Goal: Task Accomplishment & Management: Manage account settings

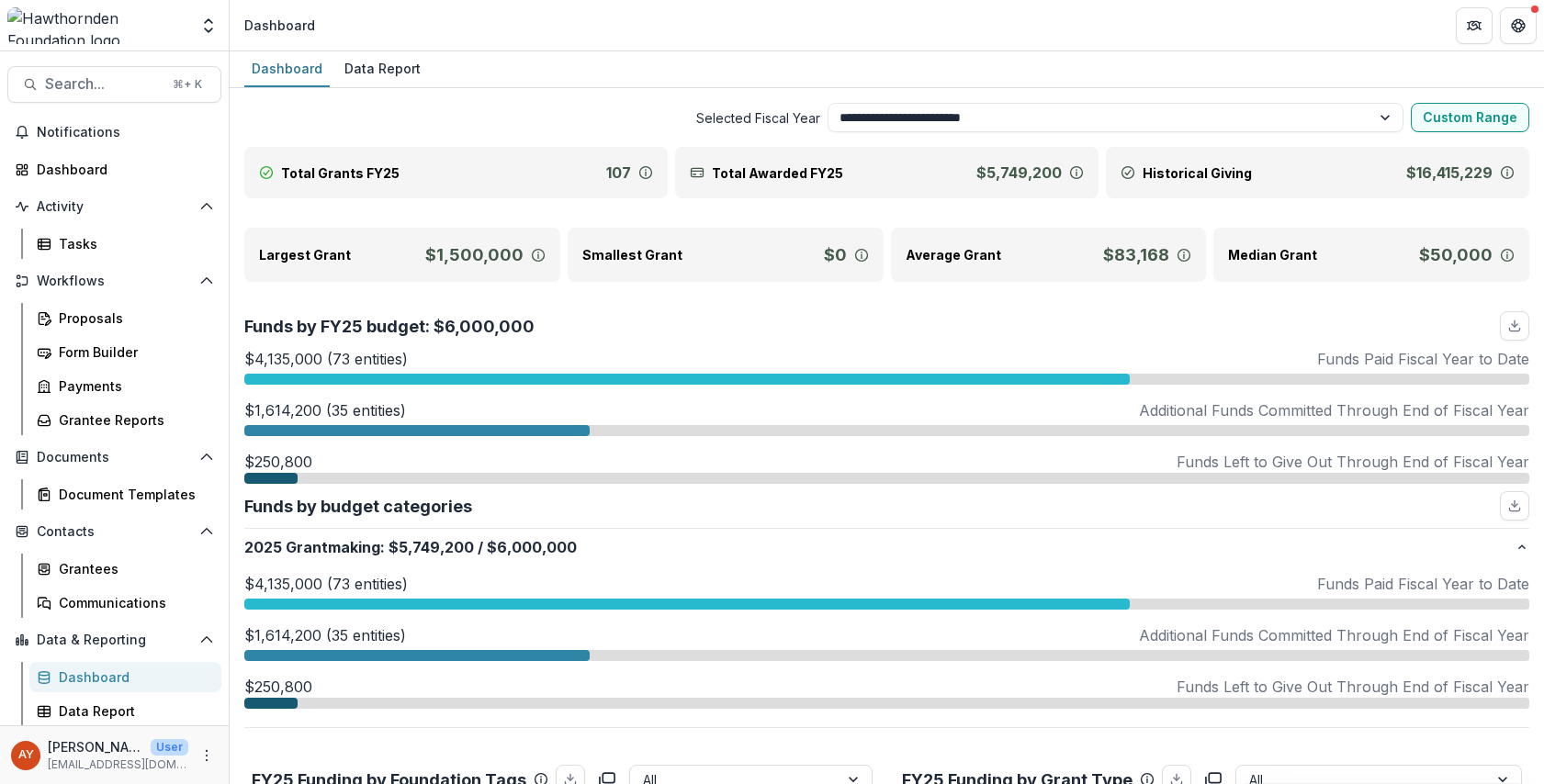
select select "**********"
click at [136, 85] on span "Search..." at bounding box center [103, 84] width 117 height 18
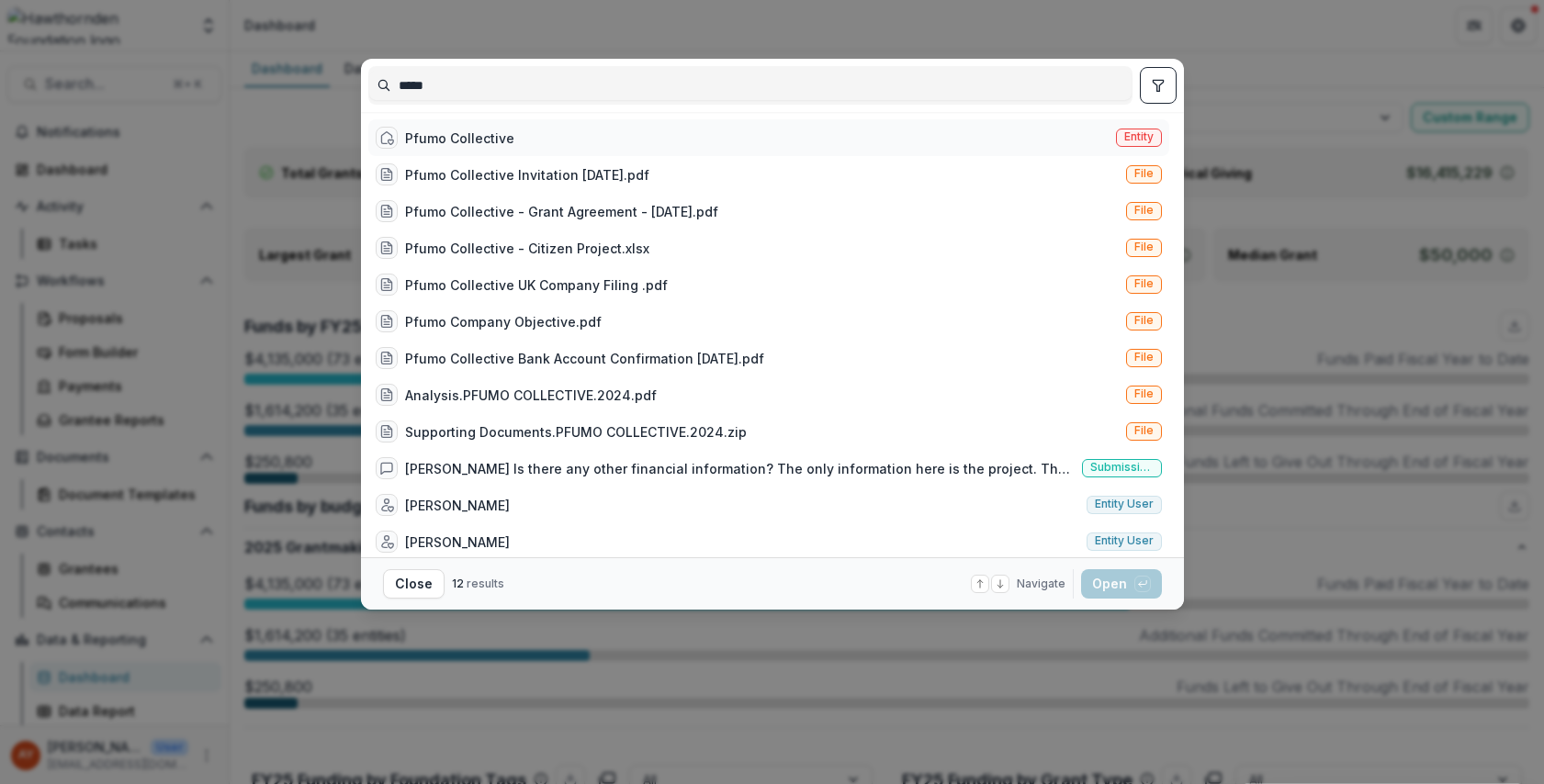
type input "*****"
click at [579, 138] on div "Pfumo Collective Entity" at bounding box center [768, 137] width 801 height 36
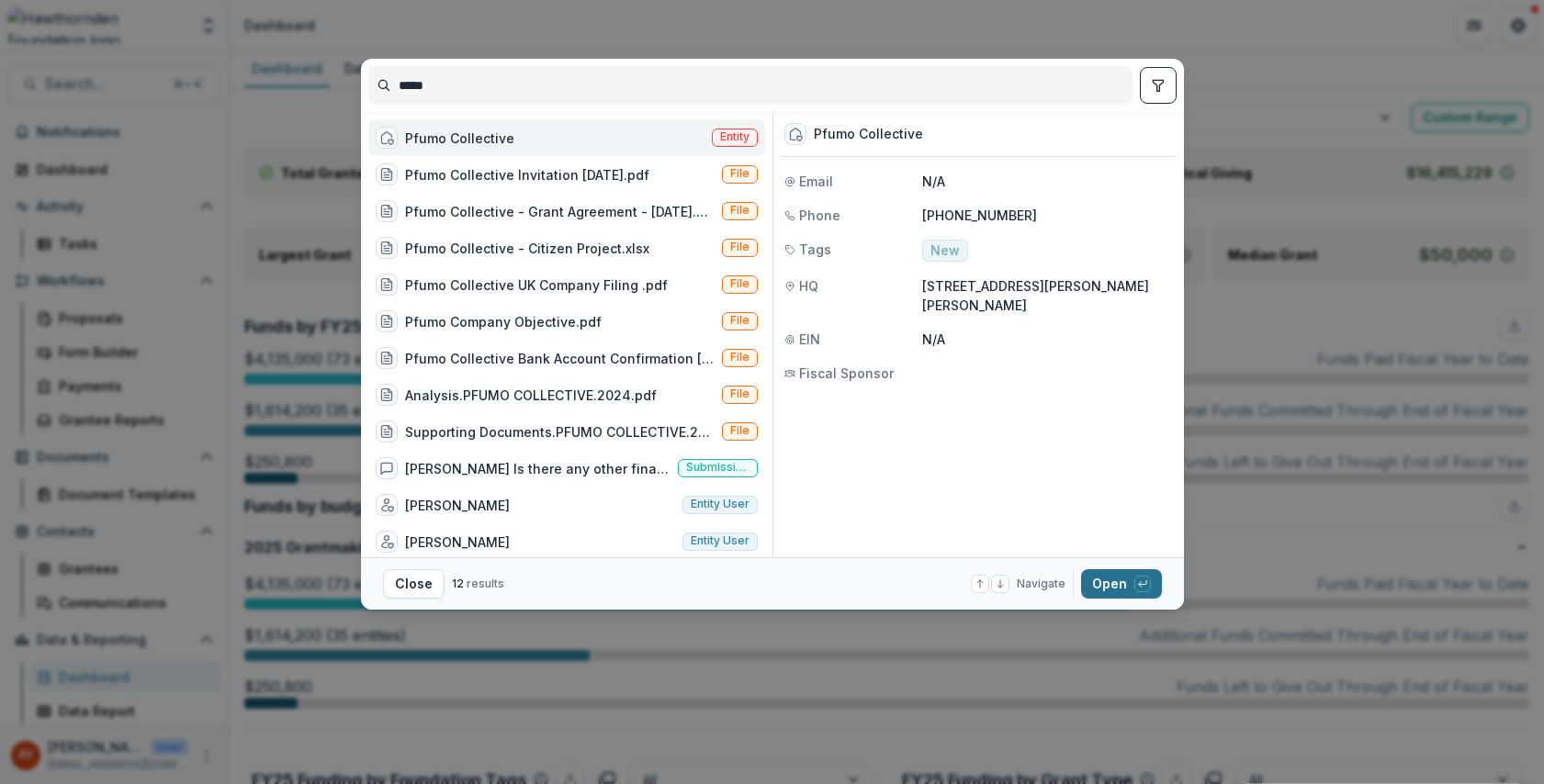
click at [1134, 578] on span "button" at bounding box center [1142, 584] width 17 height 17
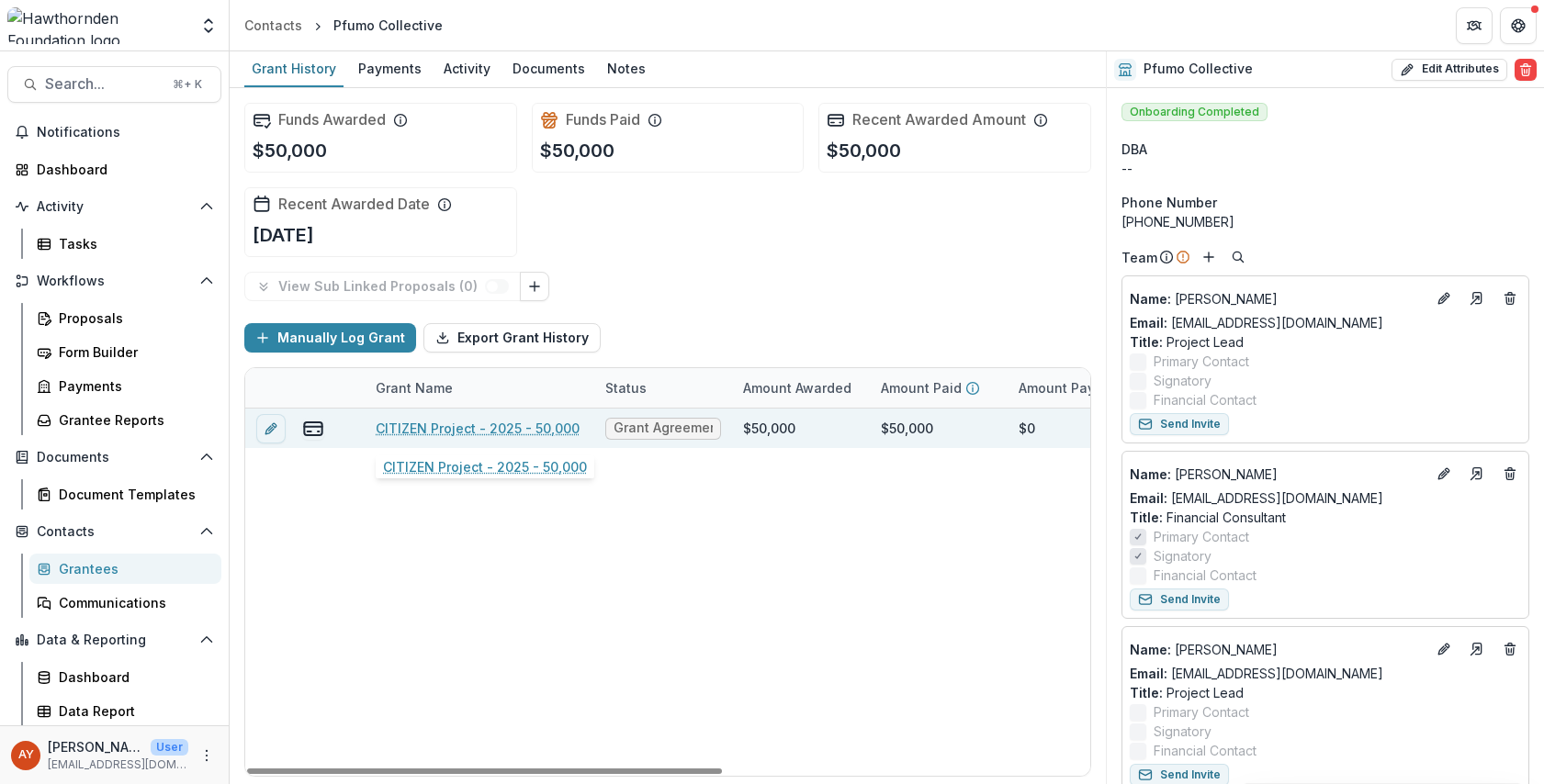
click at [499, 423] on link "CITIZEN Project - 2025 - 50,000" at bounding box center [478, 428] width 204 height 20
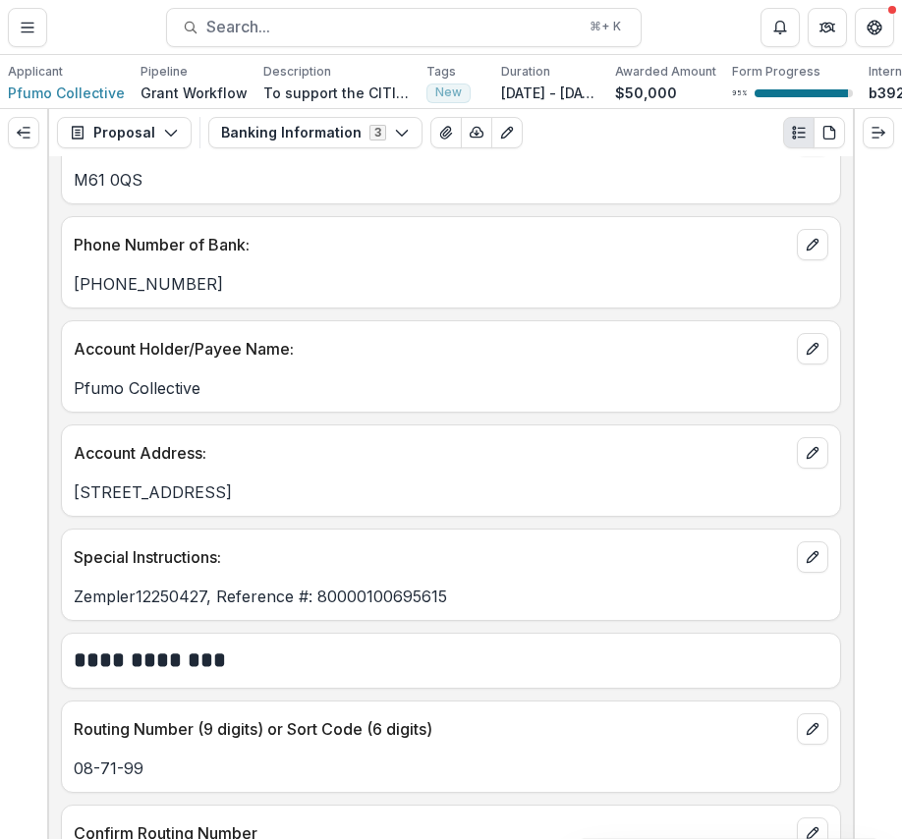
scroll to position [1097, 0]
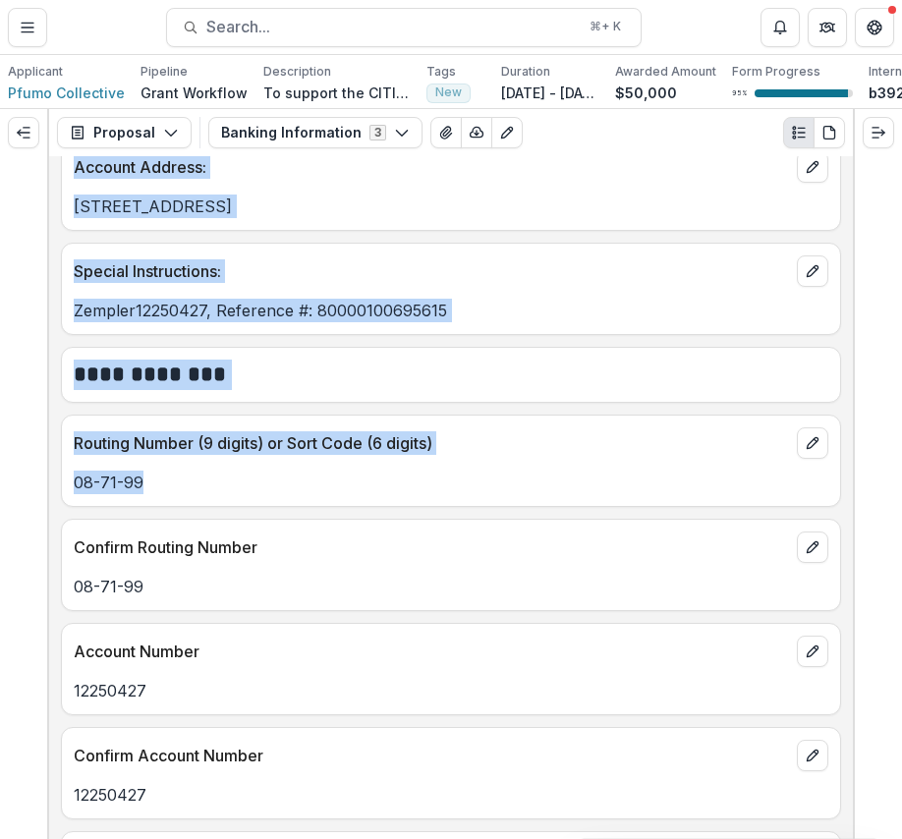
drag, startPoint x: 176, startPoint y: 487, endPoint x: -11, endPoint y: 491, distance: 186.7
click at [0, 491] on html "Skip to content Team Settings Admin Settings Proposals CITIZEN Project - 2025 -…" at bounding box center [451, 419] width 902 height 839
click at [88, 494] on p "08-71-99" at bounding box center [451, 483] width 755 height 24
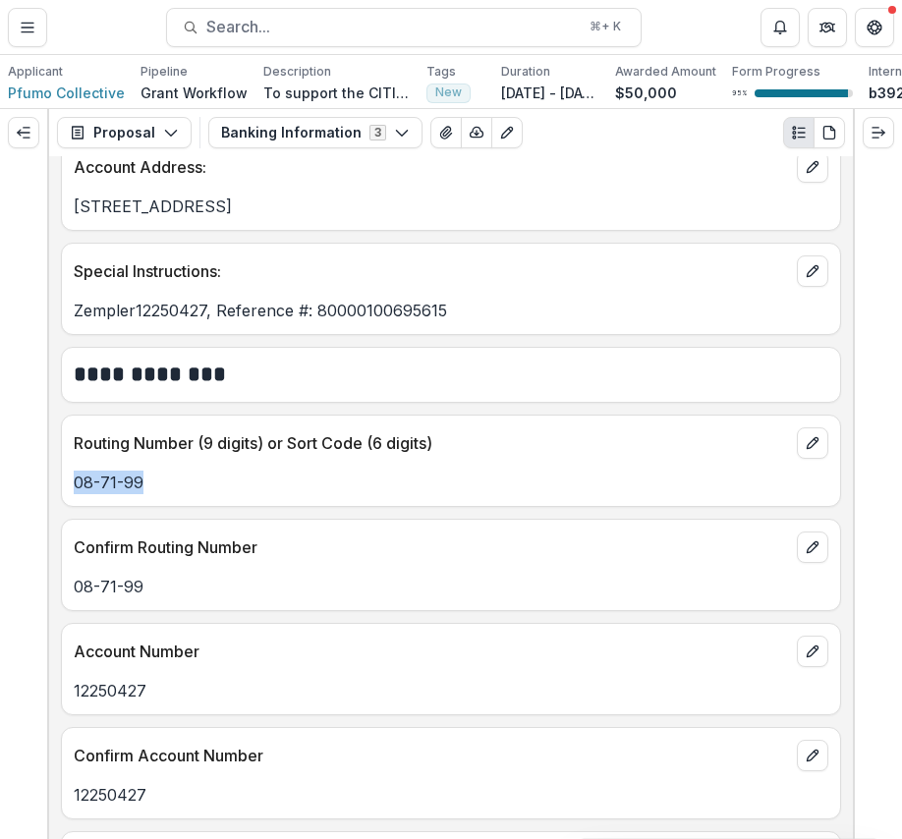
drag, startPoint x: 156, startPoint y: 497, endPoint x: 59, endPoint y: 497, distance: 97.3
click at [59, 497] on div "**********" at bounding box center [451, 497] width 804 height 683
copy p "08-71-99"
click at [304, 643] on div "Account Number" at bounding box center [451, 645] width 778 height 43
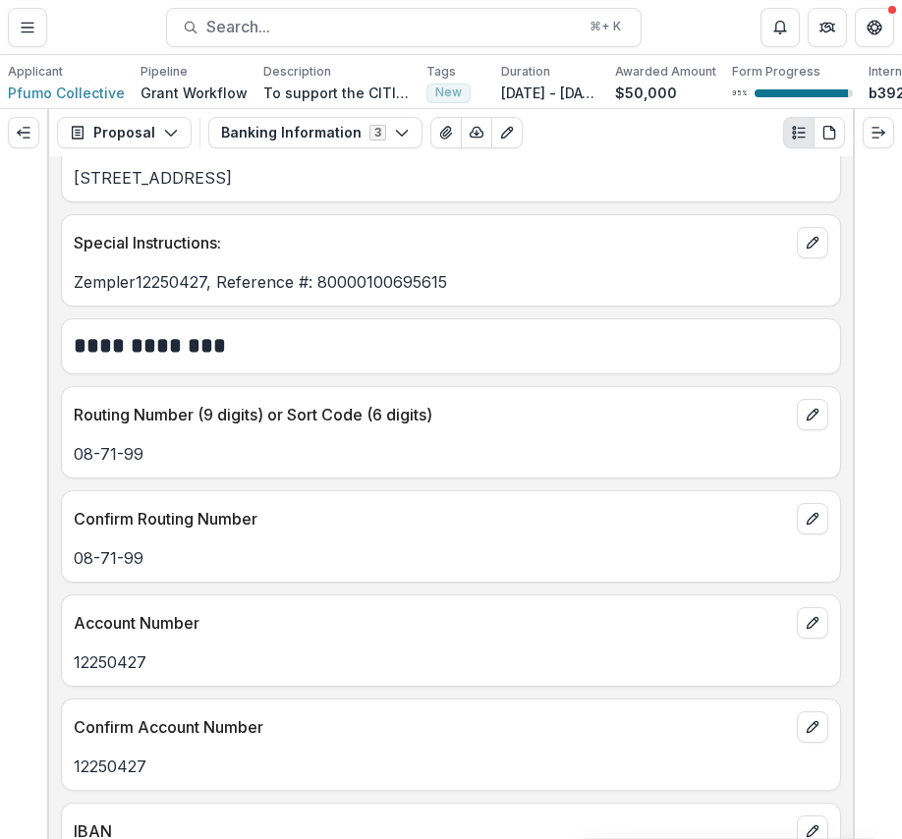
scroll to position [1373, 0]
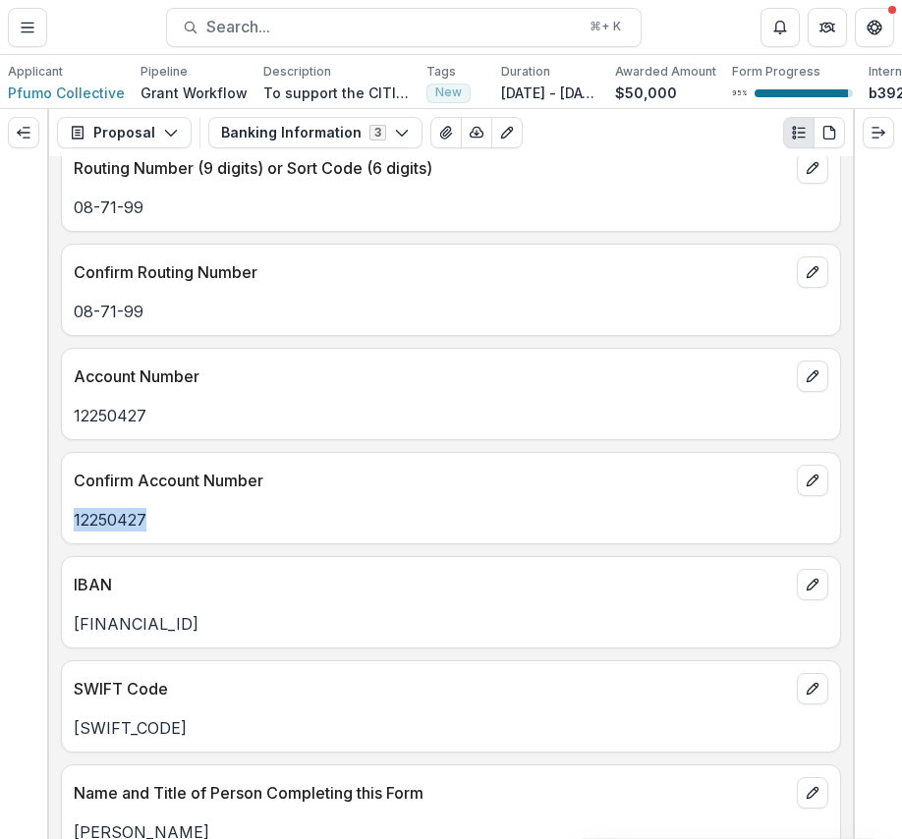
drag, startPoint x: 184, startPoint y: 533, endPoint x: 60, endPoint y: 531, distance: 123.8
click at [54, 531] on div "**********" at bounding box center [451, 497] width 804 height 683
copy p "12250427"
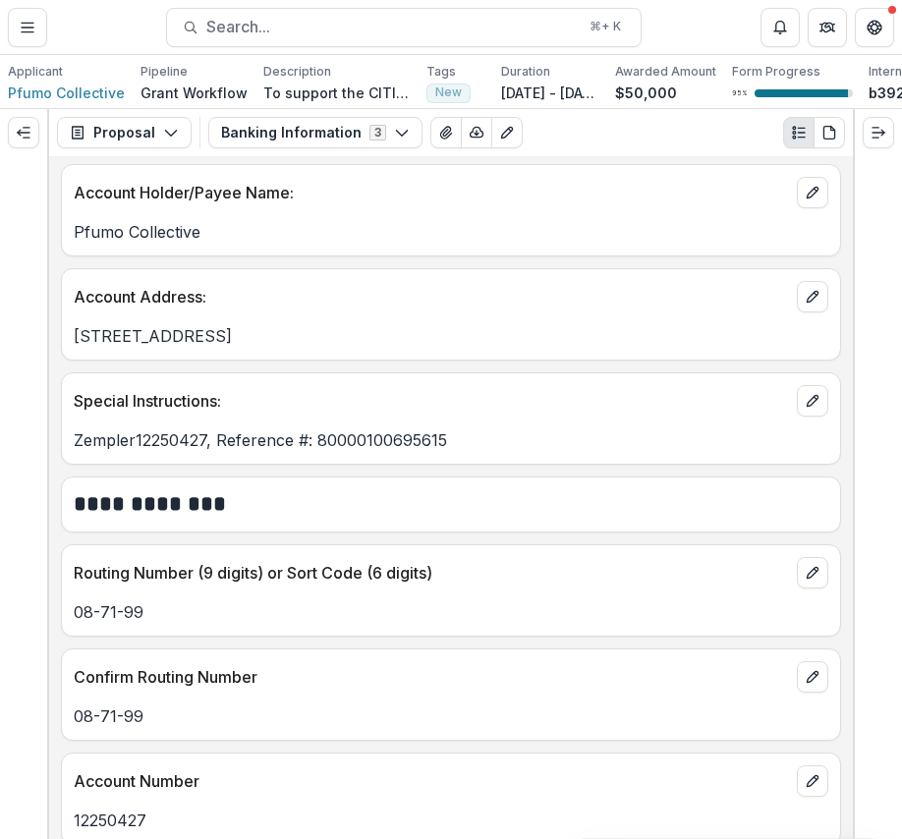
scroll to position [896, 0]
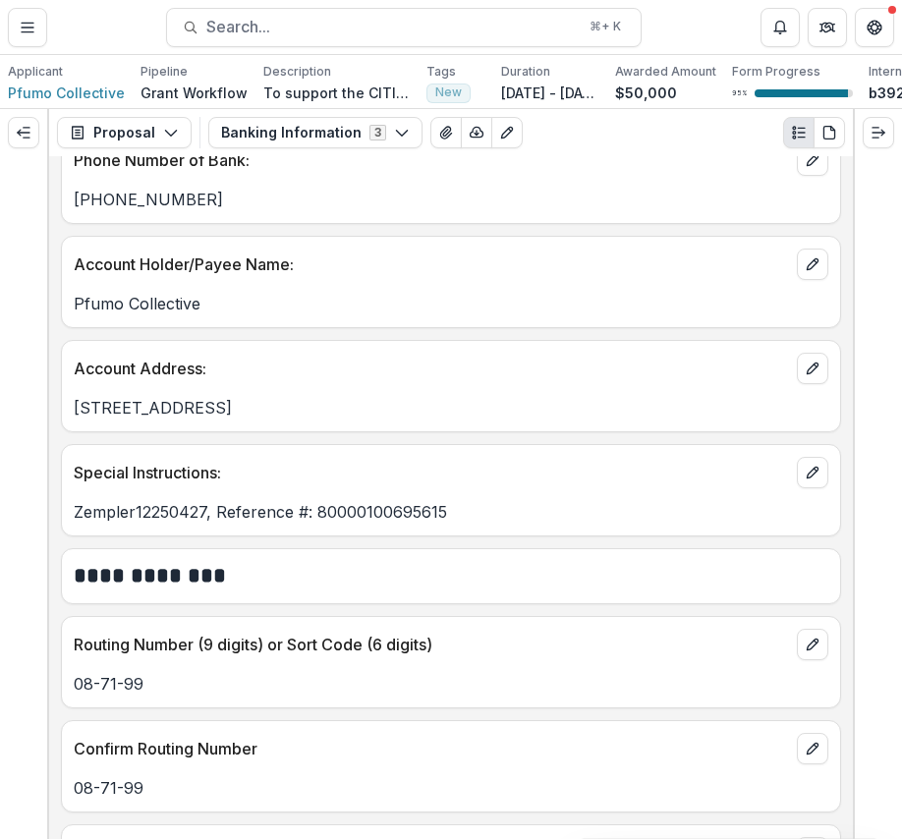
drag, startPoint x: 574, startPoint y: 422, endPoint x: 85, endPoint y: 422, distance: 488.3
click at [62, 420] on div "36 Willow Road, Dartford, DA1 2QQ, England, United Kingdom" at bounding box center [451, 408] width 778 height 24
copy p "36 Willow Road, Dartford, DA1 2QQ, England, United Kingdom"
click at [478, 524] on p "Zempler12250427, Reference #: 80000100695615" at bounding box center [451, 512] width 755 height 24
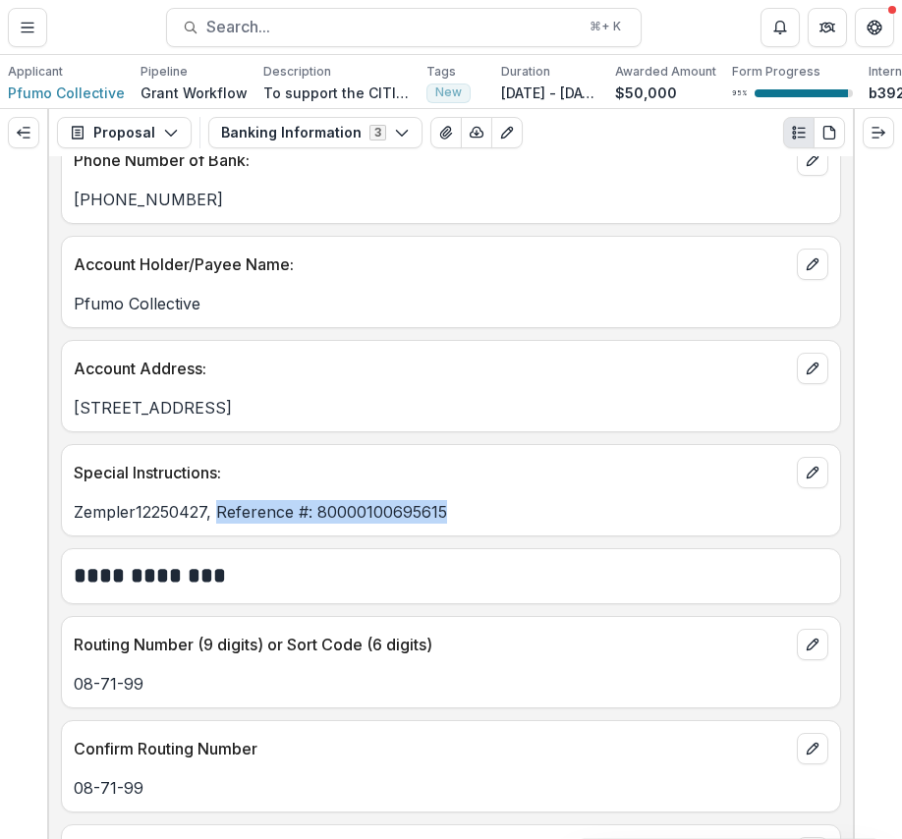
drag, startPoint x: 472, startPoint y: 522, endPoint x: 217, endPoint y: 520, distance: 254.5
click at [217, 520] on p "Zempler12250427, Reference #: 80000100695615" at bounding box center [451, 512] width 755 height 24
copy div "Reference #: 80000100695615 Text Block"
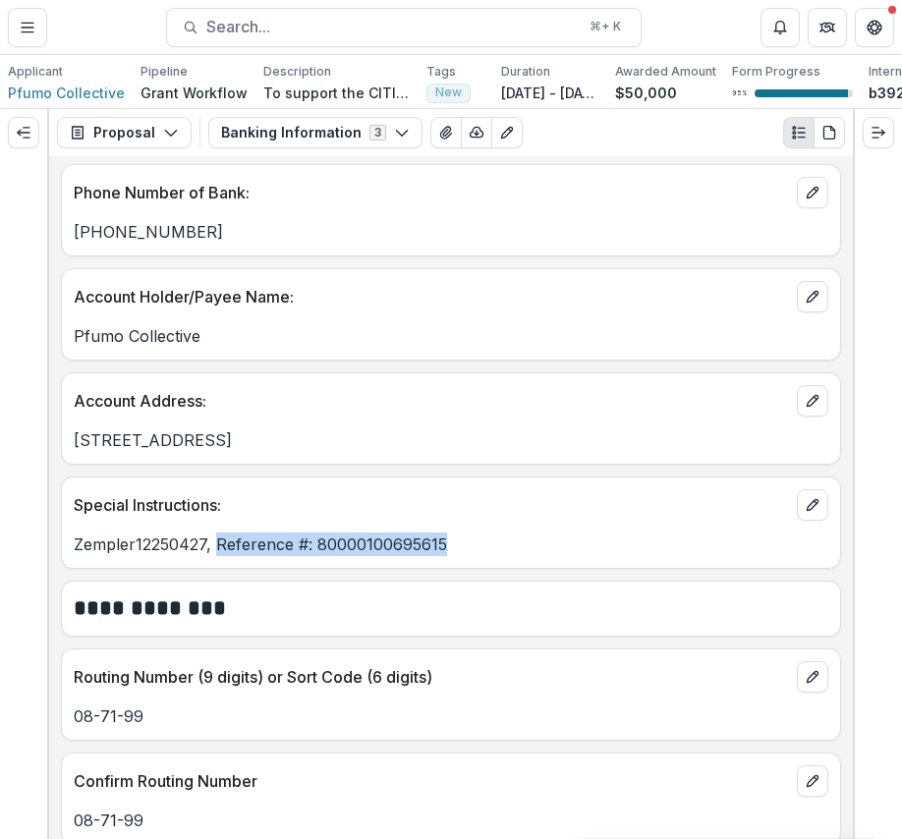
scroll to position [0, 0]
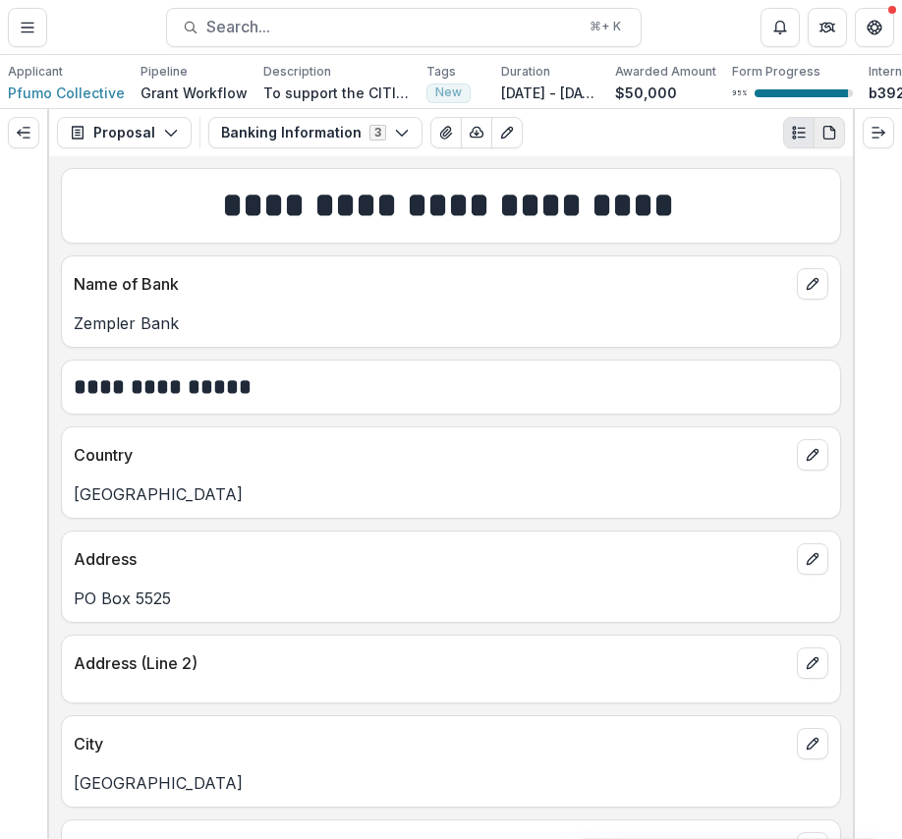
click at [832, 148] on button "PDF view" at bounding box center [829, 132] width 31 height 31
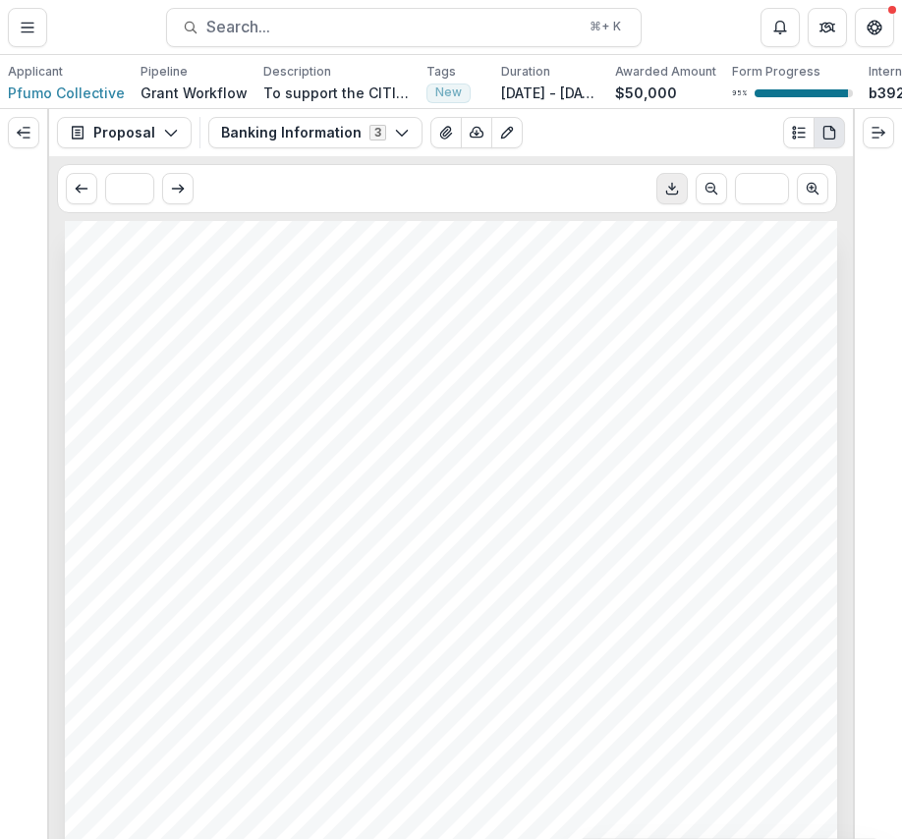
click at [674, 193] on icon "Download PDF" at bounding box center [672, 189] width 16 height 16
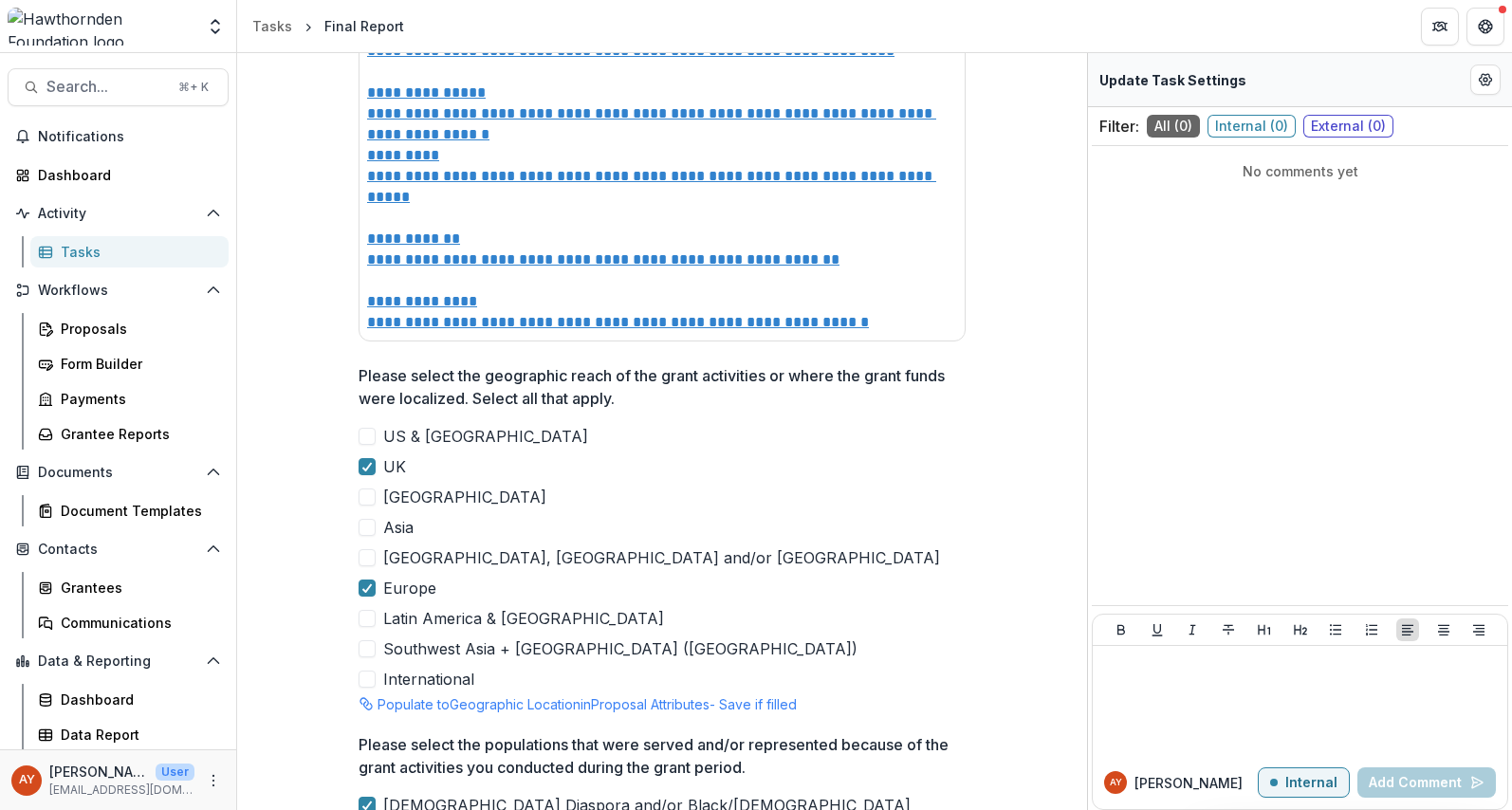
scroll to position [5488, 0]
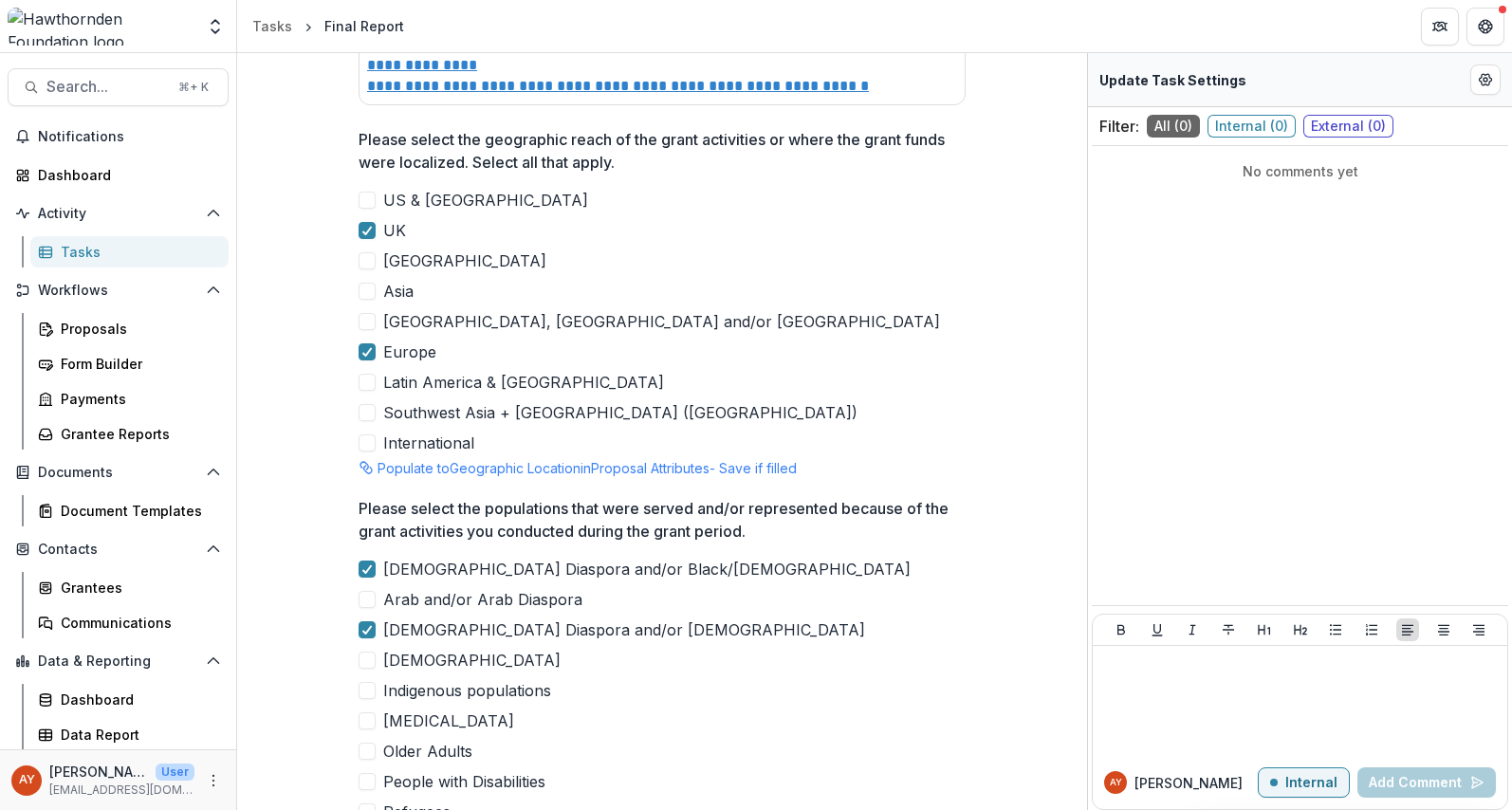
click at [368, 682] on span at bounding box center [367, 690] width 17 height 17
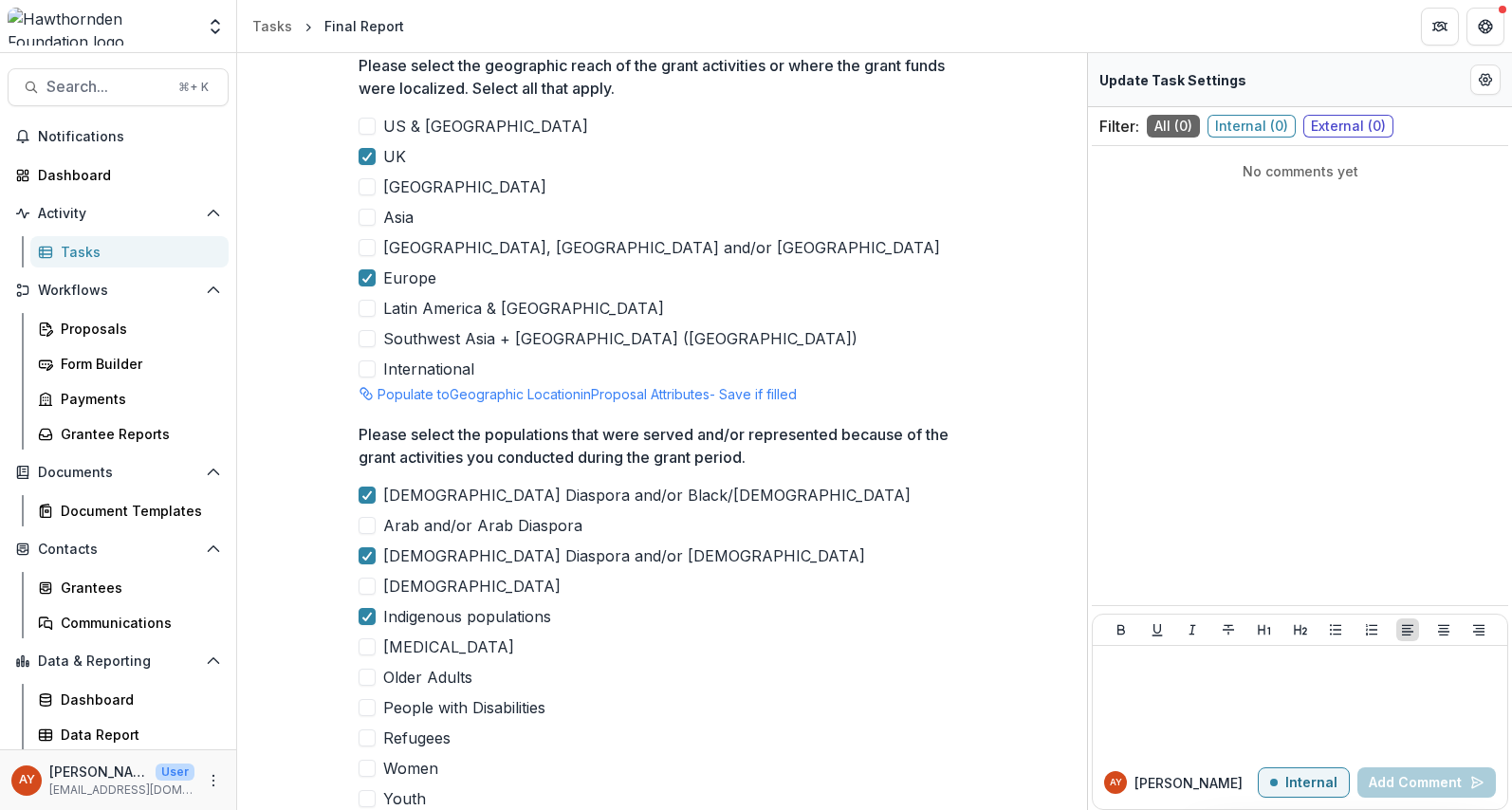
scroll to position [5638, 0]
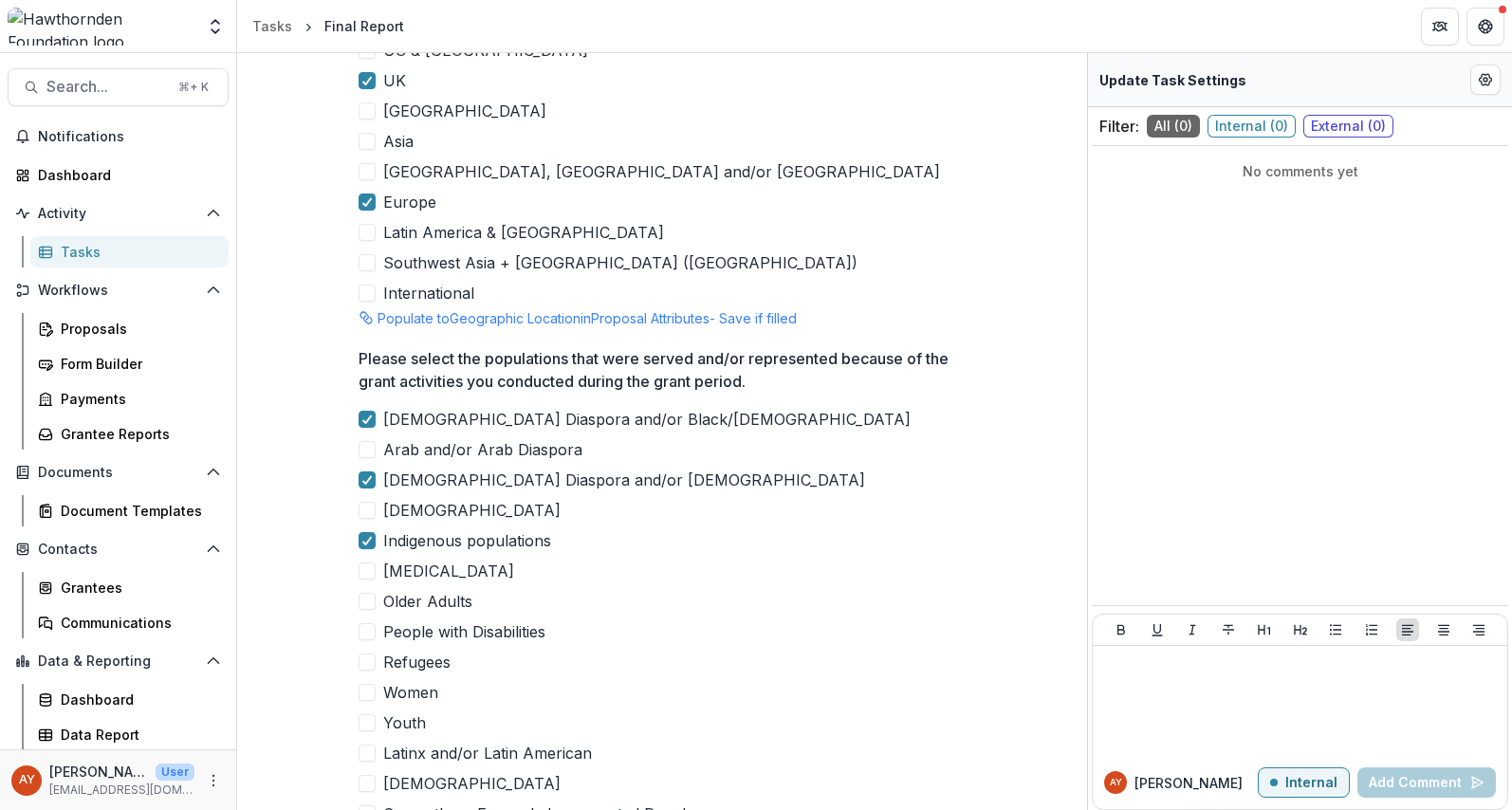
click at [359, 744] on span at bounding box center [367, 753] width 17 height 17
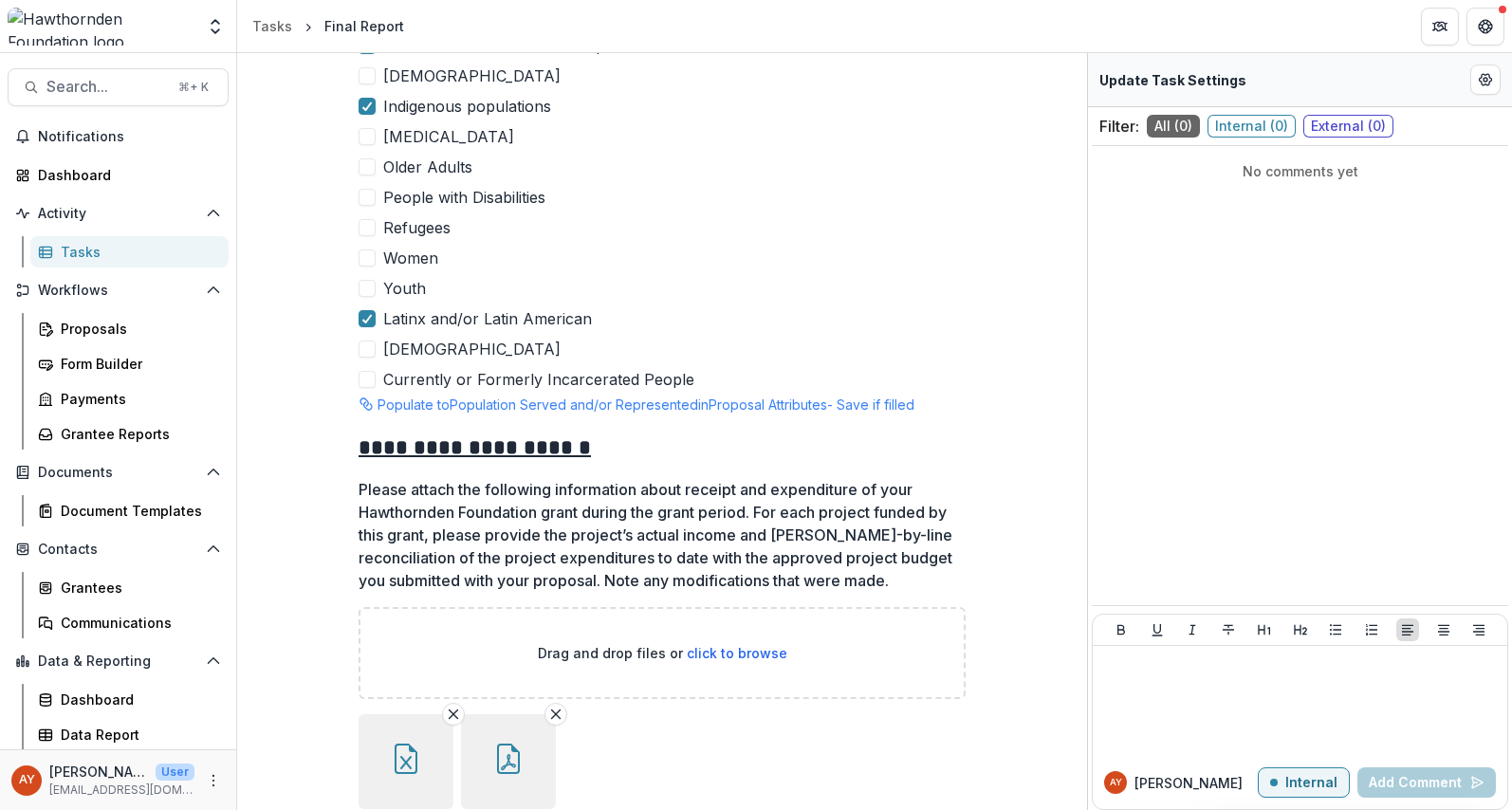
scroll to position [6129, 0]
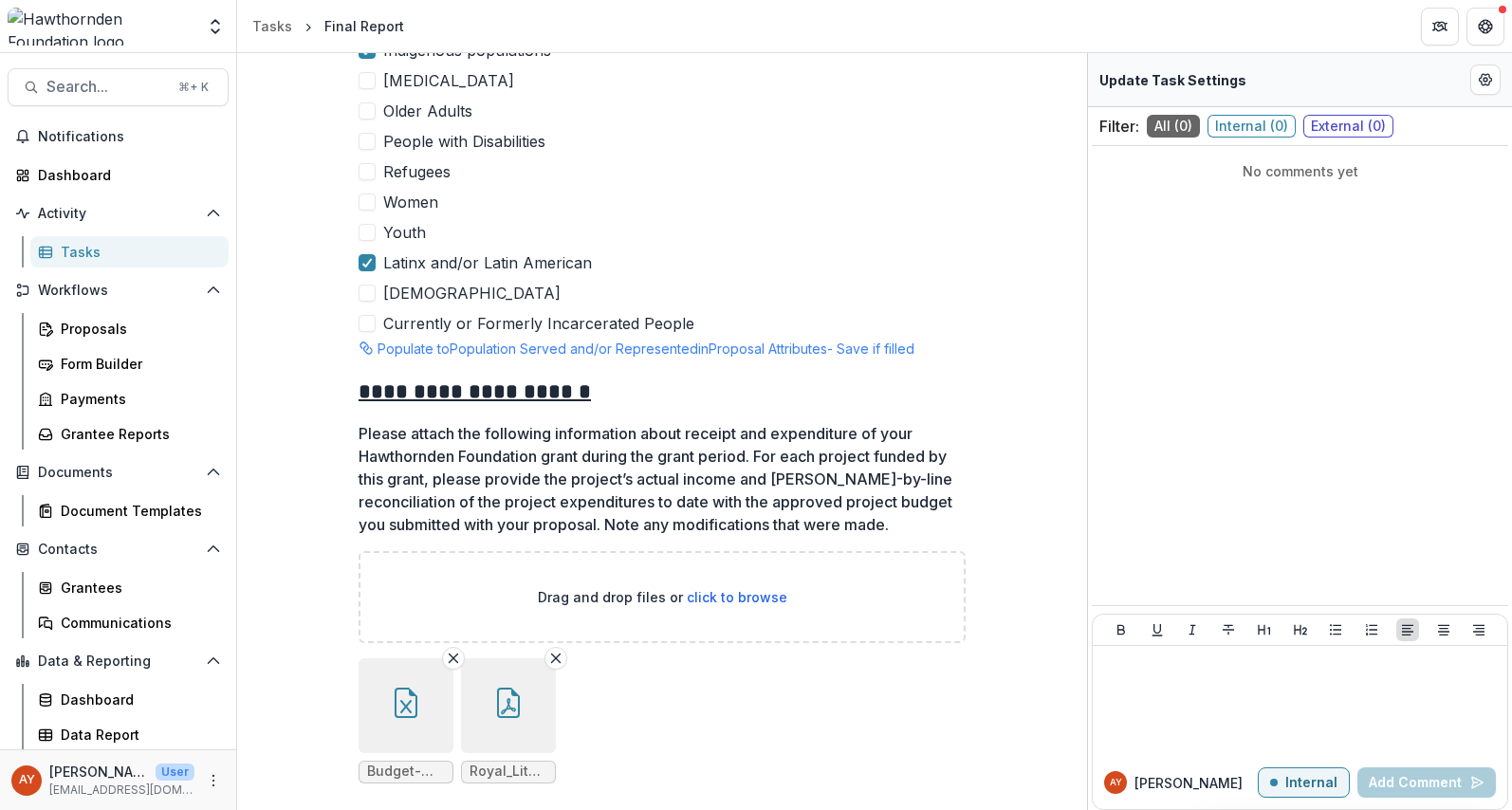
click at [410, 700] on button "button" at bounding box center [406, 706] width 95 height 95
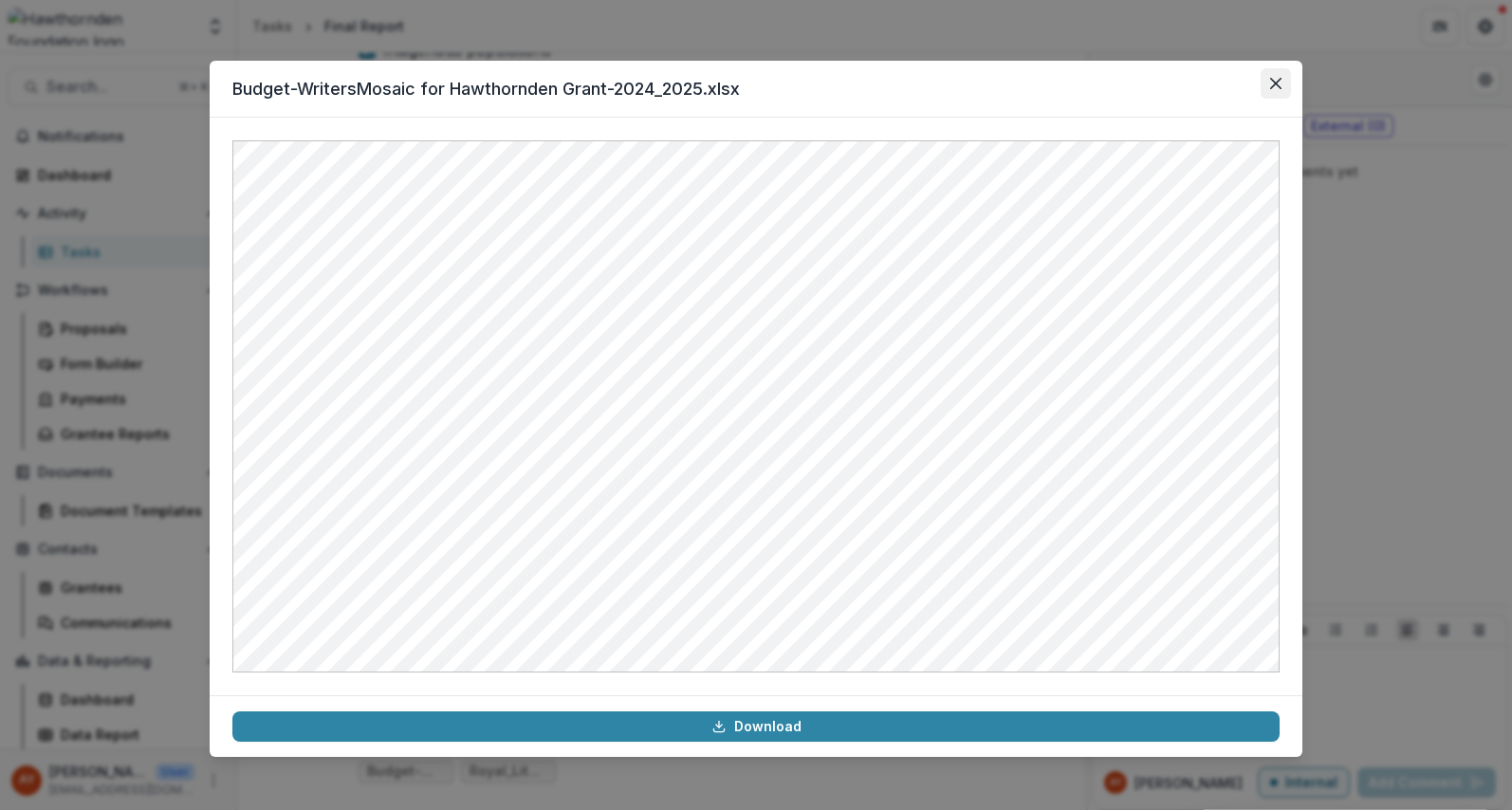
click at [1273, 78] on icon "Close" at bounding box center [1276, 84] width 12 height 12
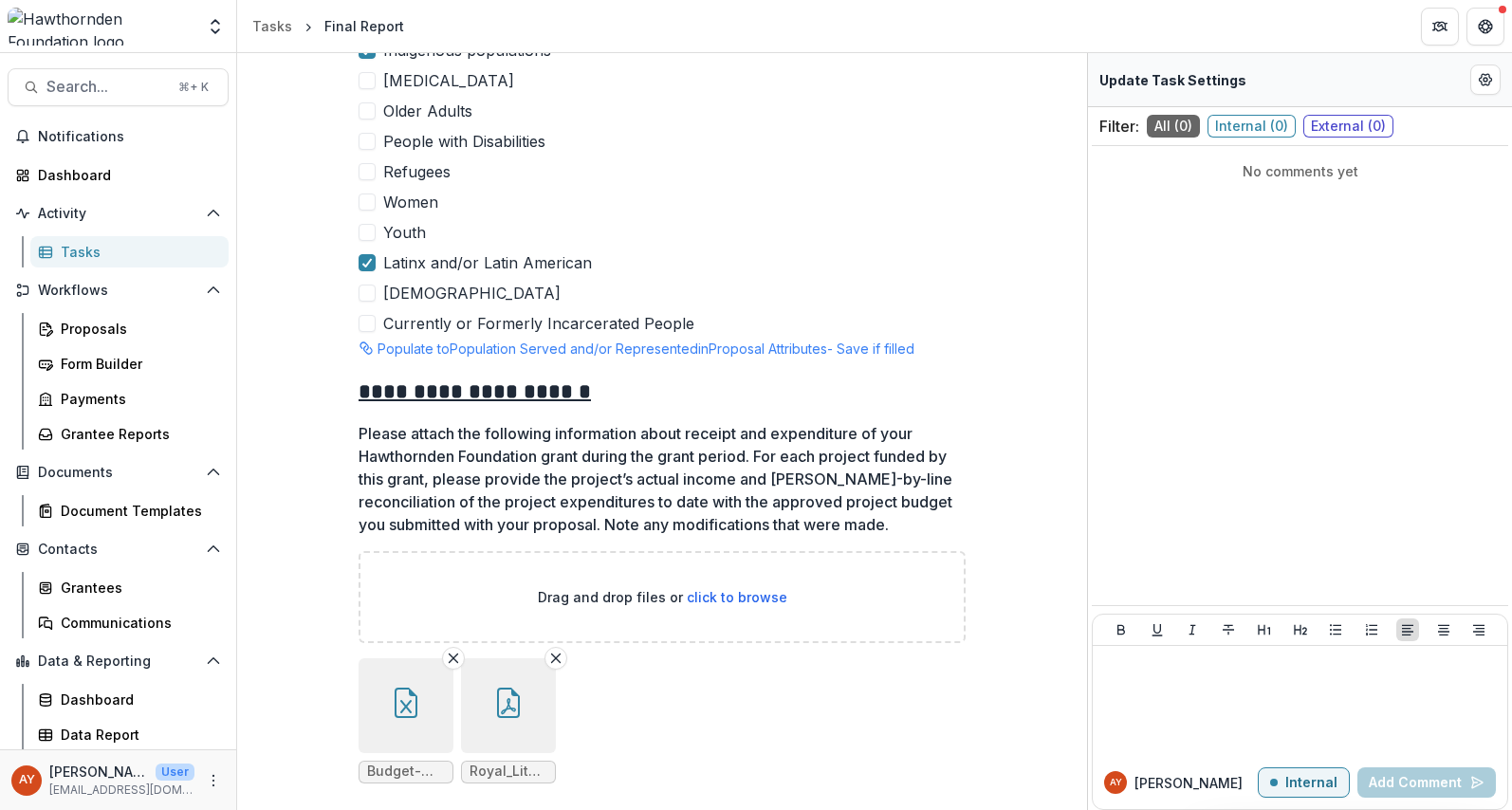
click at [516, 660] on button "button" at bounding box center [509, 706] width 95 height 95
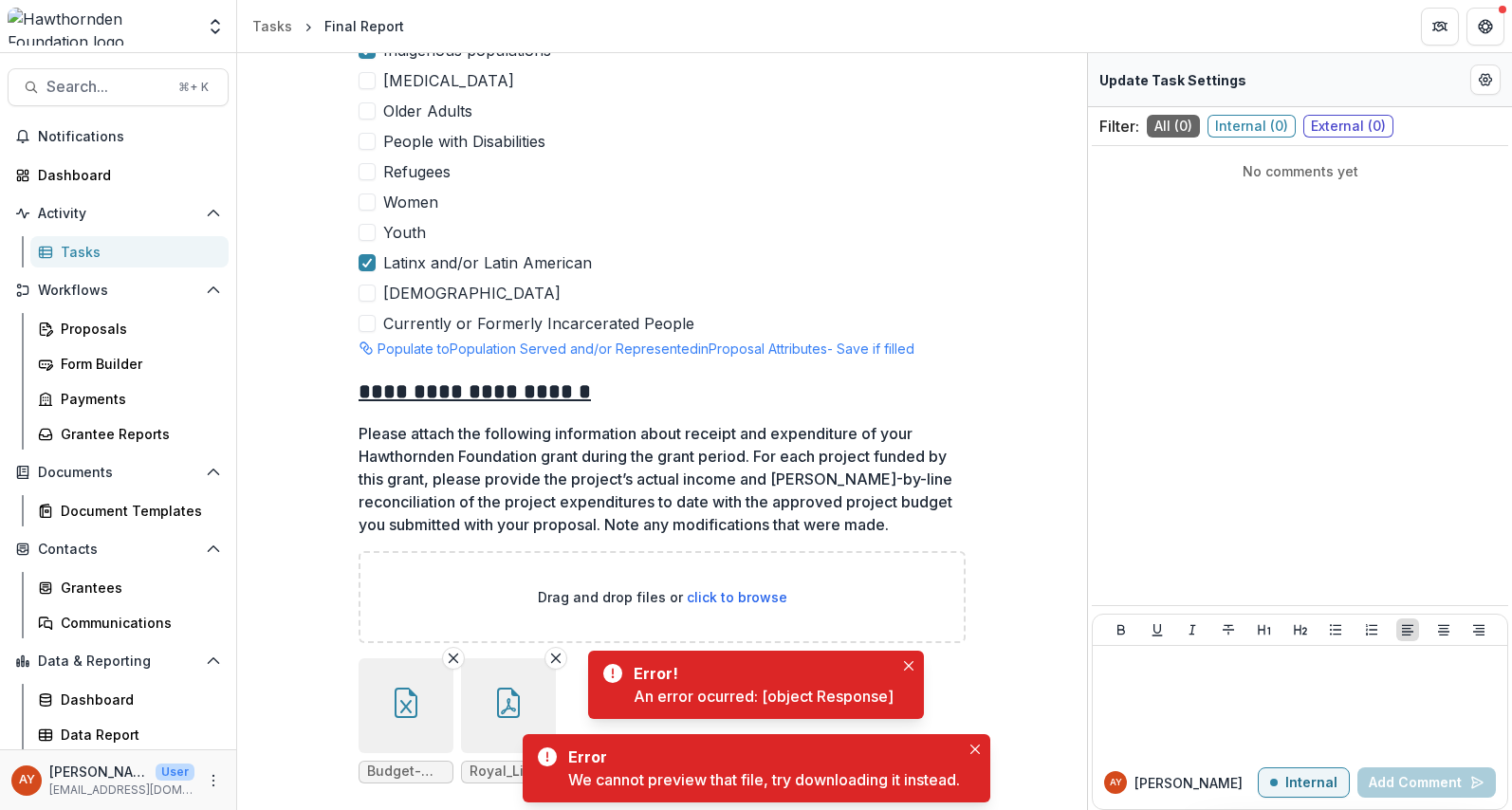
click at [476, 684] on button "button" at bounding box center [509, 706] width 95 height 95
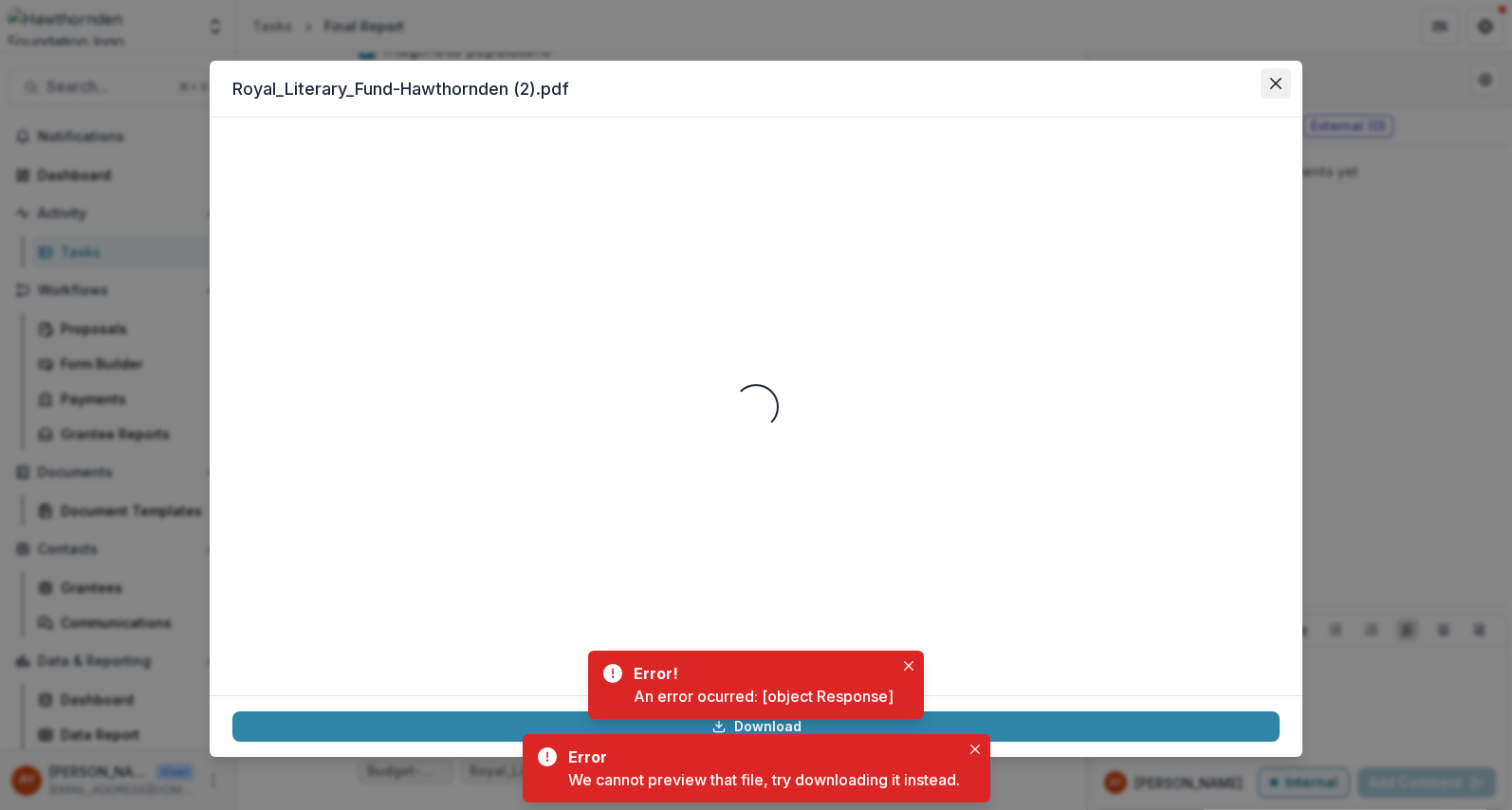
click at [1284, 86] on button "Close" at bounding box center [1275, 83] width 30 height 30
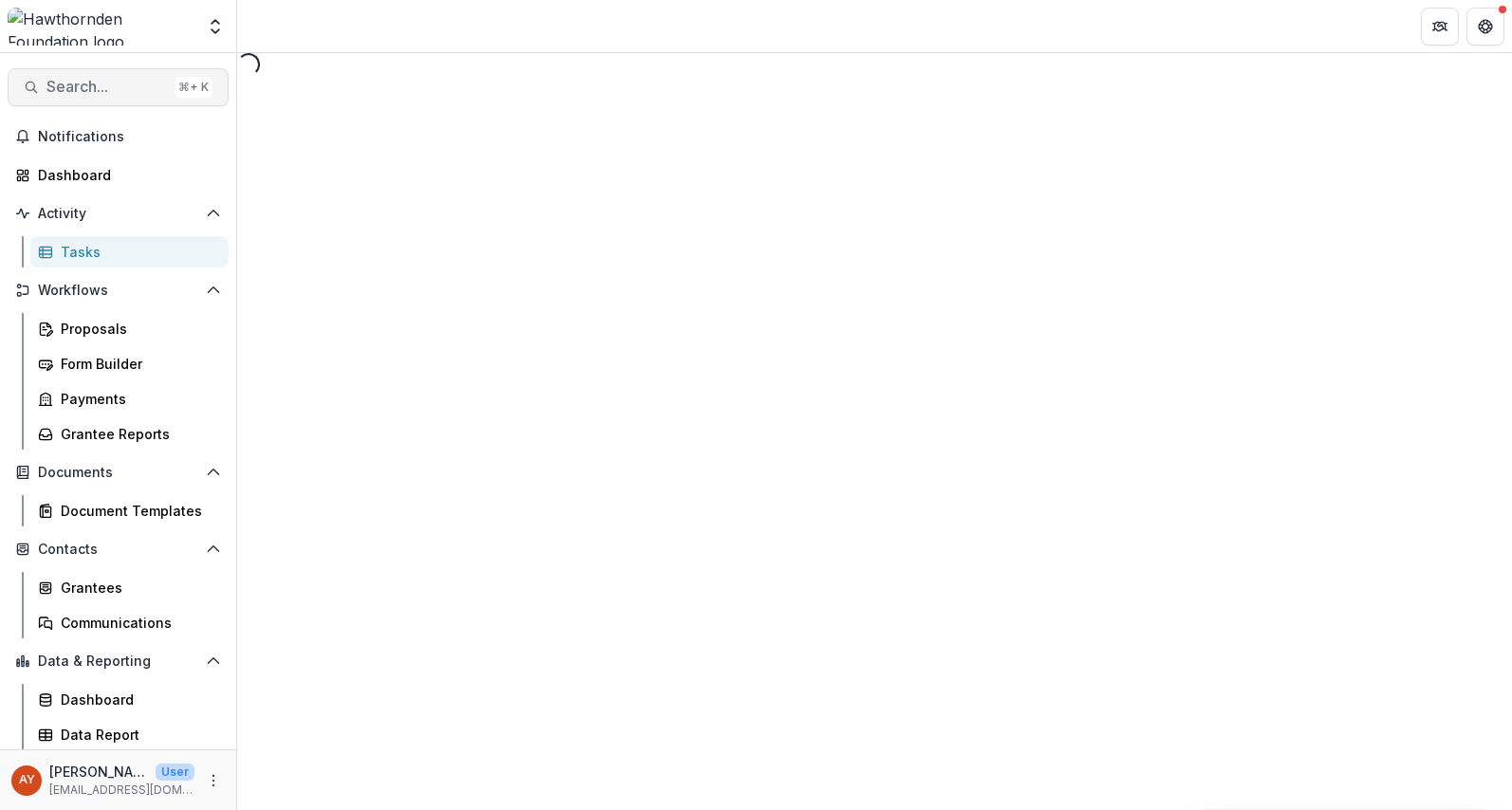
select select "********"
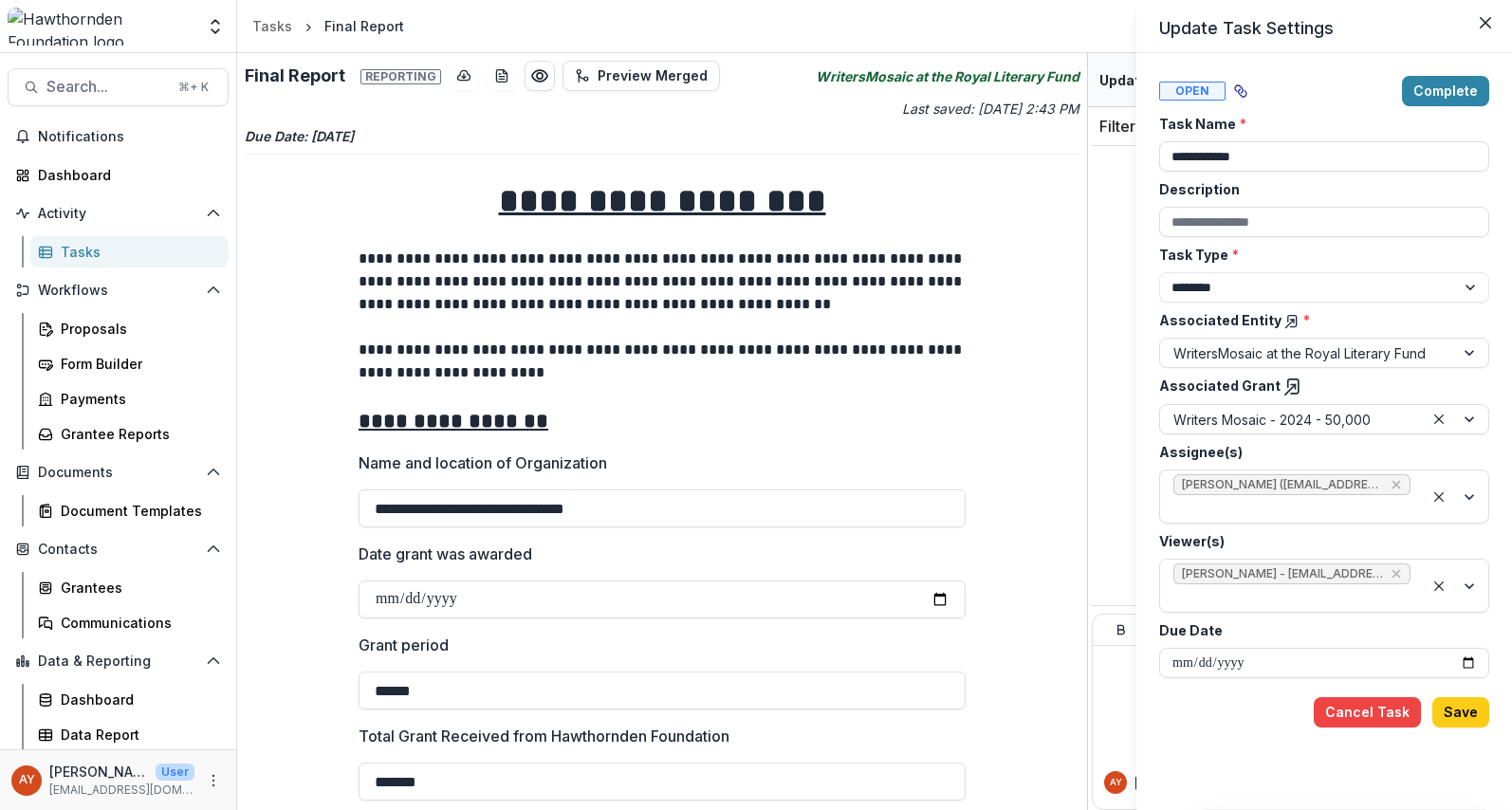
click at [1086, 114] on div "**********" at bounding box center [756, 405] width 1512 height 810
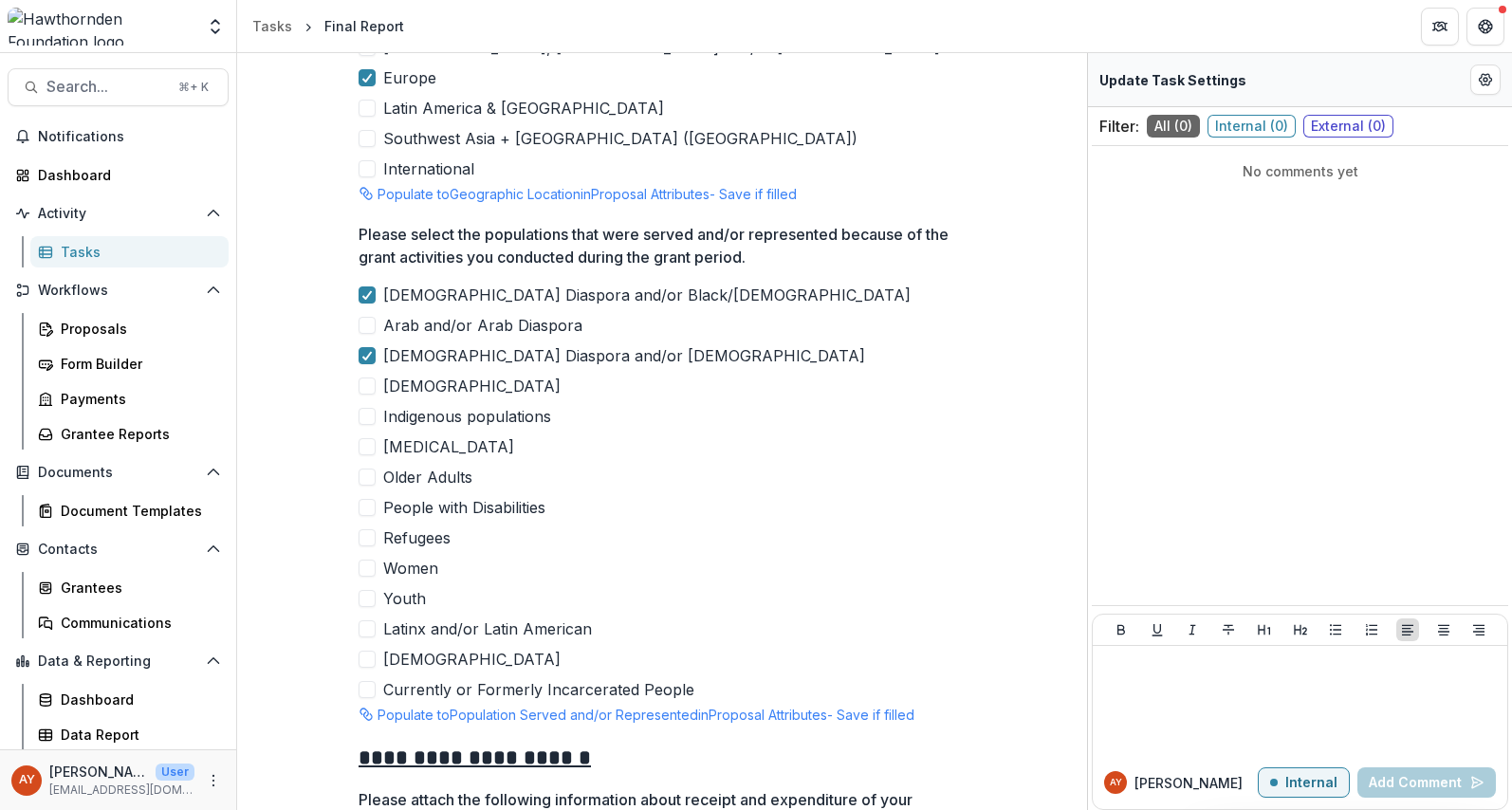
scroll to position [5772, 0]
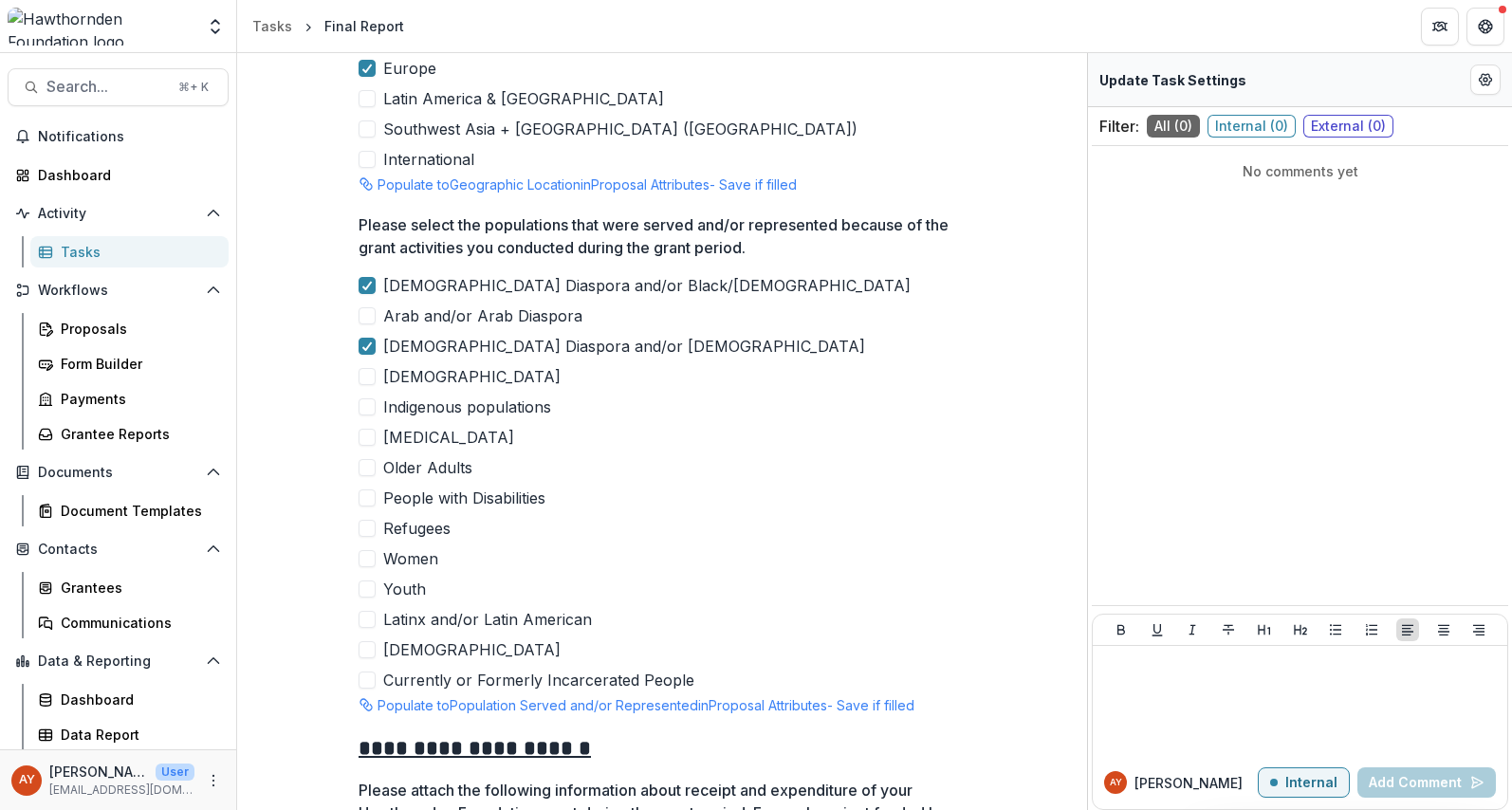
click at [439, 396] on span "Indigenous populations" at bounding box center [467, 407] width 168 height 23
click at [440, 608] on span "Latinx and/or Latin American" at bounding box center [488, 620] width 209 height 23
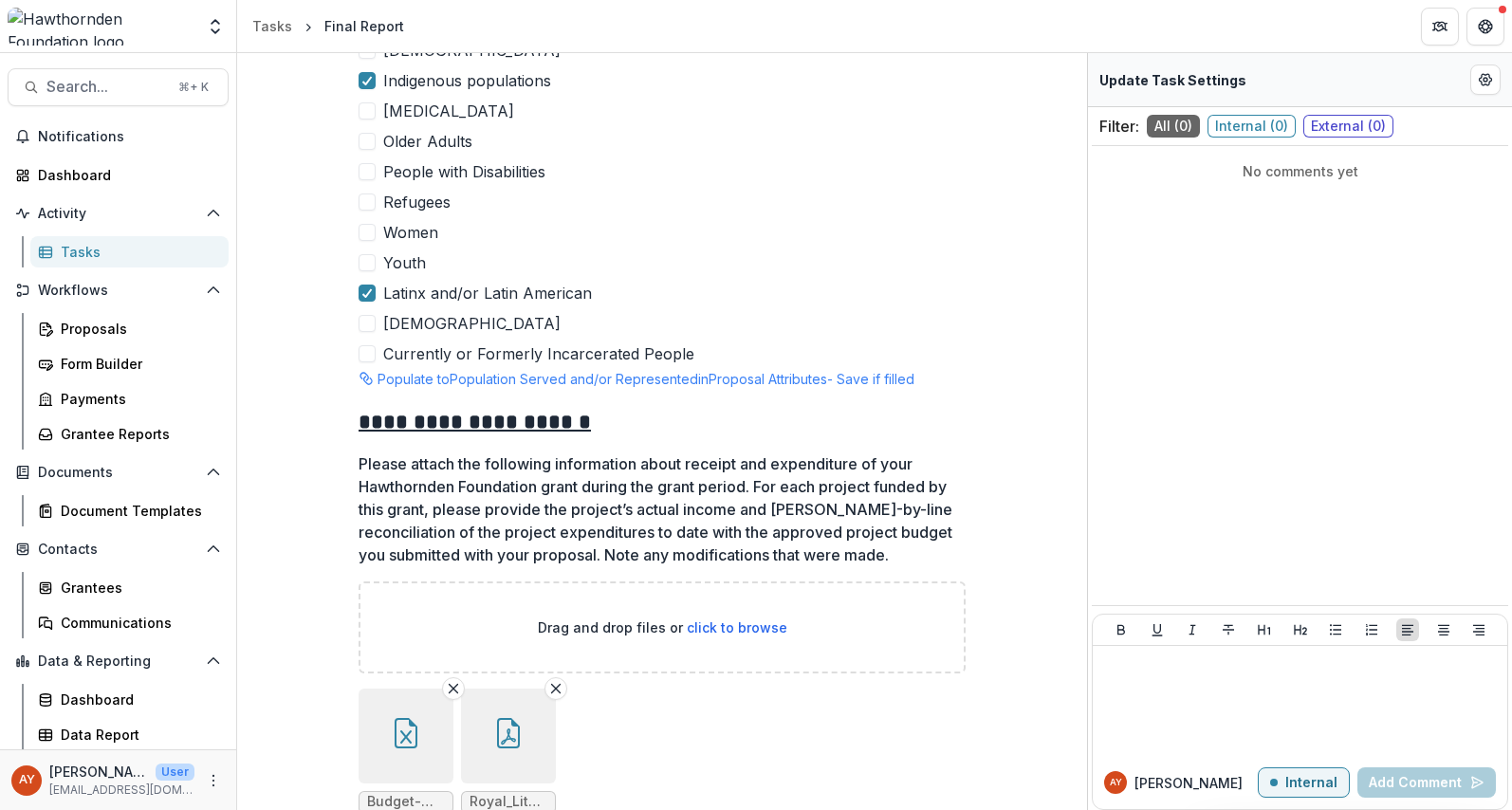
scroll to position [6134, 0]
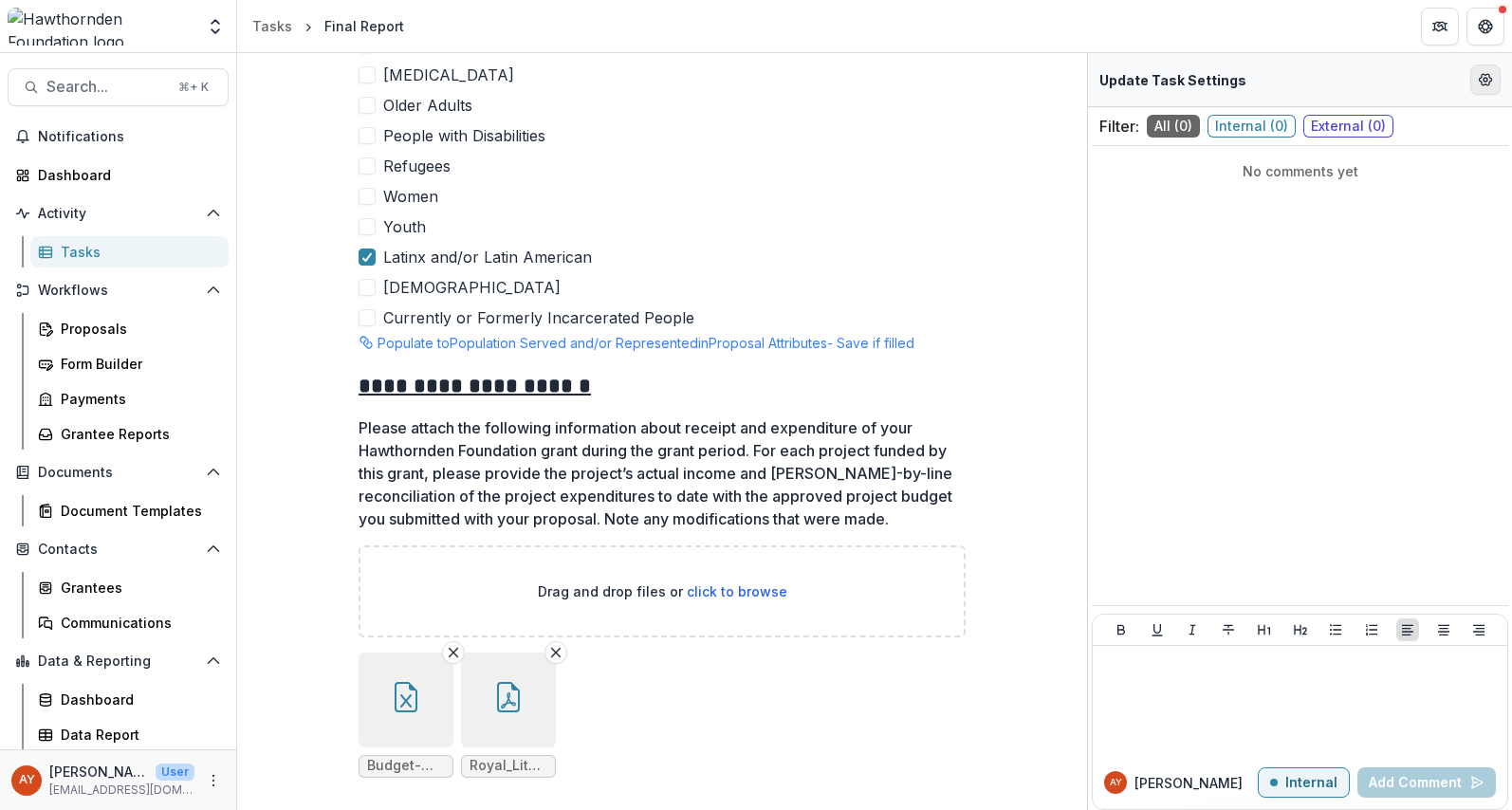
click at [1499, 79] on button "Edit Form Settings" at bounding box center [1485, 79] width 30 height 30
select select "********"
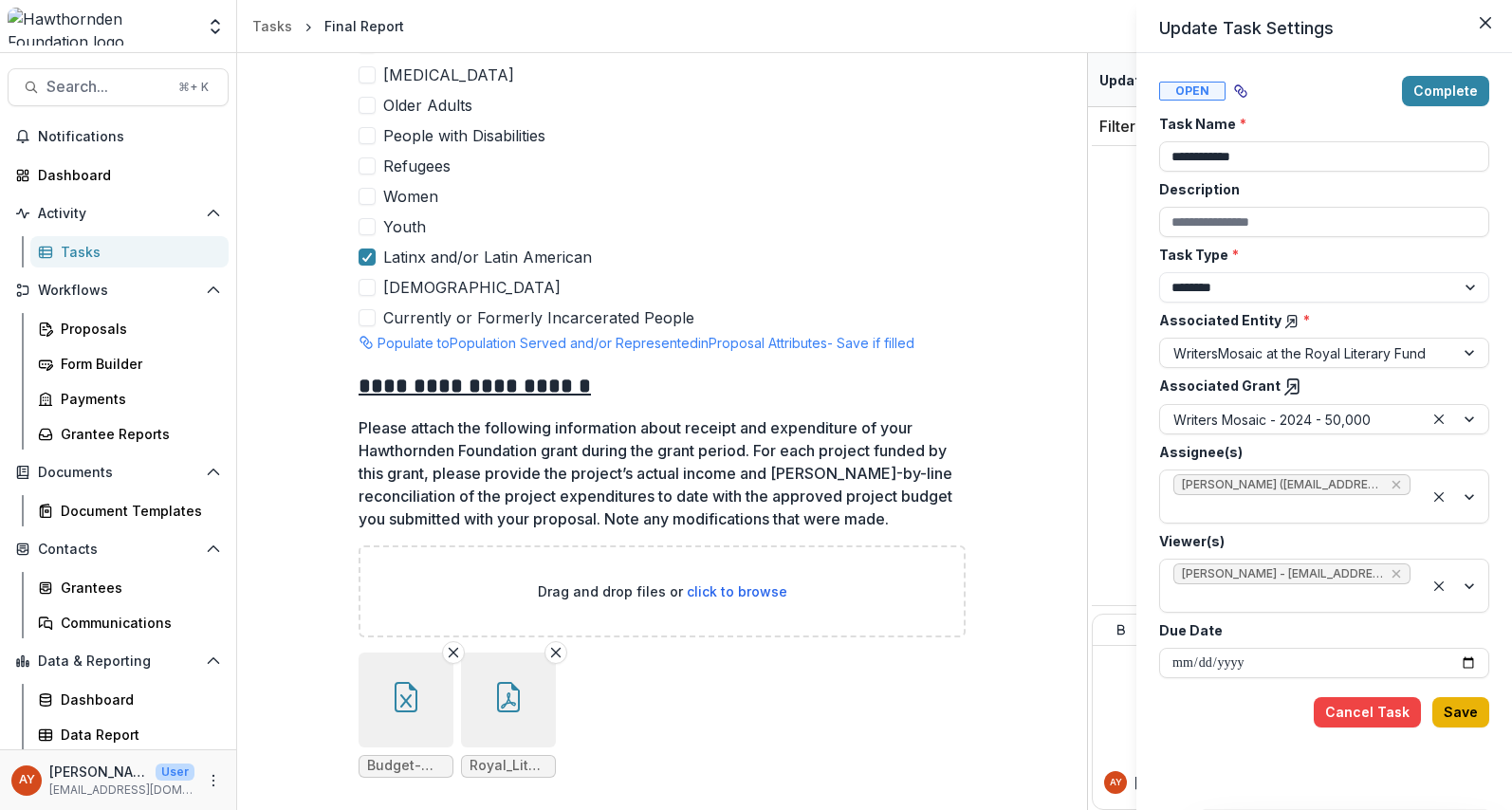
click at [1462, 712] on button "Save" at bounding box center [1461, 712] width 57 height 30
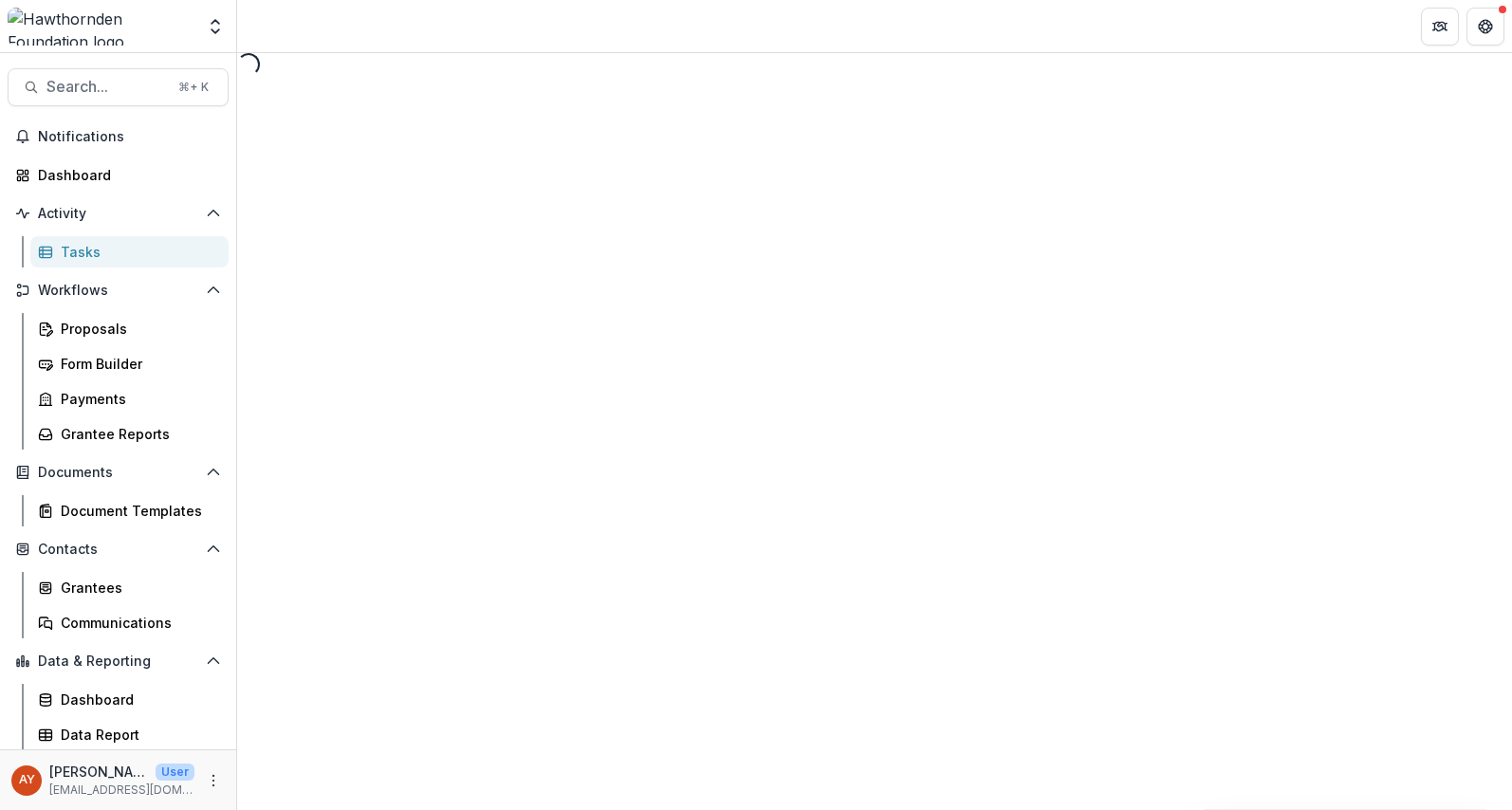
select select "********"
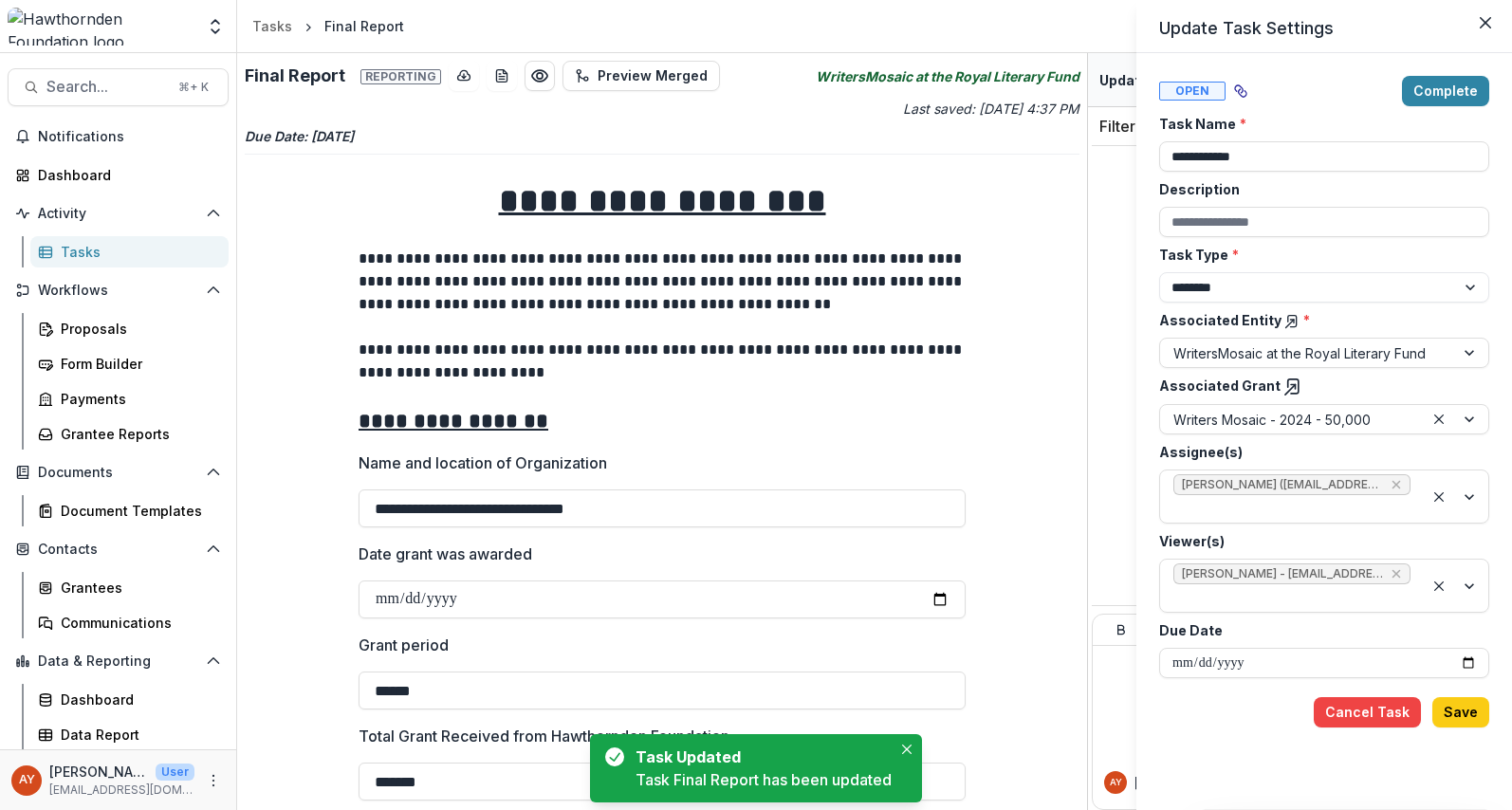
click at [963, 346] on div "**********" at bounding box center [756, 405] width 1512 height 810
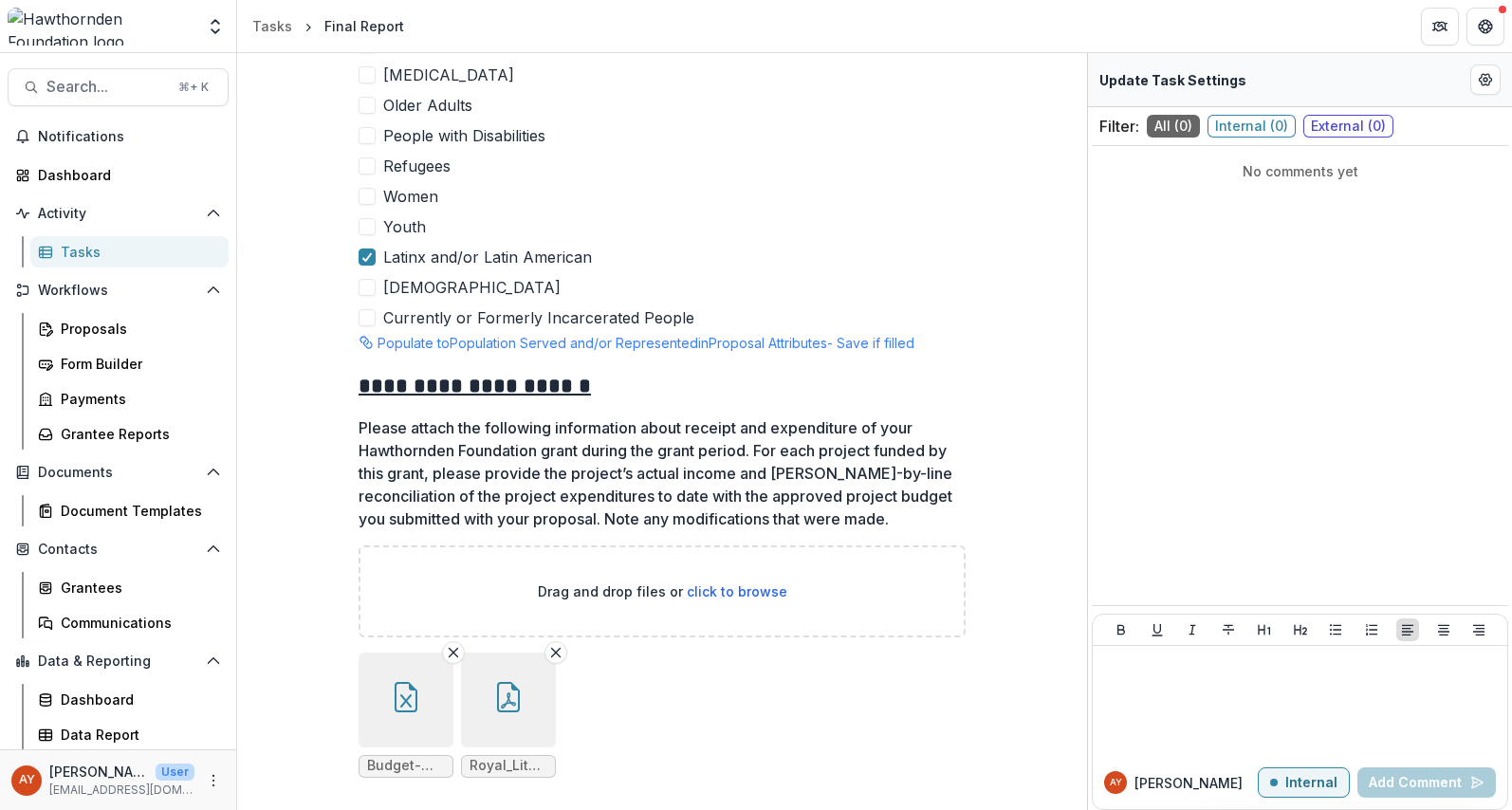
click at [374, 692] on button "button" at bounding box center [406, 700] width 95 height 95
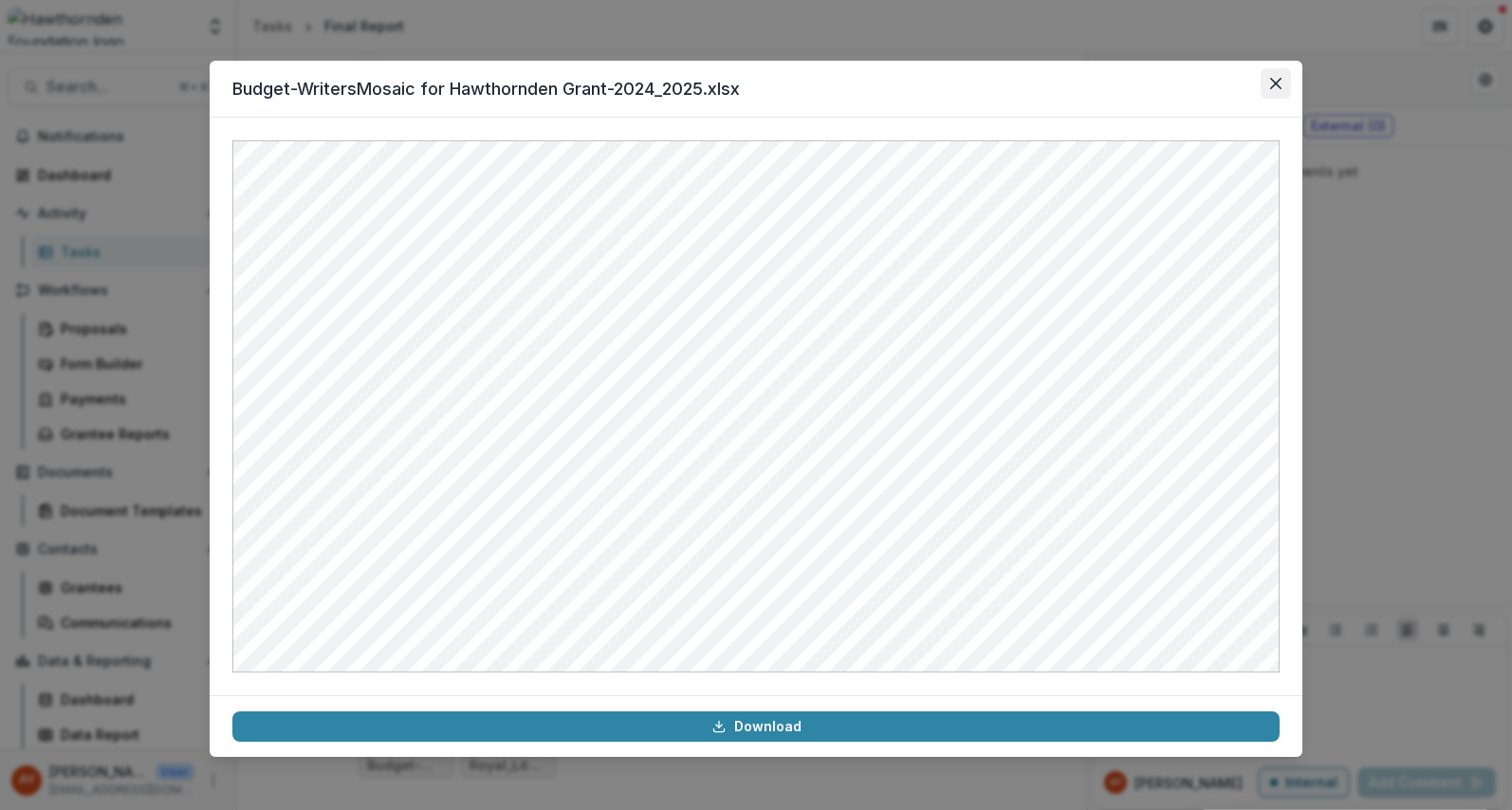
click at [1276, 81] on icon "Close" at bounding box center [1276, 84] width 12 height 12
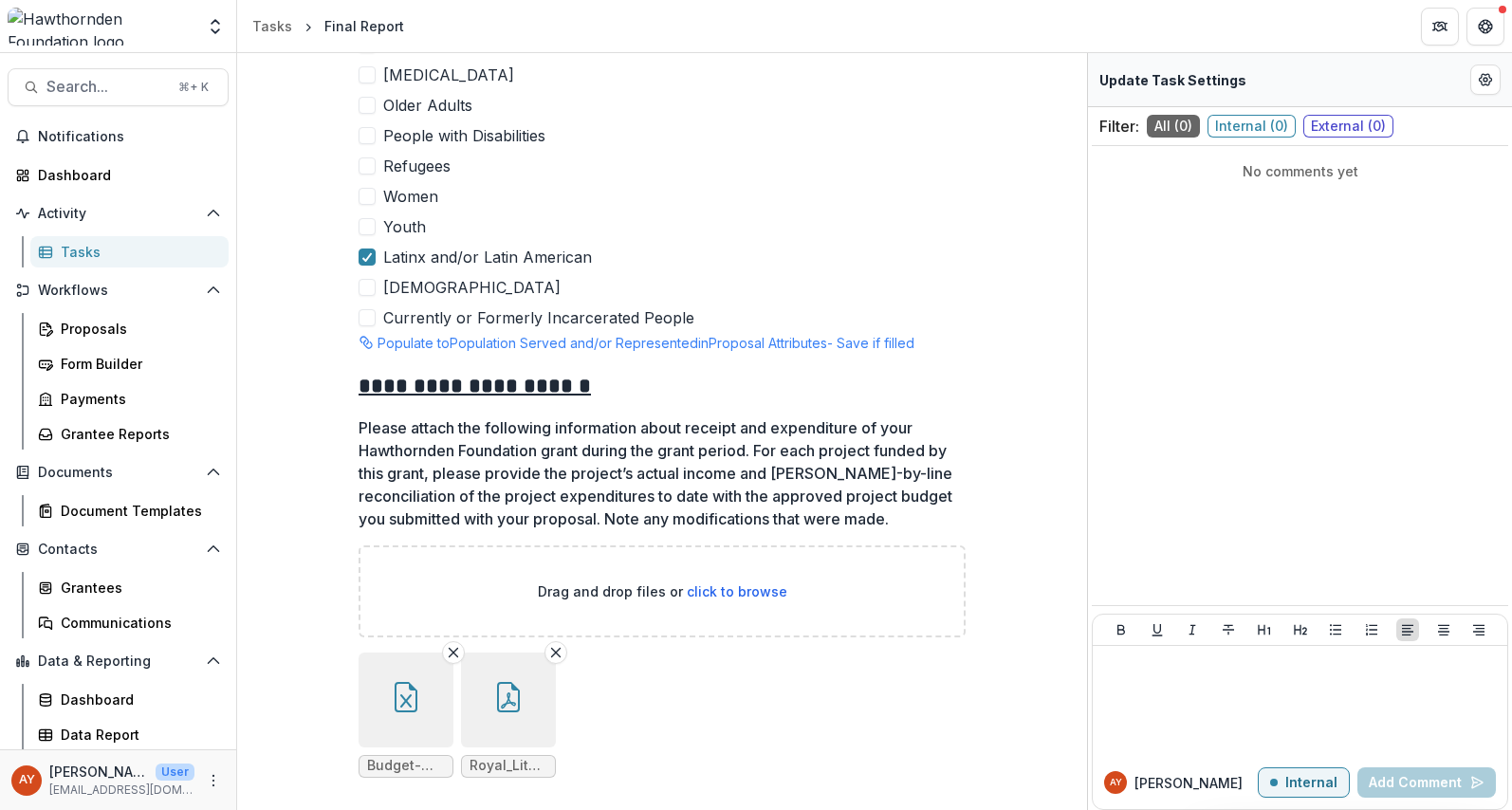
click at [502, 695] on button "button" at bounding box center [509, 700] width 95 height 95
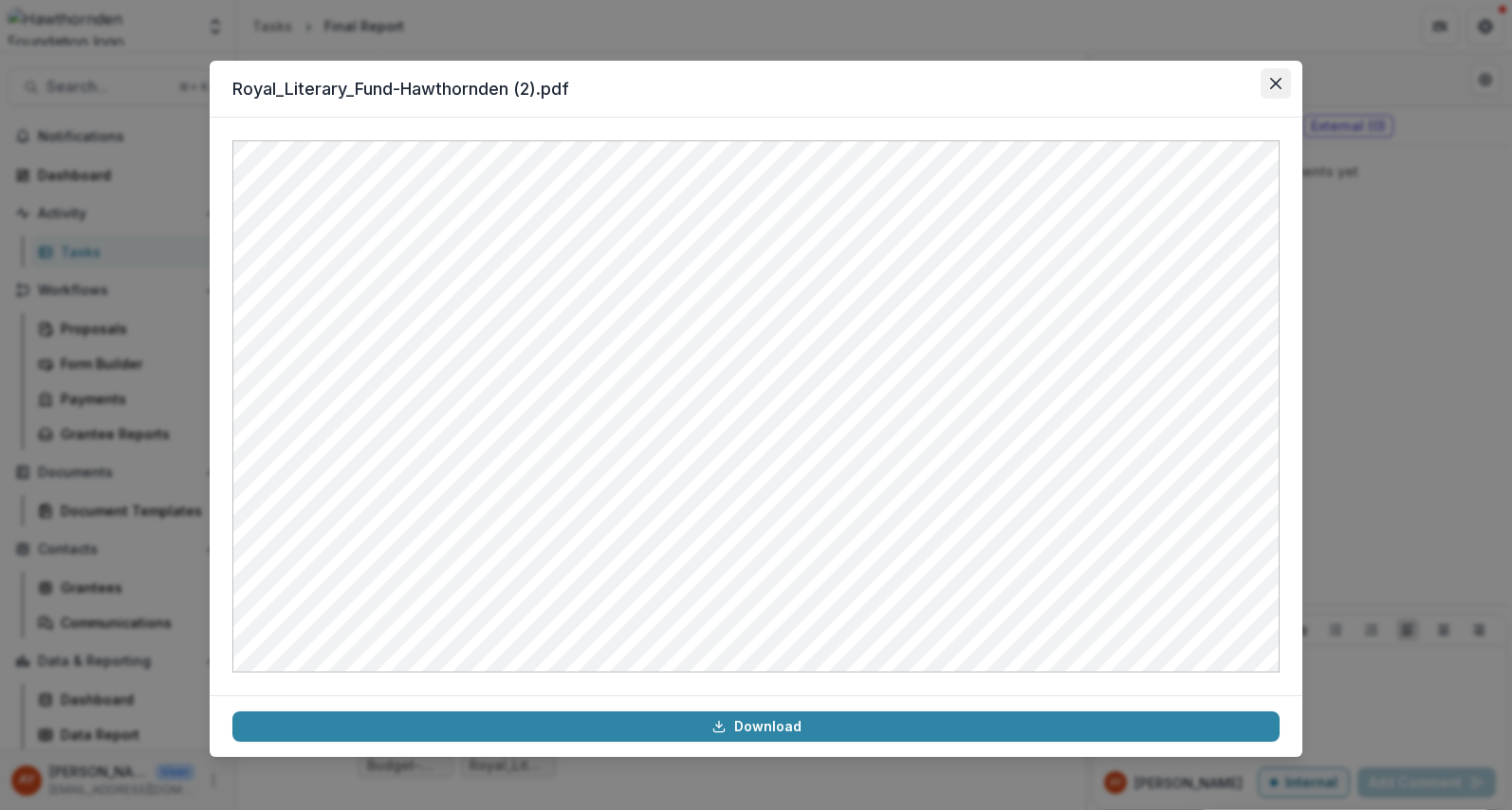
click at [1280, 84] on icon "Close" at bounding box center [1276, 84] width 12 height 12
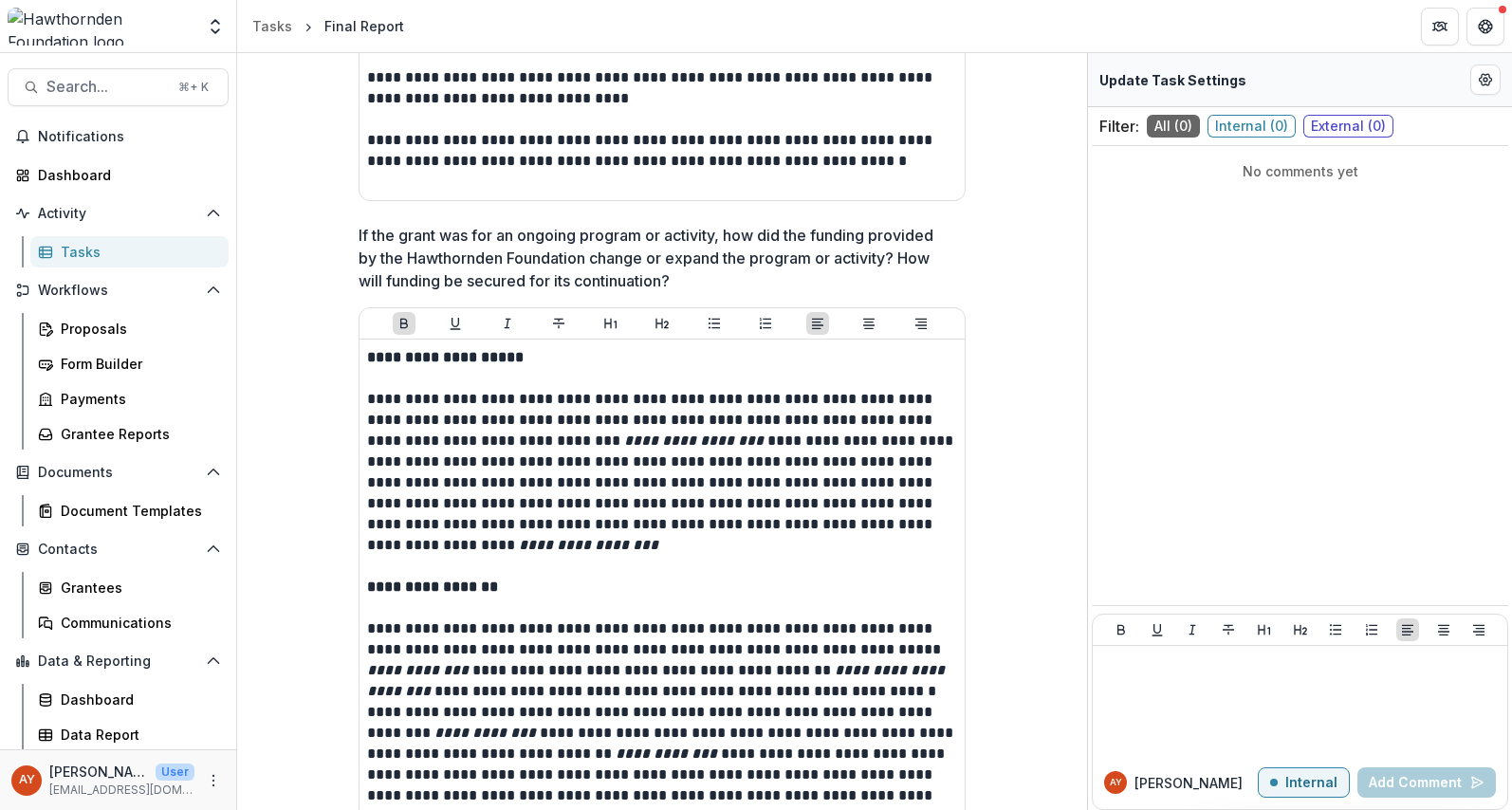
scroll to position [2675, 0]
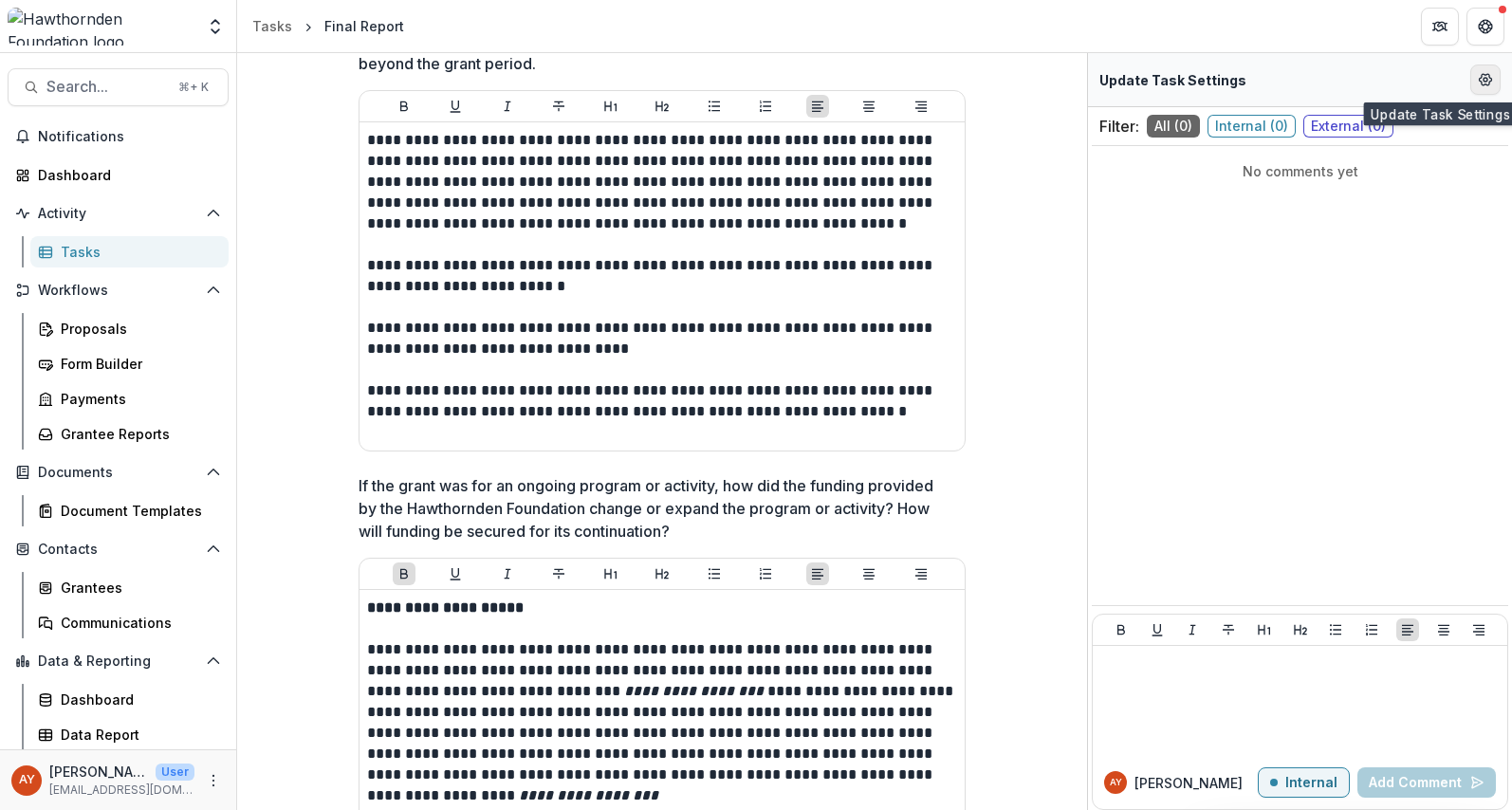
click at [1486, 83] on icon "Edit Form Settings" at bounding box center [1486, 80] width 13 height 12
select select "********"
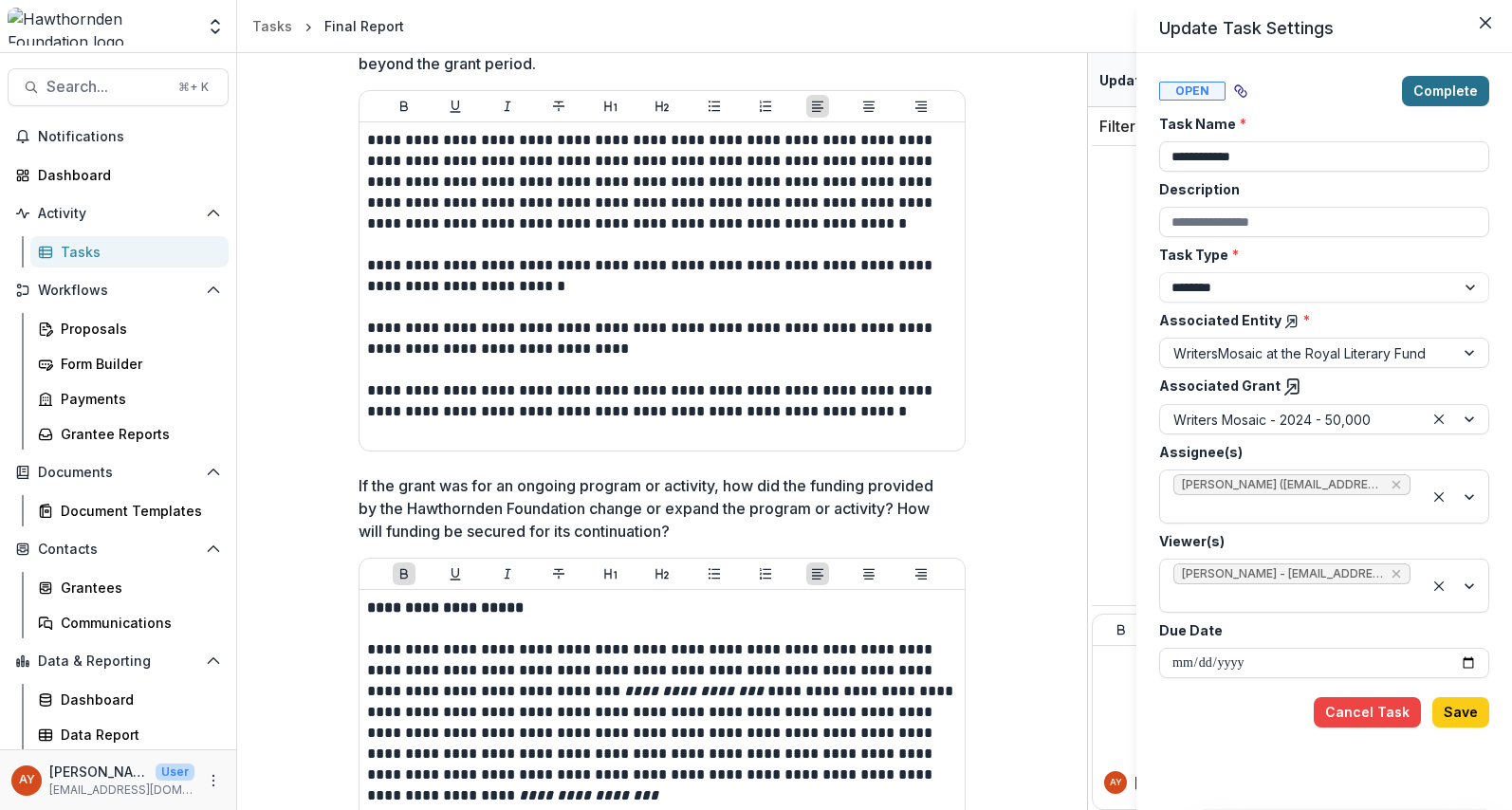
click at [1460, 100] on button "Complete" at bounding box center [1445, 91] width 87 height 30
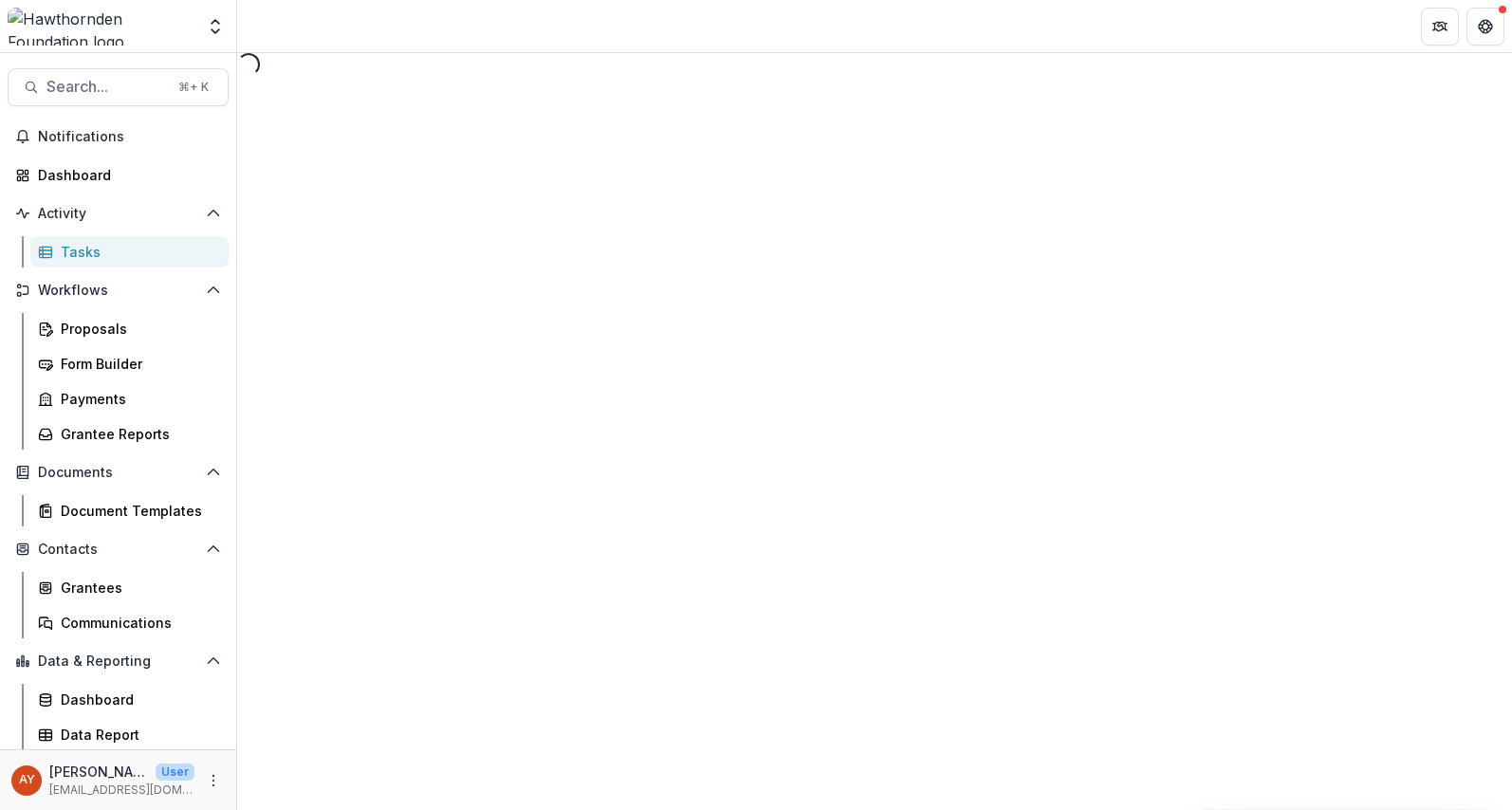
select select "********"
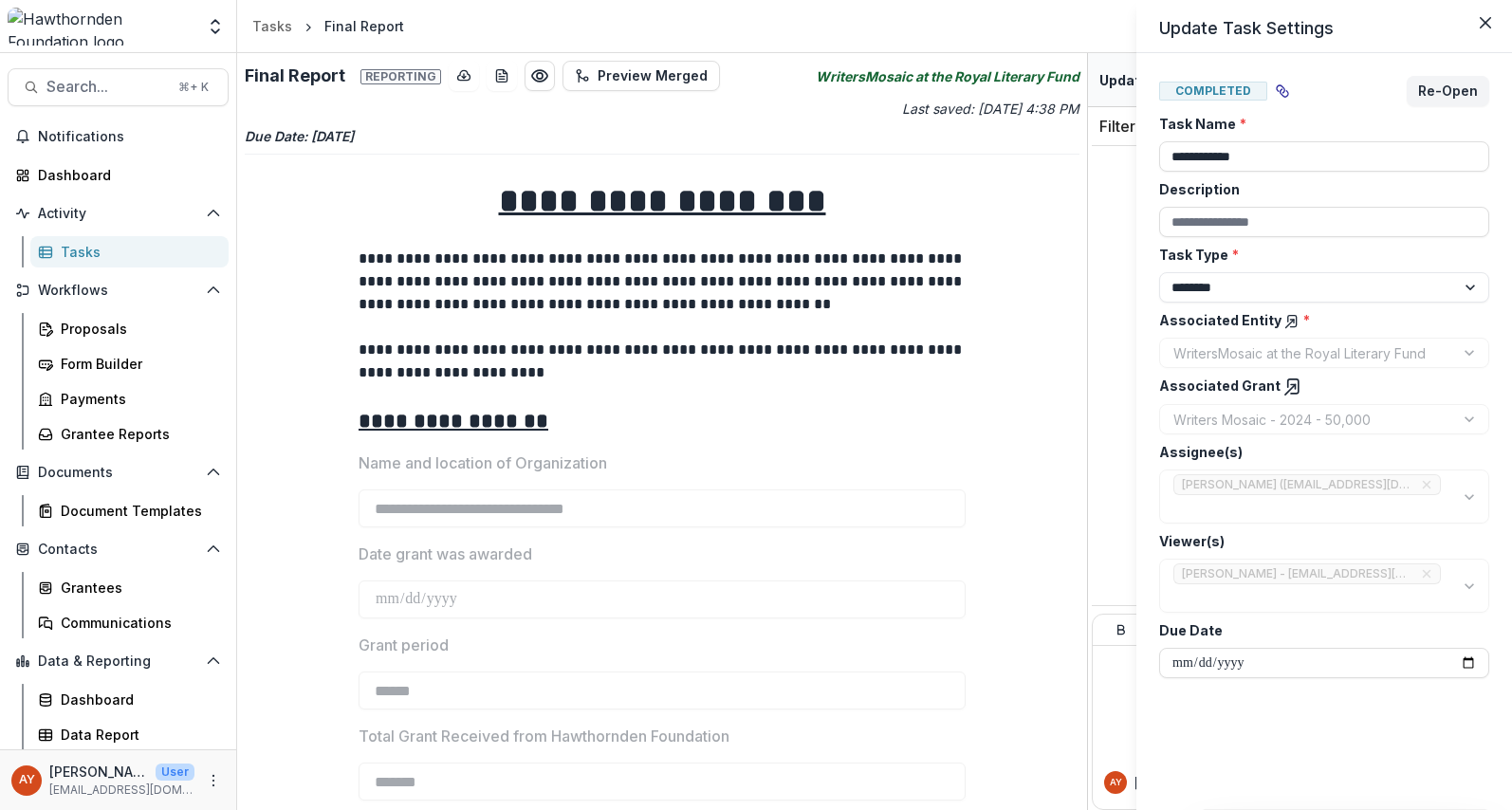
click at [1288, 318] on icon at bounding box center [1292, 321] width 9 height 12
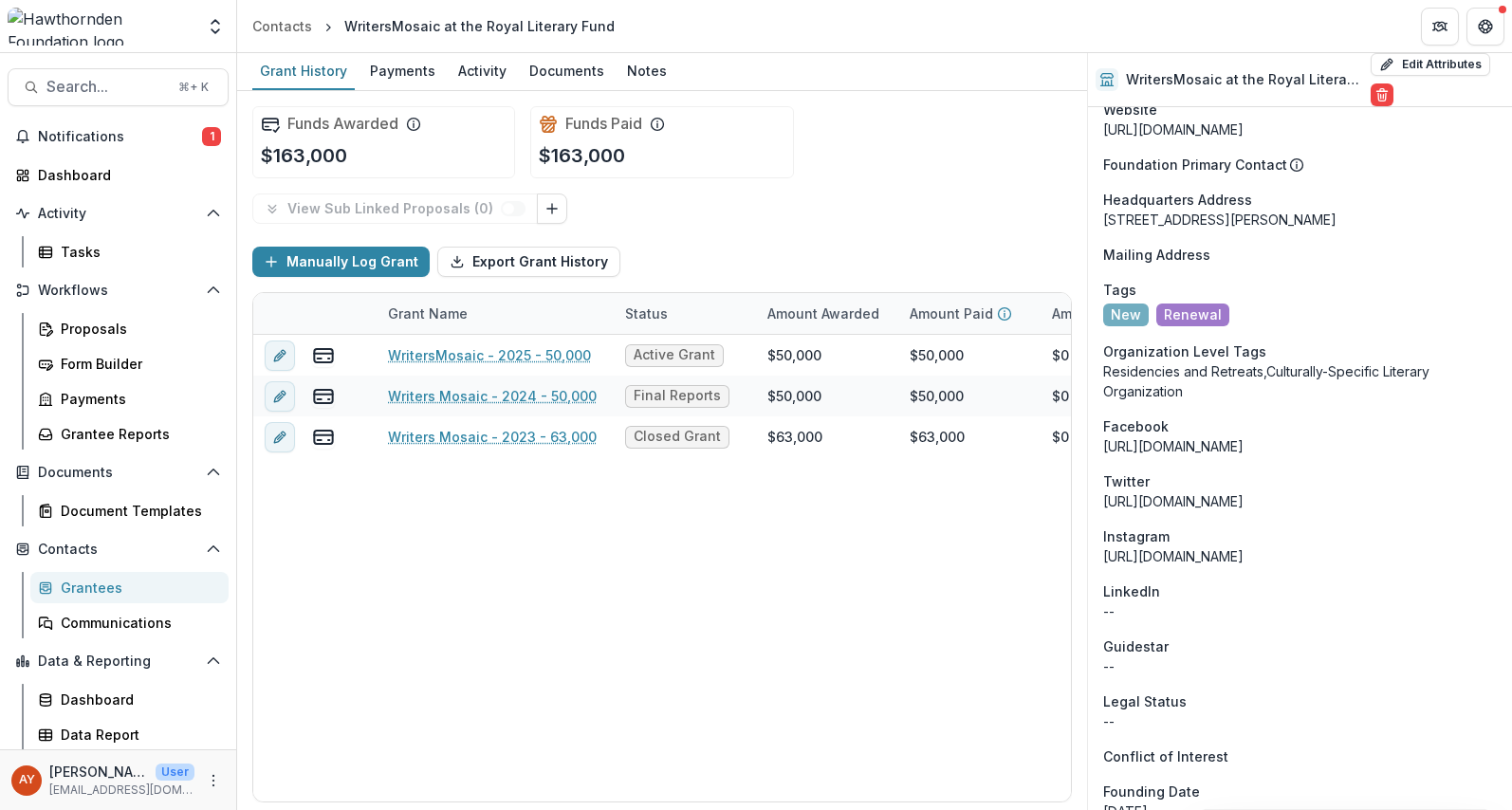
scroll to position [2012, 0]
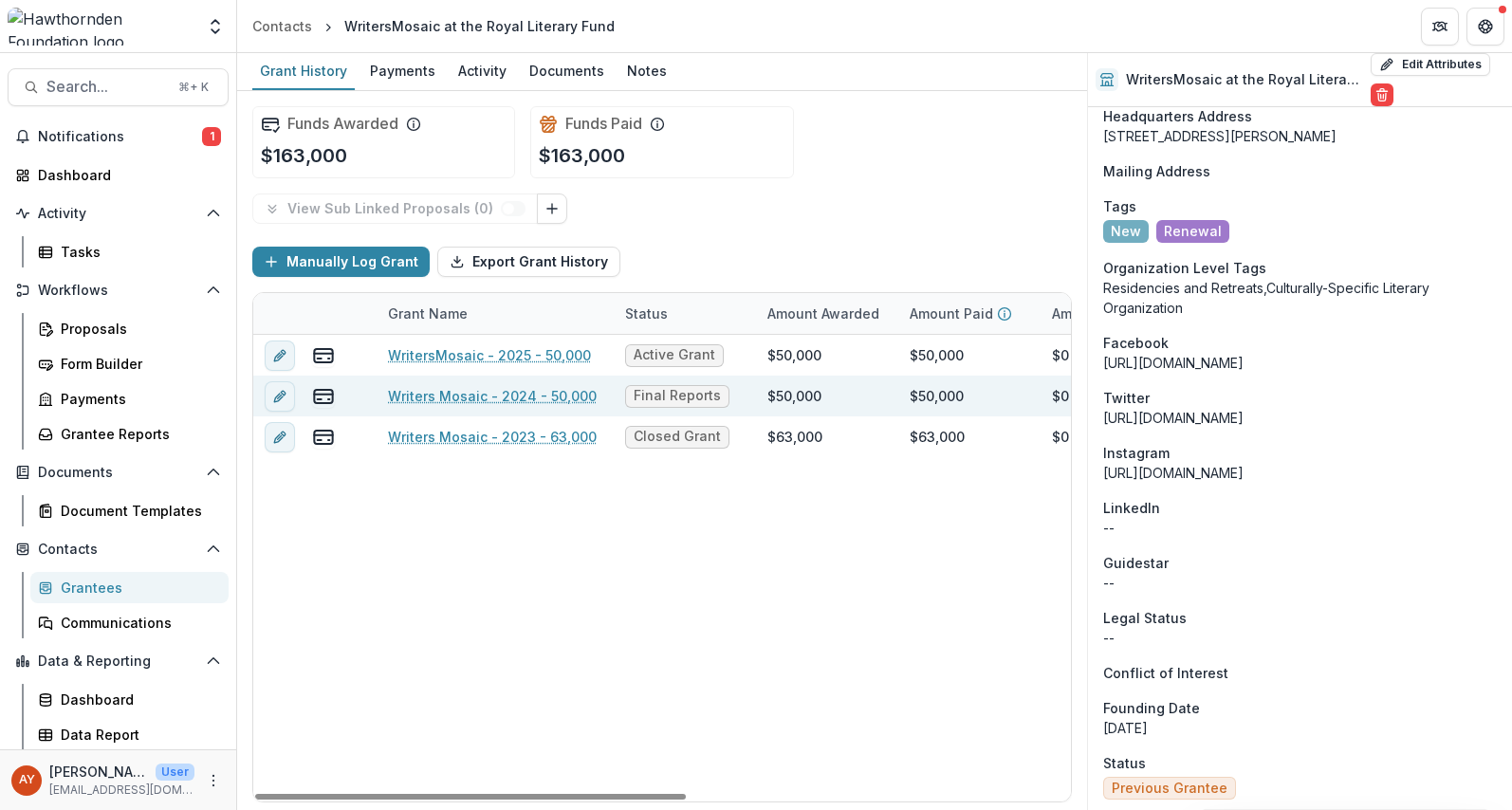
click at [484, 402] on link "Writers Mosaic - 2024 - 50,000" at bounding box center [492, 396] width 209 height 20
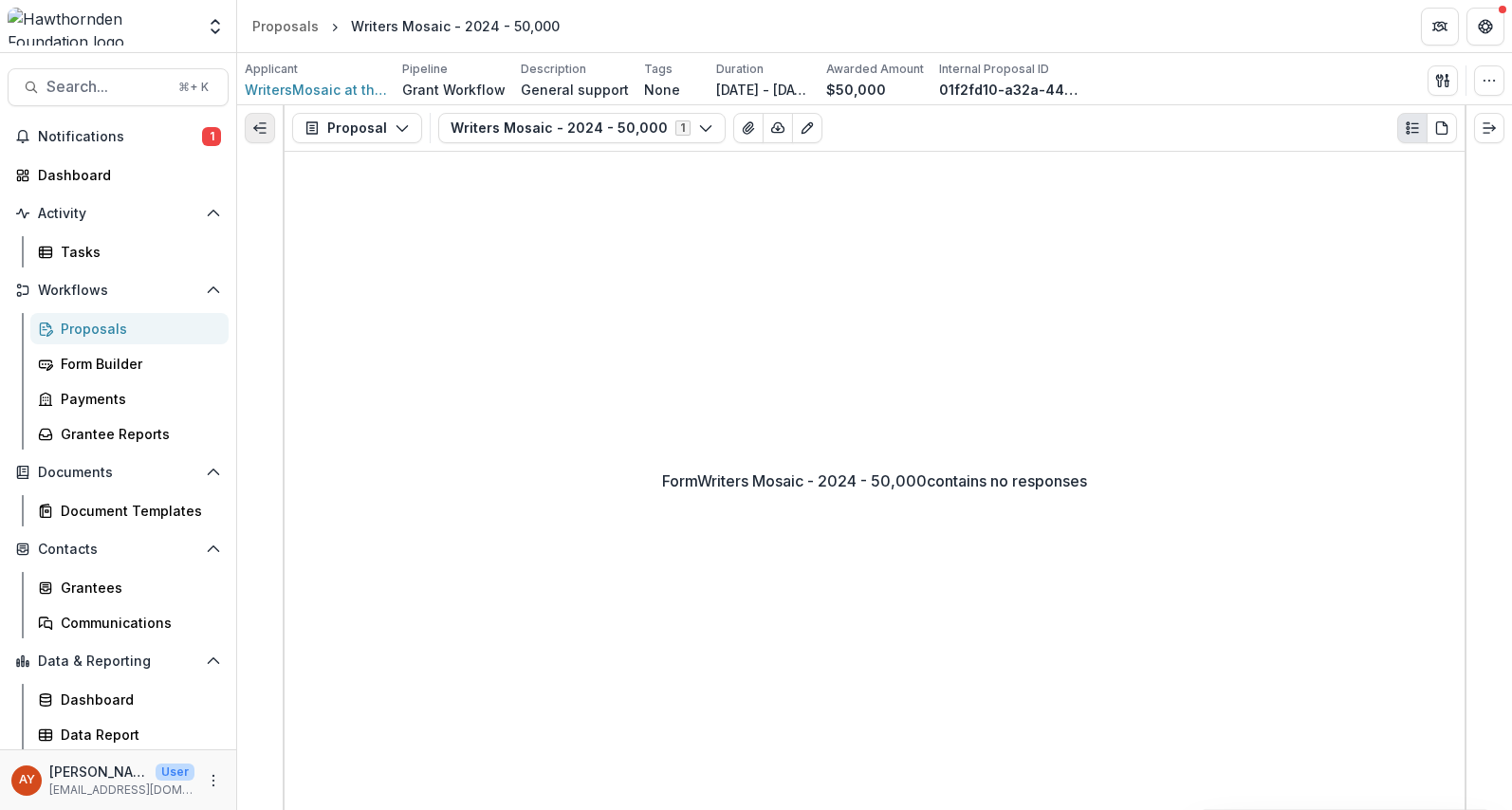
click at [264, 133] on line "Expand left" at bounding box center [263, 133] width 6 height 0
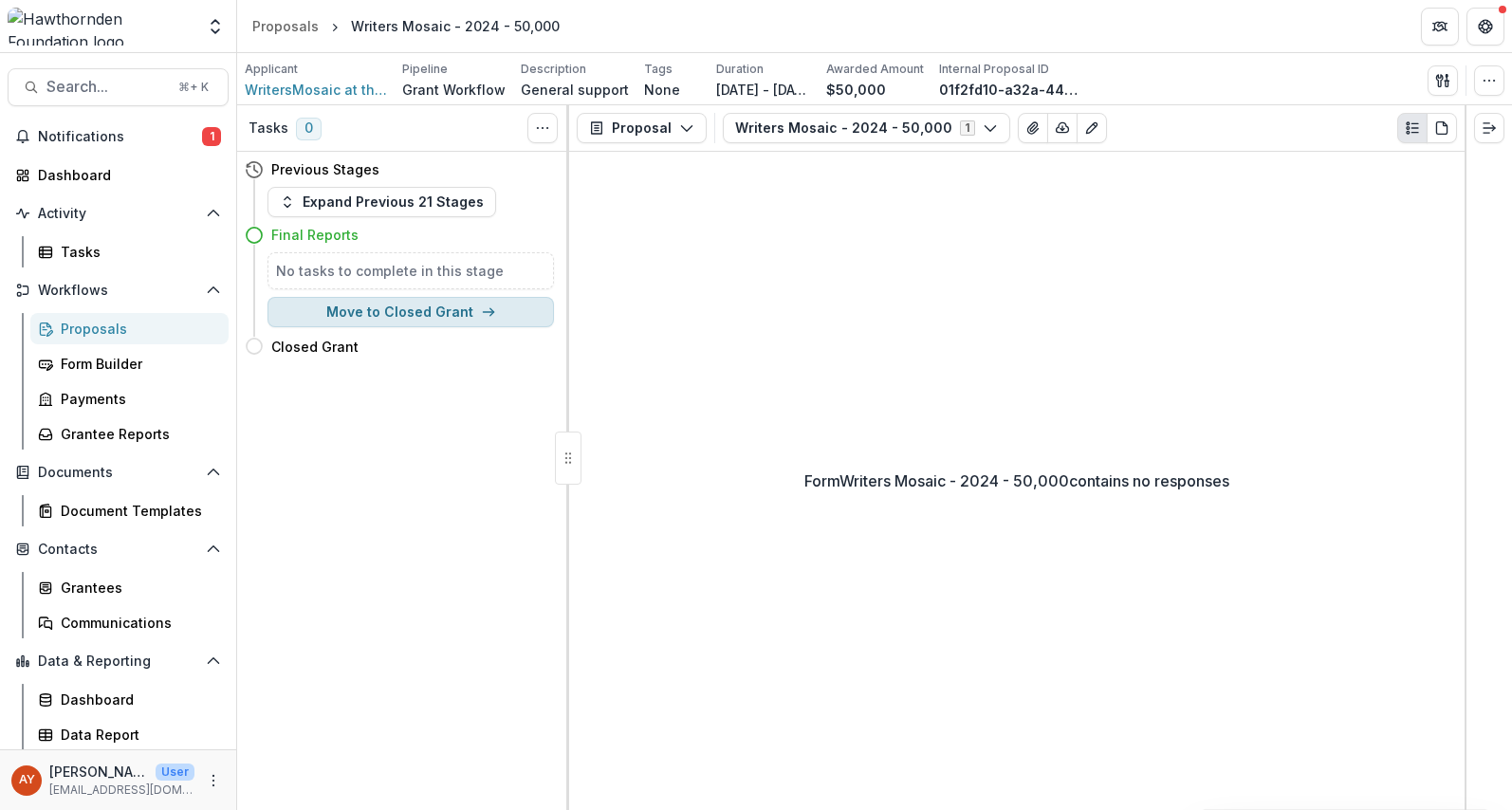
click at [389, 321] on button "Move to Closed Grant" at bounding box center [410, 312] width 287 height 30
select select "**********"
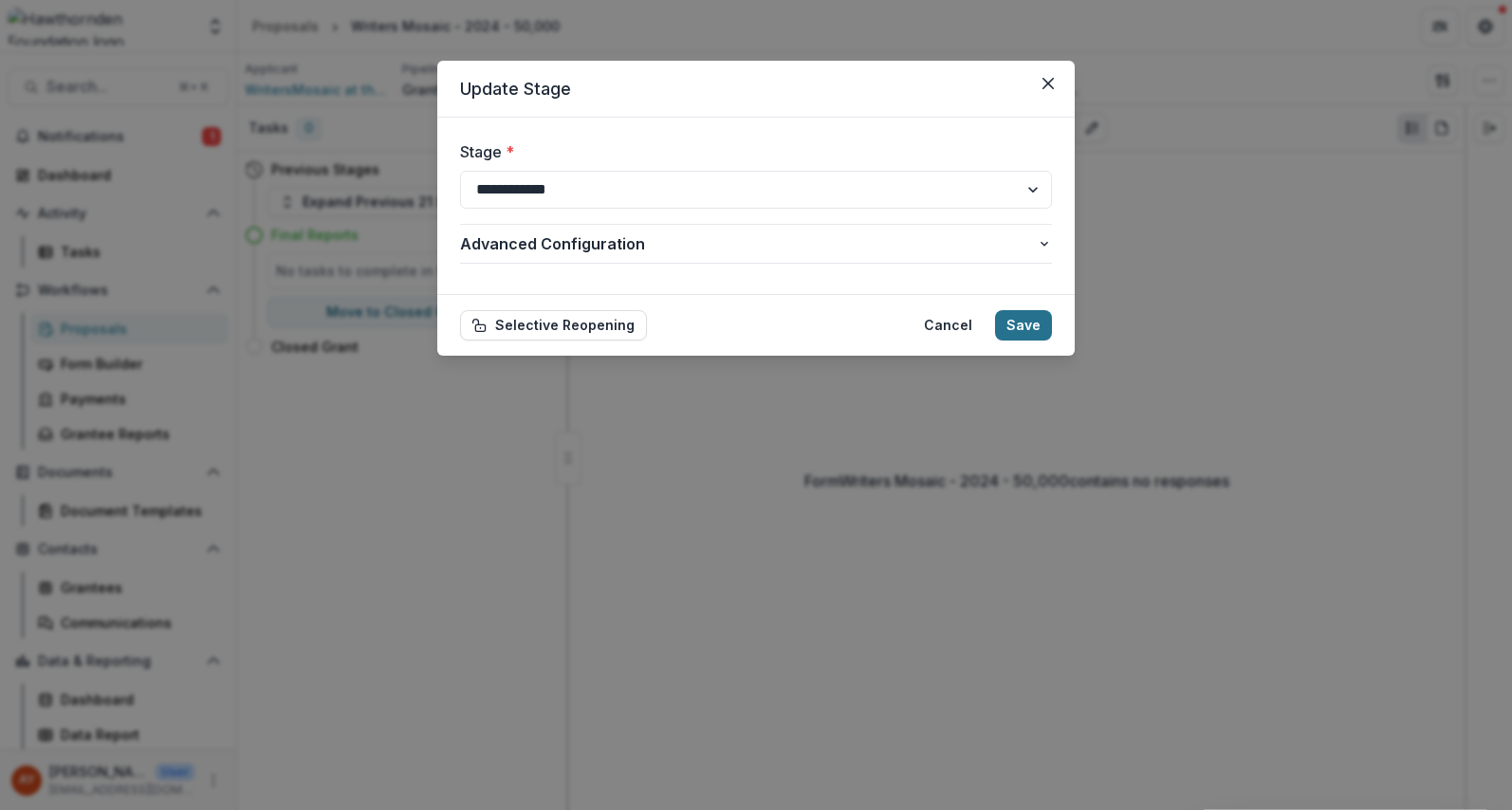
click at [1028, 321] on button "Save" at bounding box center [1023, 324] width 57 height 30
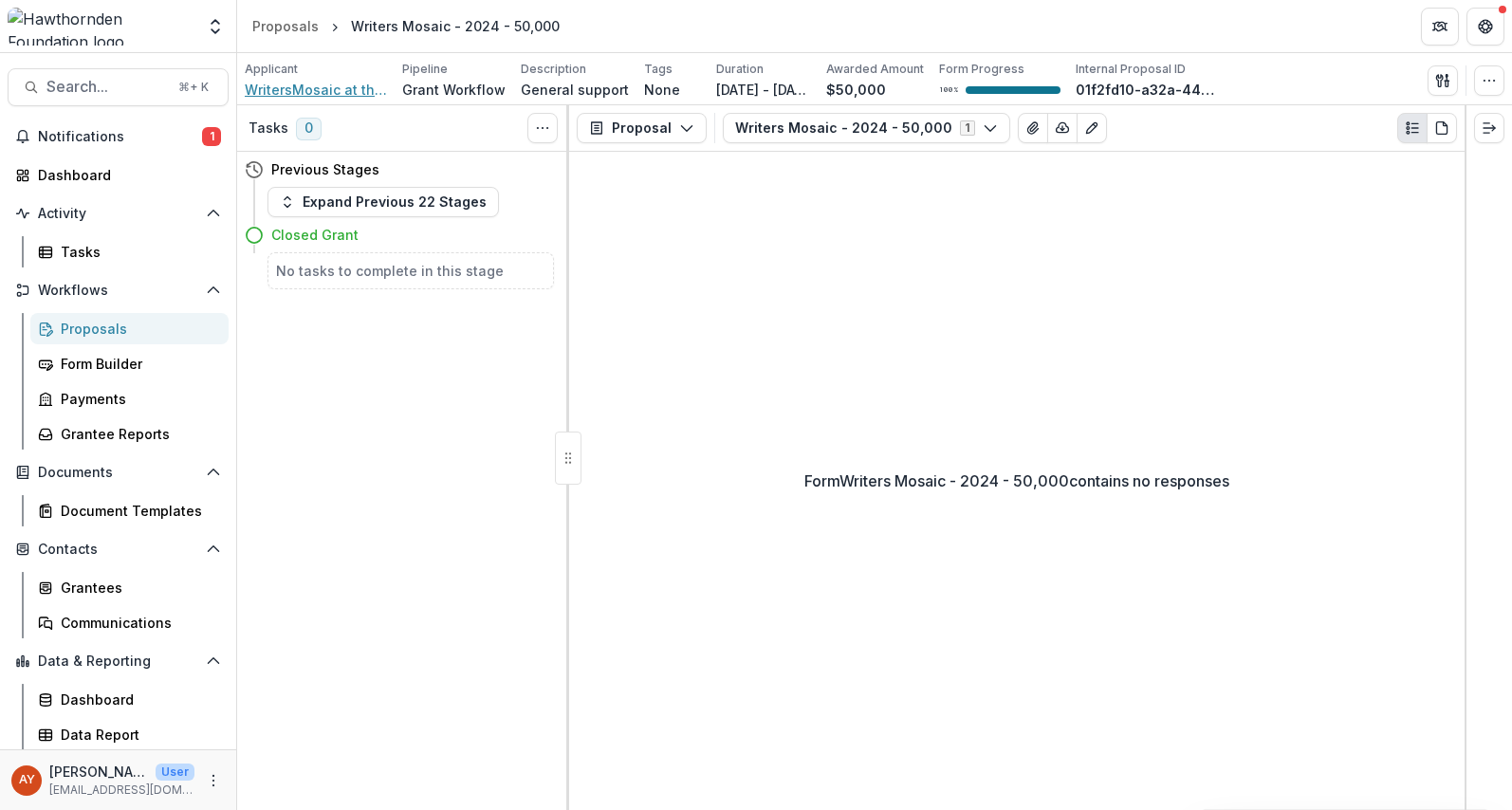
click at [375, 95] on span "WritersMosaic at the Royal Literary Fund" at bounding box center [315, 90] width 142 height 20
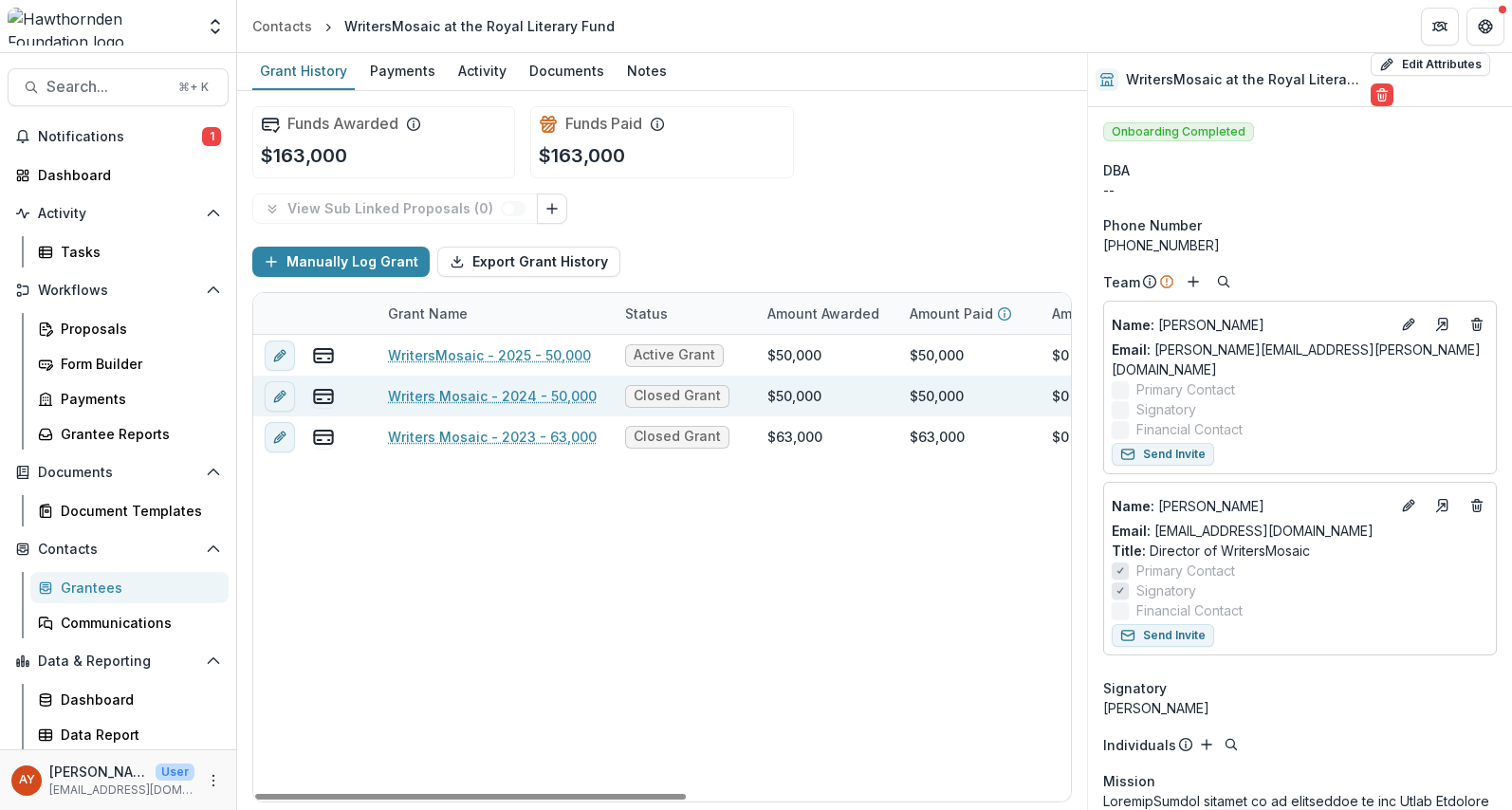
click at [808, 396] on div "$50,000" at bounding box center [795, 396] width 54 height 20
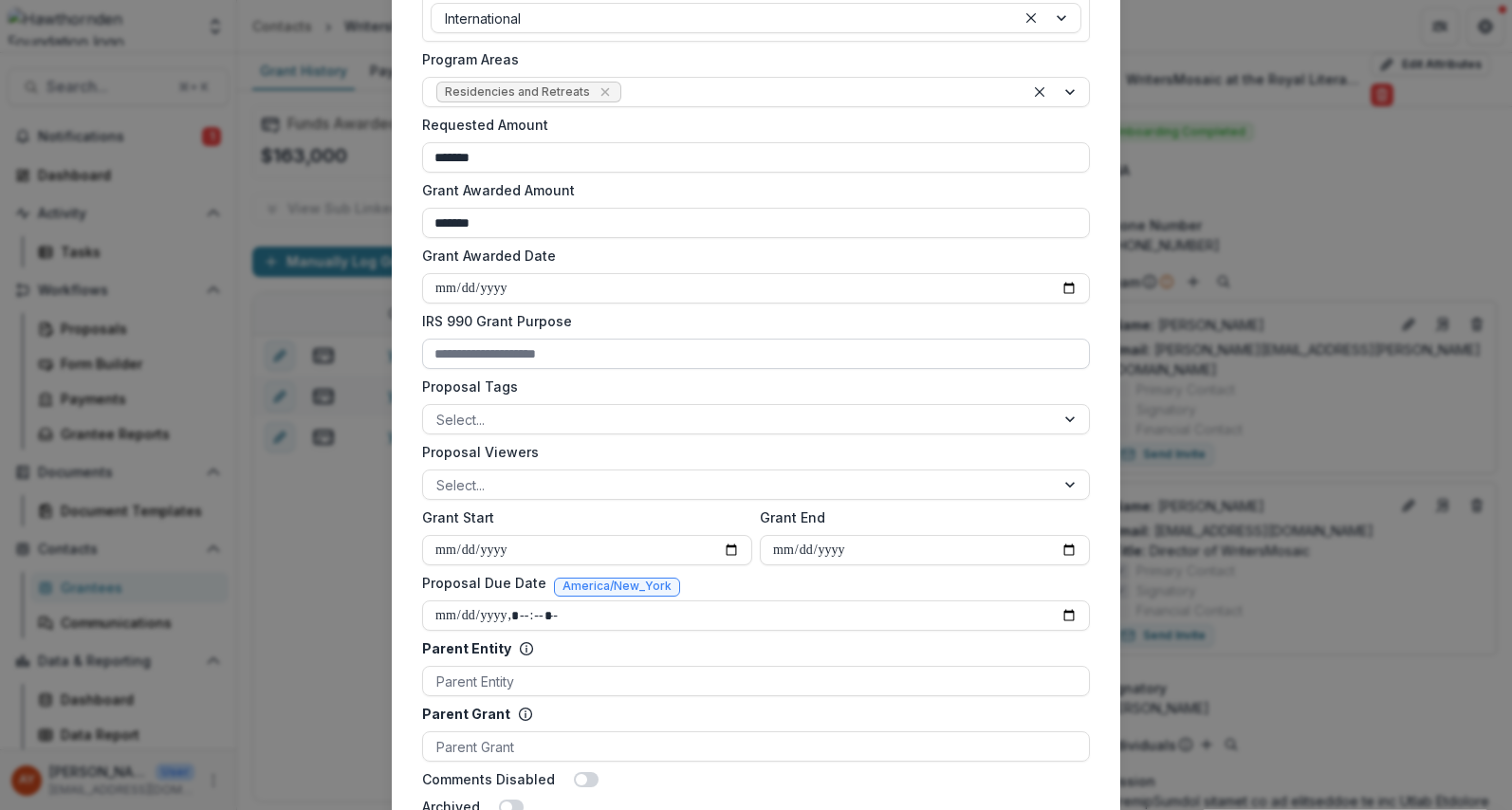
scroll to position [435, 0]
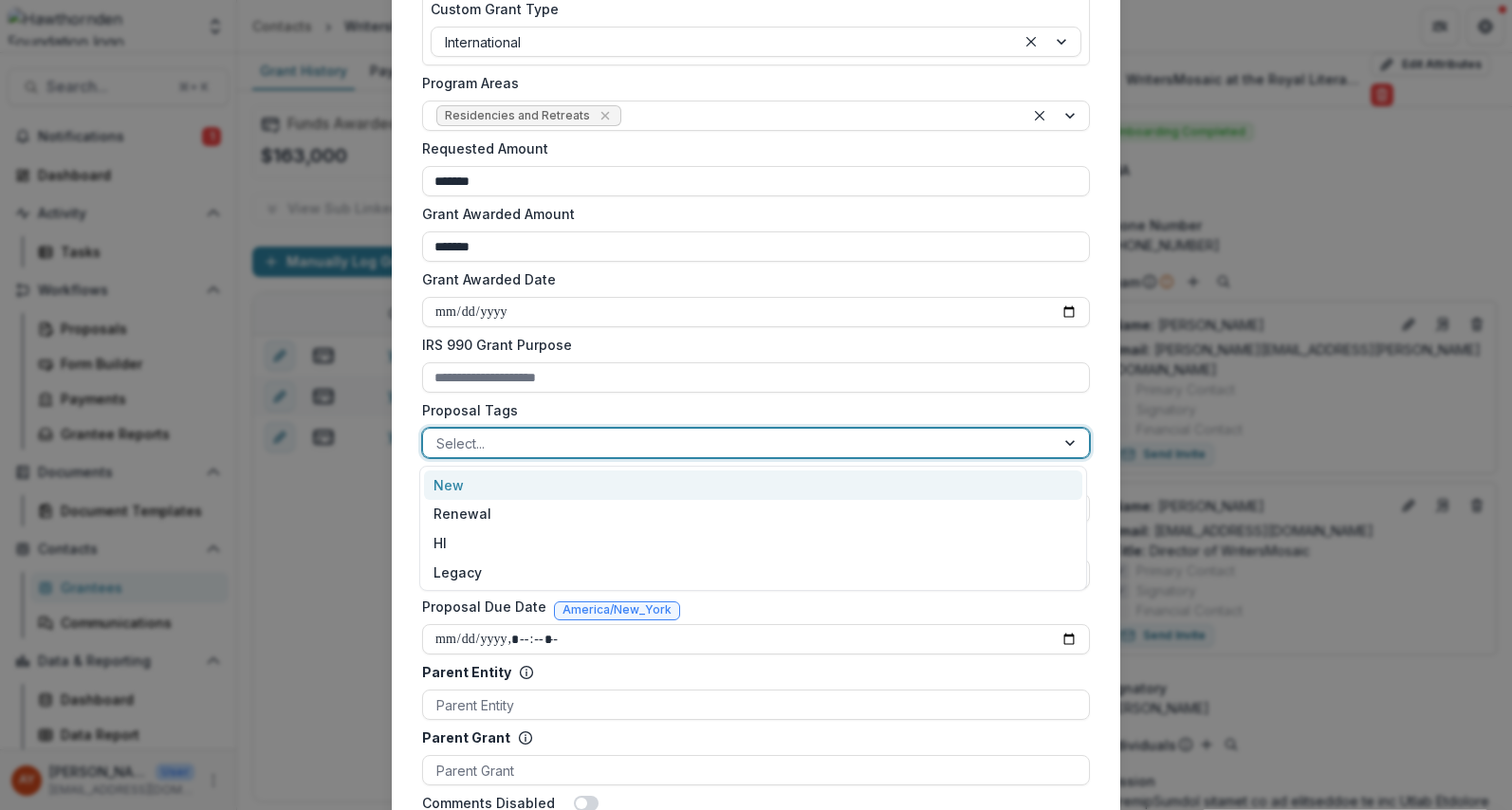
click at [580, 437] on div at bounding box center [739, 443] width 605 height 24
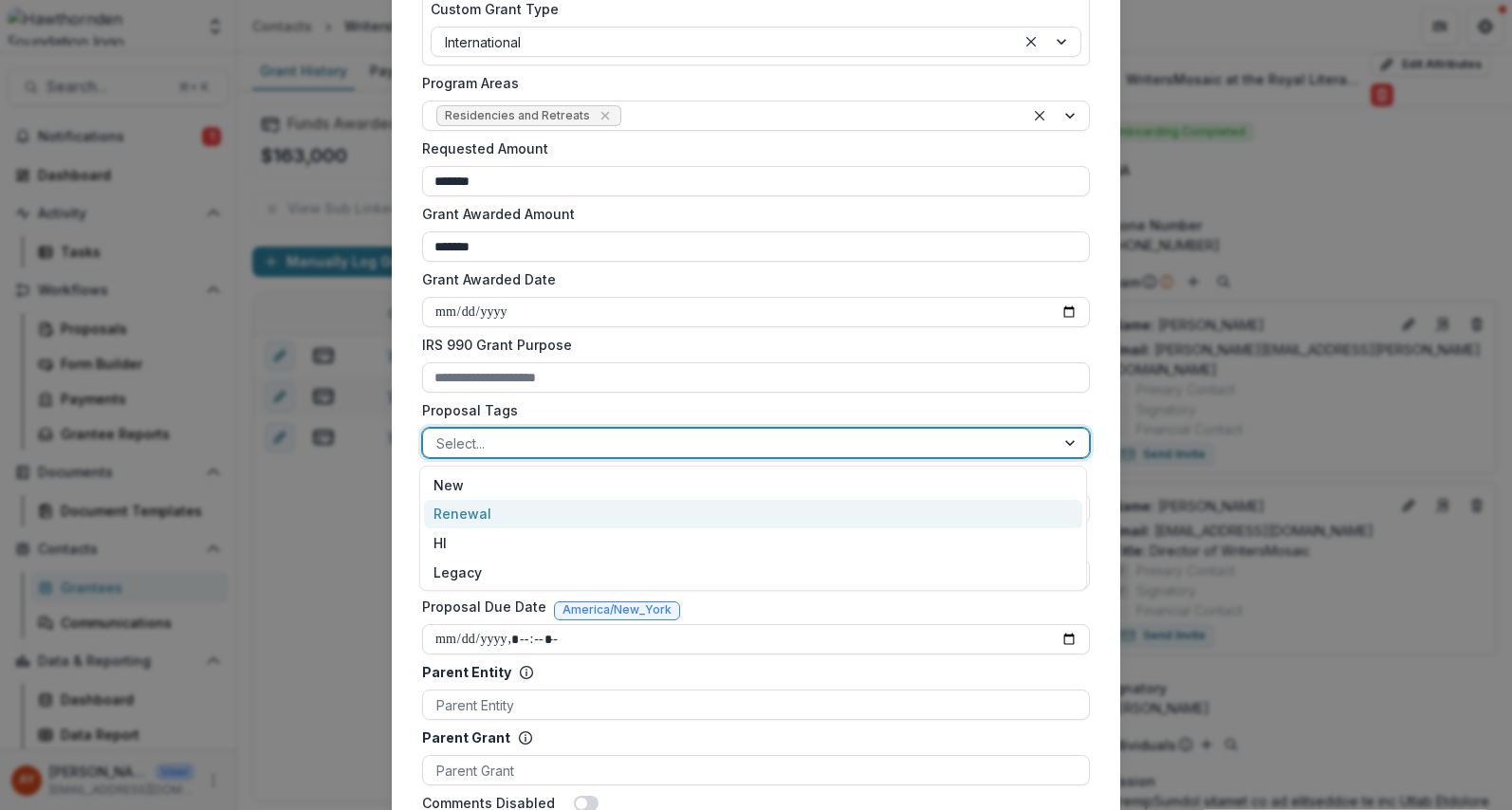
click at [514, 509] on div "Renewal" at bounding box center [753, 515] width 658 height 29
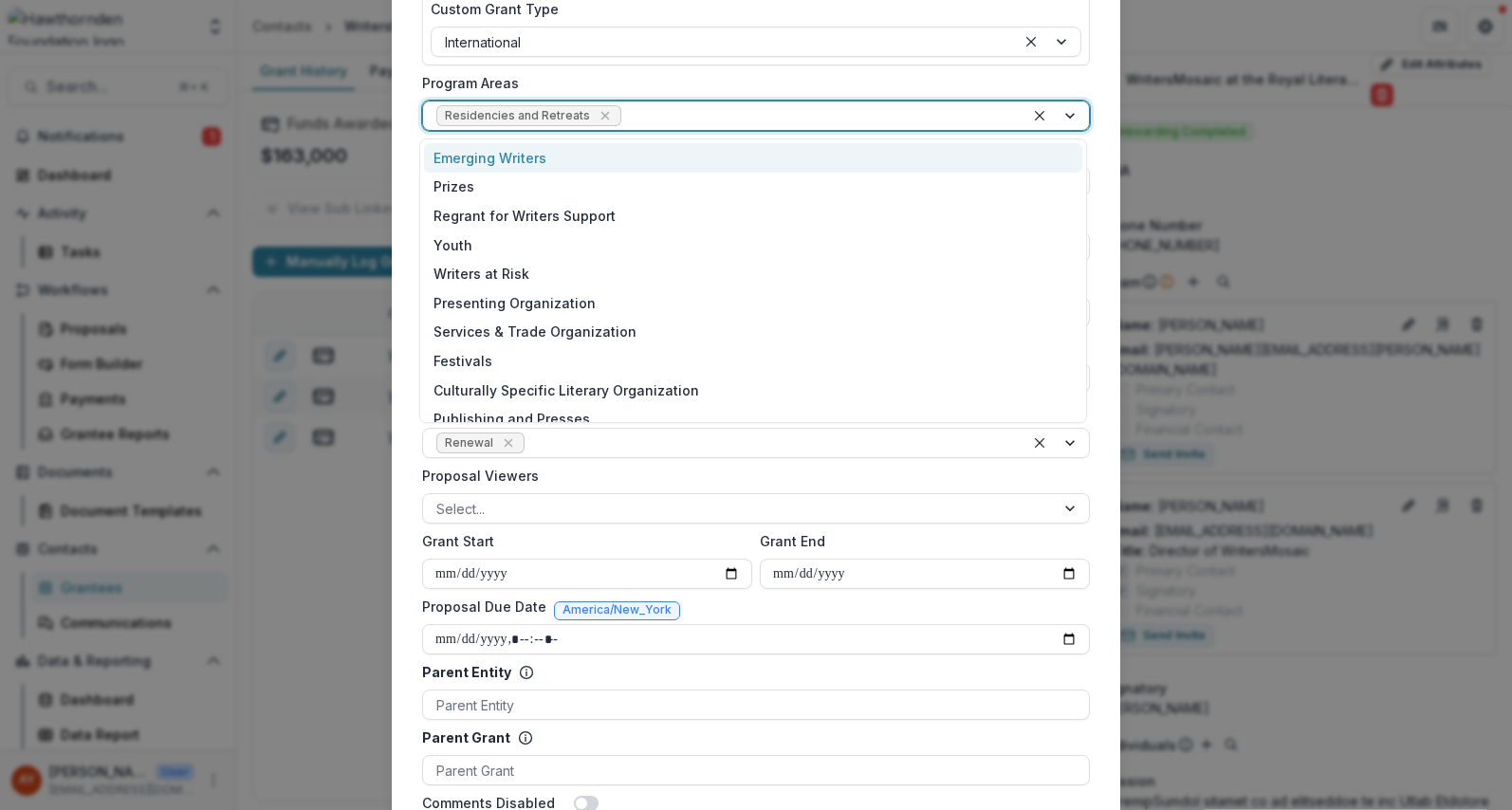
click at [722, 115] on div at bounding box center [818, 116] width 386 height 24
click at [735, 92] on label "Program Areas" at bounding box center [750, 83] width 657 height 20
click at [629, 106] on input "Program Areas" at bounding box center [627, 116] width 4 height 20
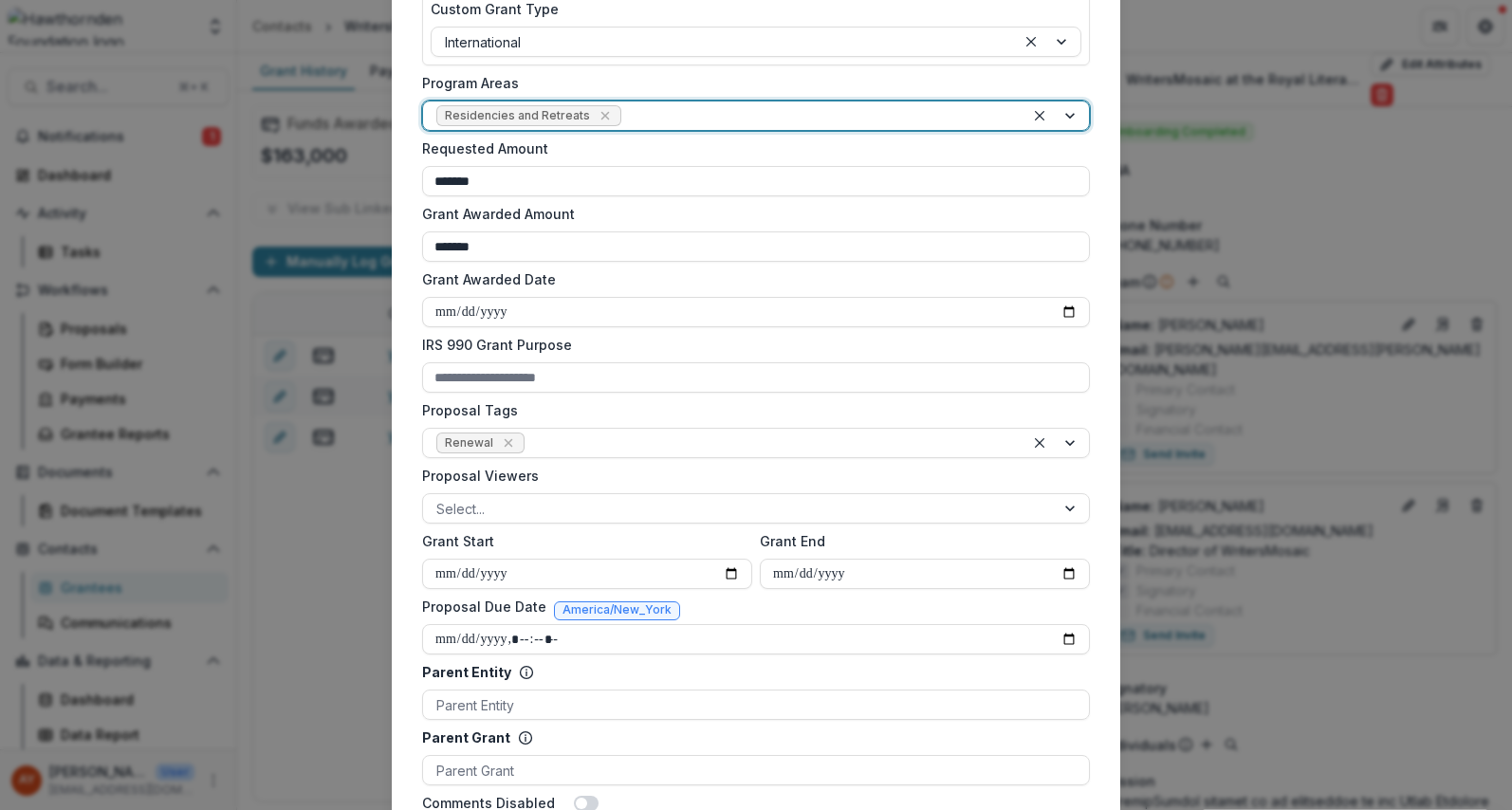
scroll to position [840, 0]
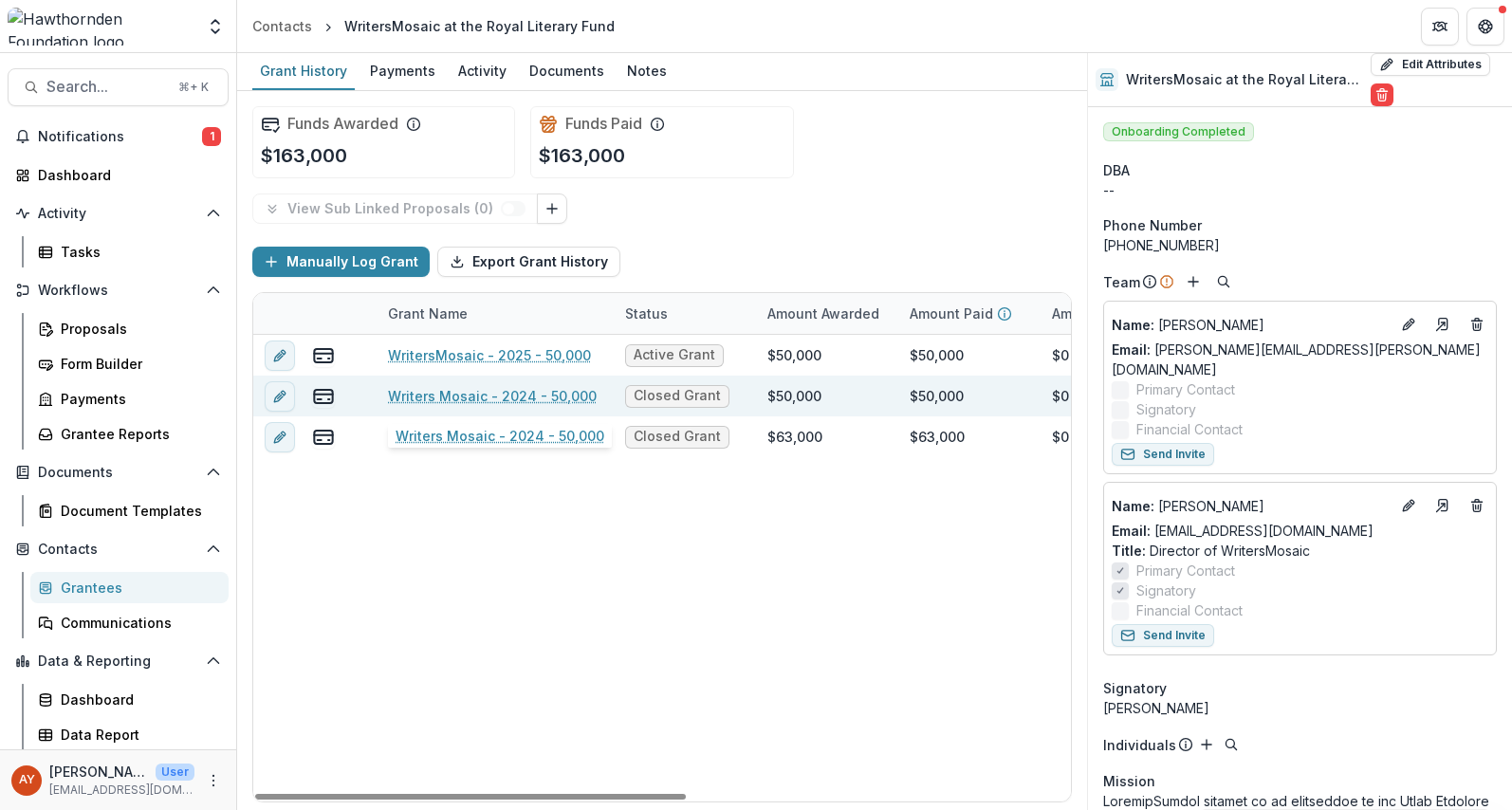
click at [550, 397] on link "Writers Mosaic - 2024 - 50,000" at bounding box center [492, 396] width 209 height 20
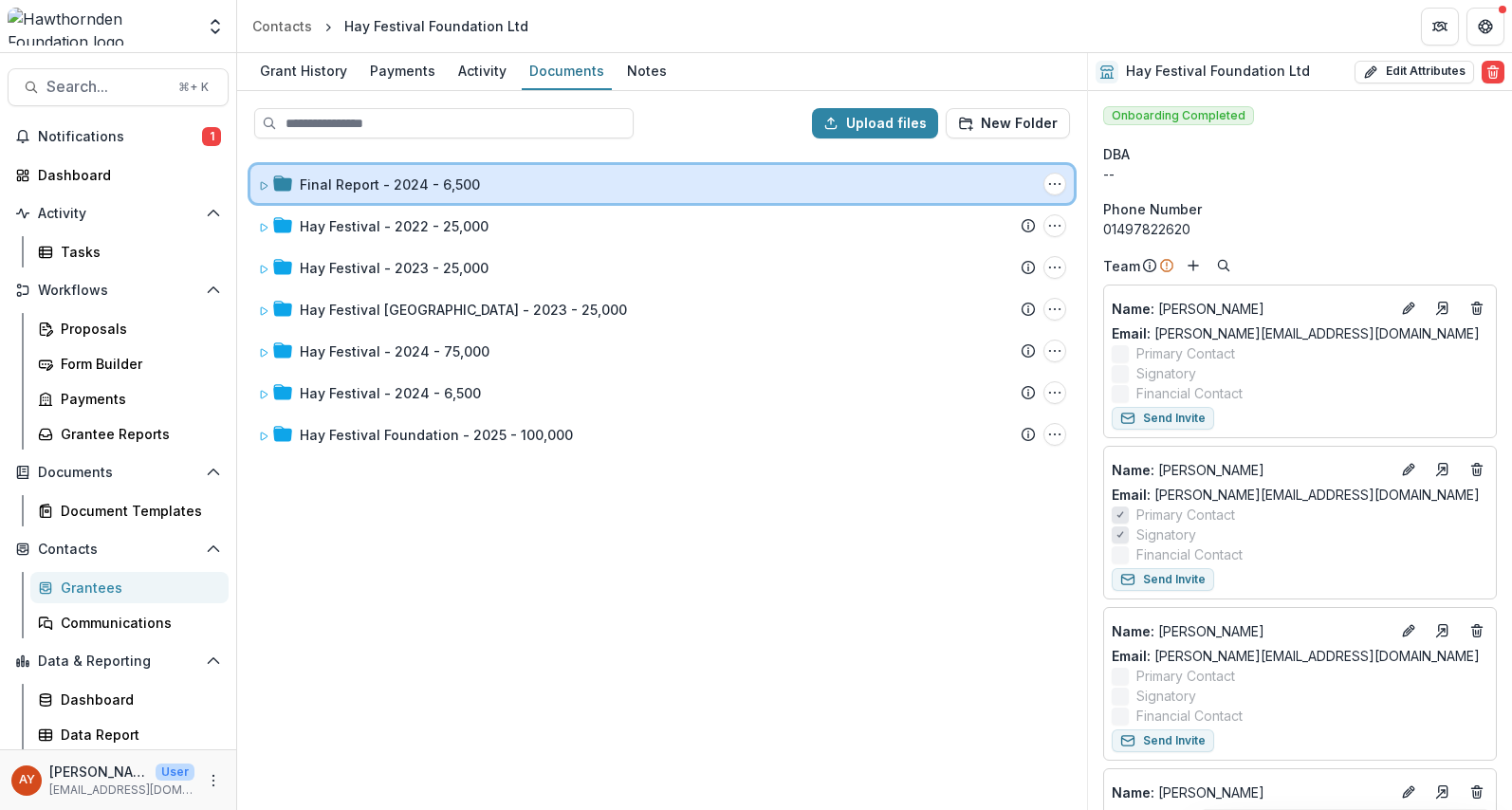
click at [536, 191] on div "Final Report - 2024 - 6,500" at bounding box center [667, 184] width 736 height 20
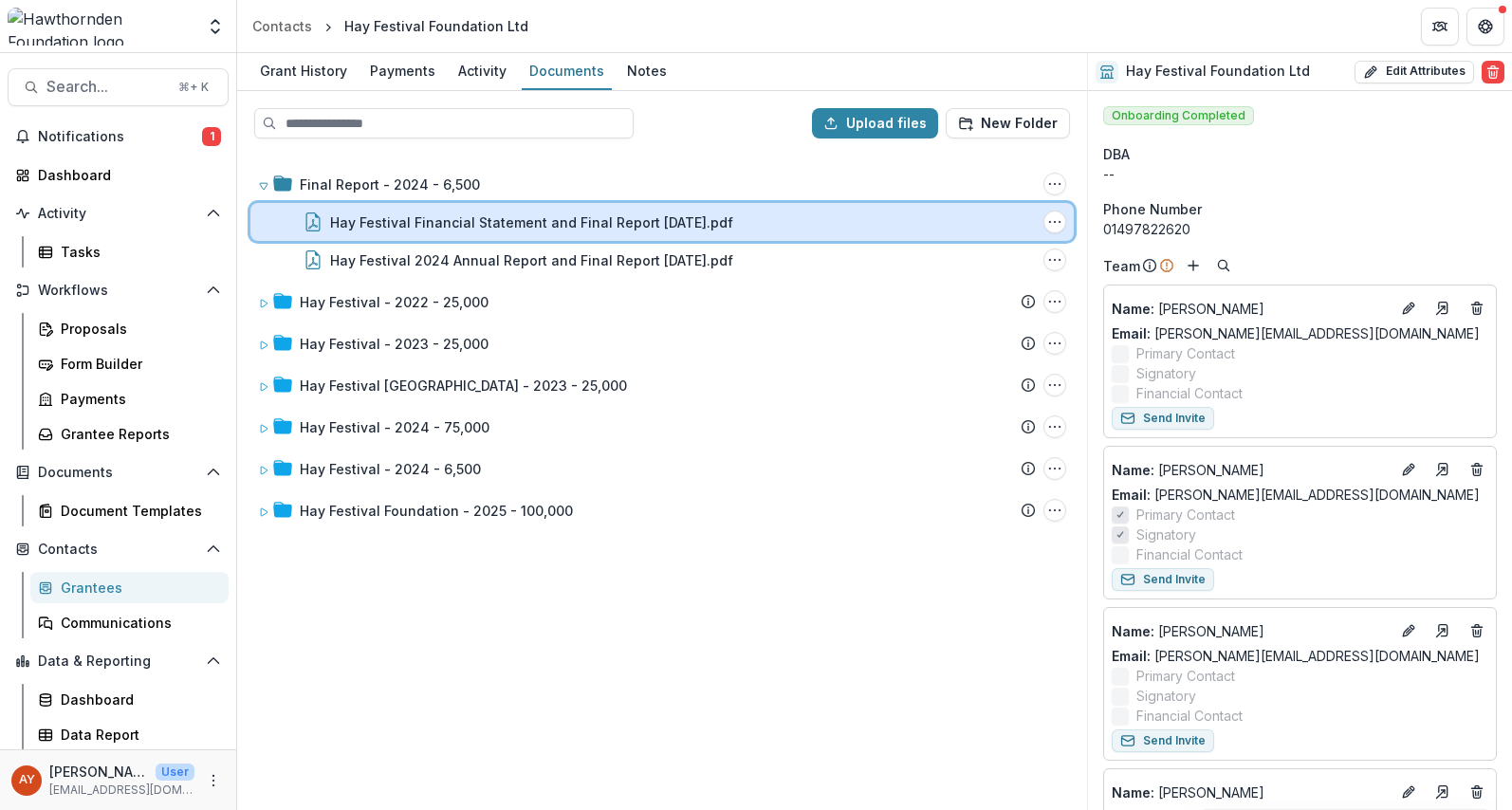
click at [513, 238] on div "Hay Festival Financial Statement and Final Report Aug 2025.pdf File Options Dow…" at bounding box center [661, 221] width 824 height 38
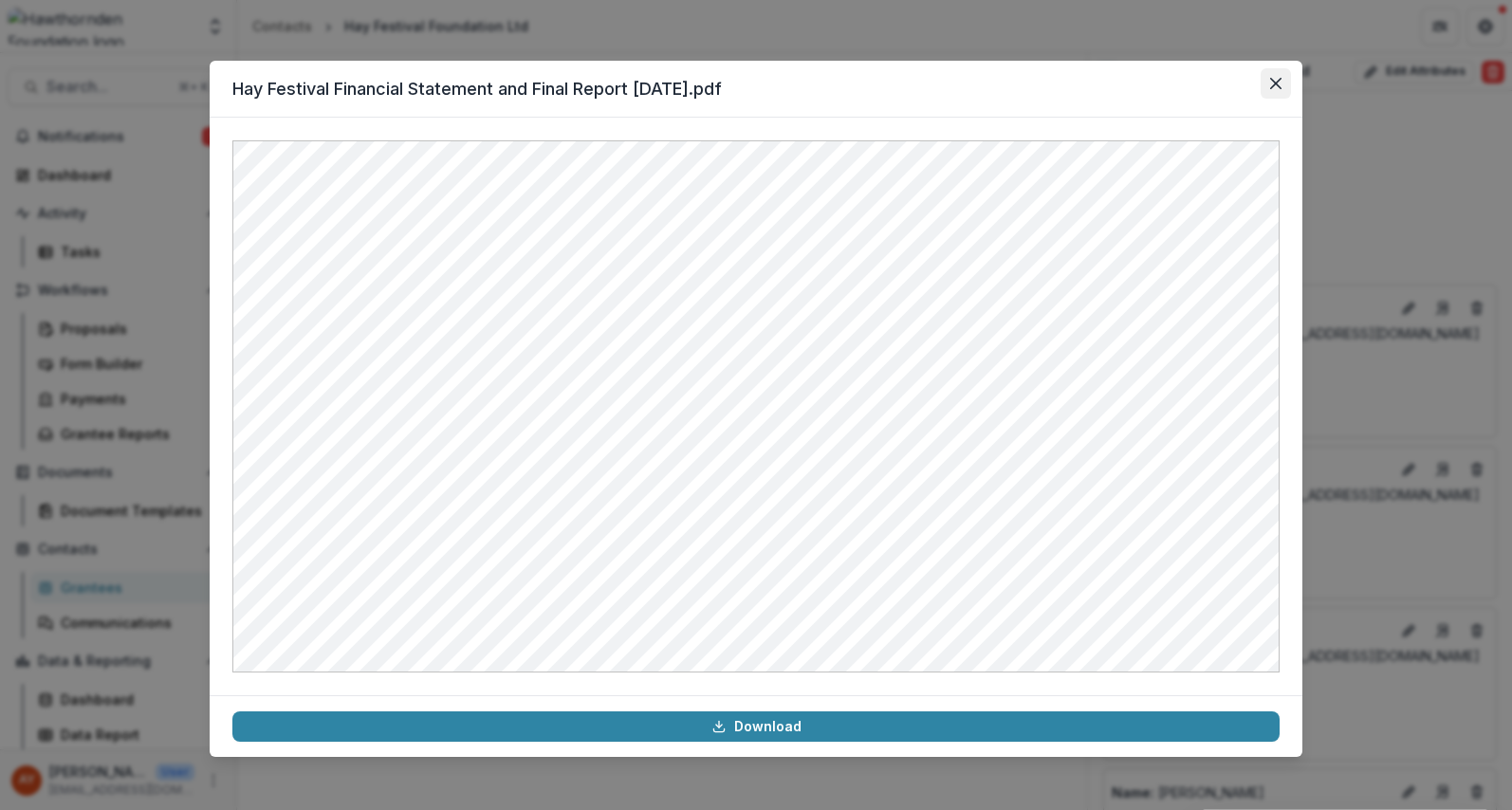
click at [1286, 86] on button "Close" at bounding box center [1275, 83] width 30 height 30
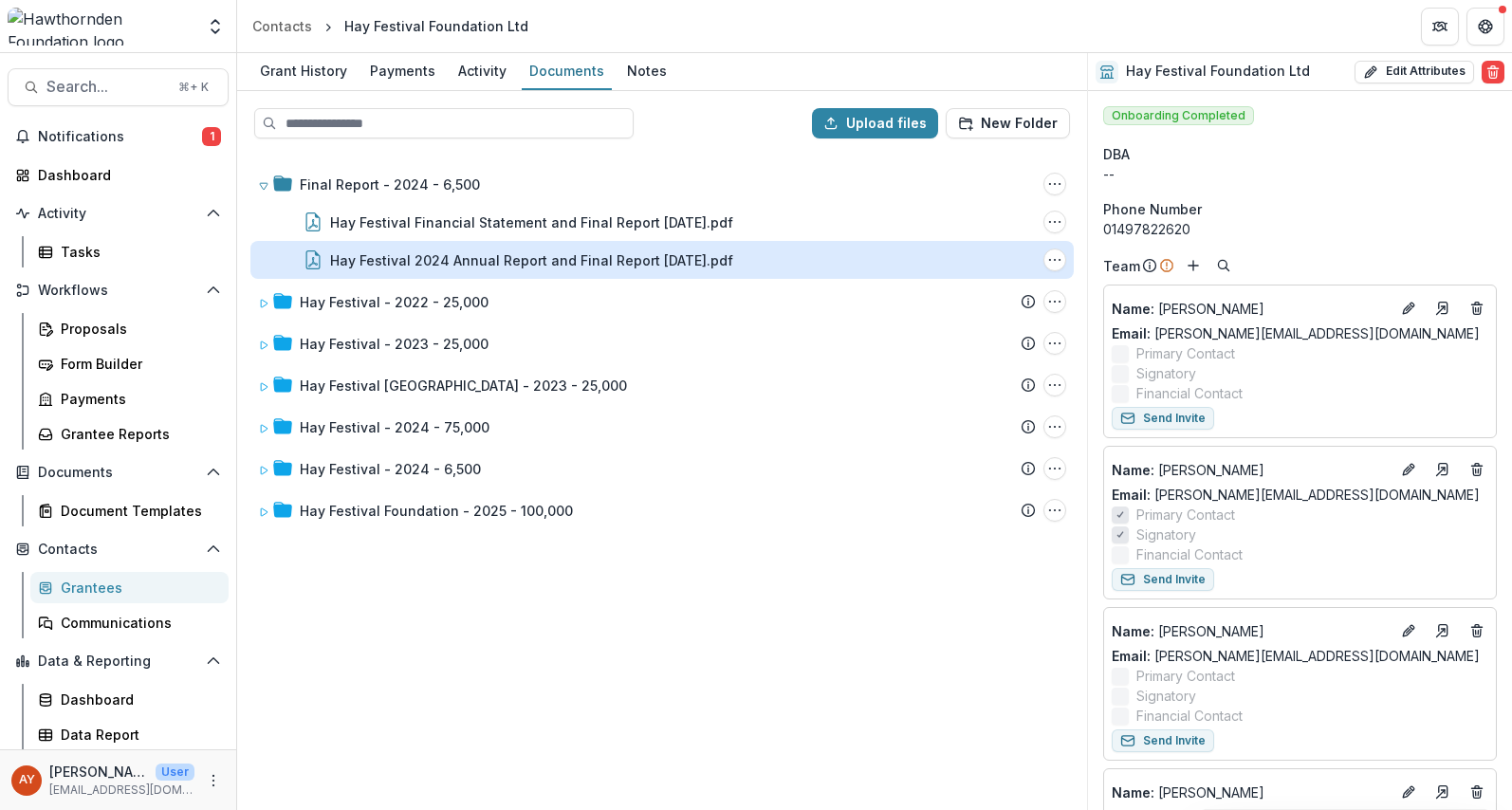
click at [670, 269] on div "Hay Festival 2024 Annual Report and Final Report Aug 2025.pdf" at bounding box center [532, 260] width 404 height 20
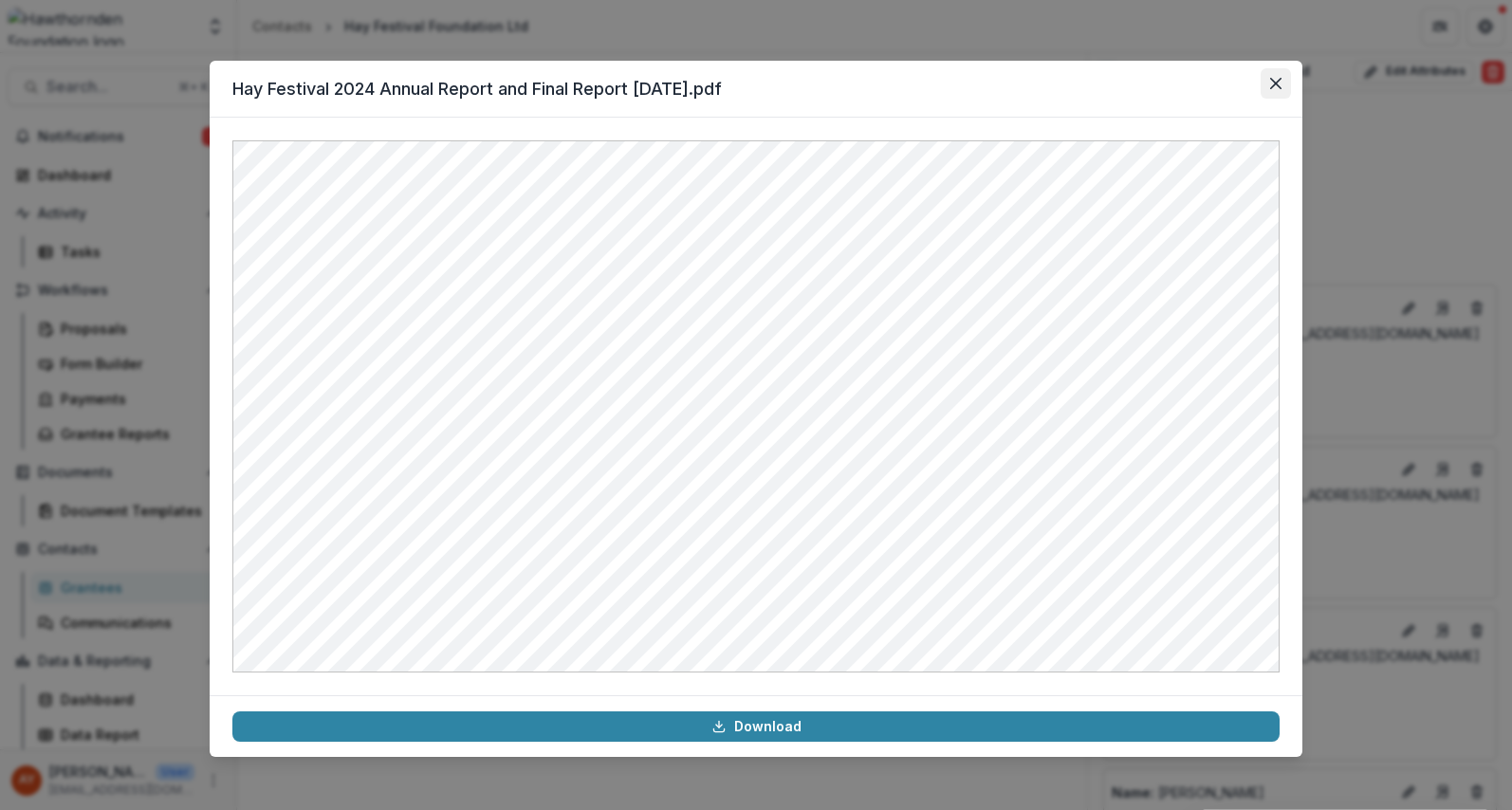
click at [1267, 85] on button "Close" at bounding box center [1275, 83] width 30 height 30
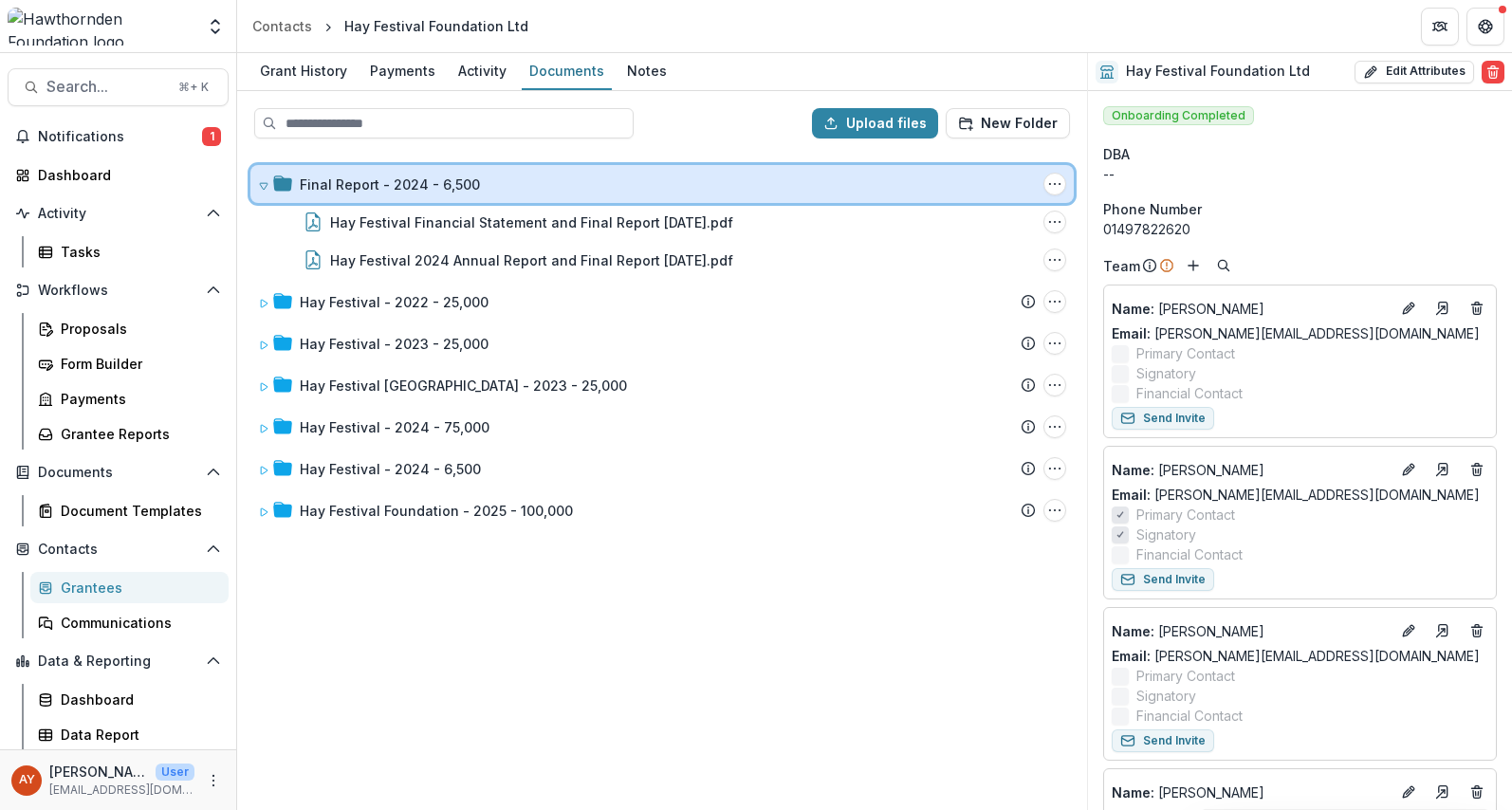
click at [499, 182] on div "Final Report - 2024 - 6,500" at bounding box center [667, 184] width 736 height 20
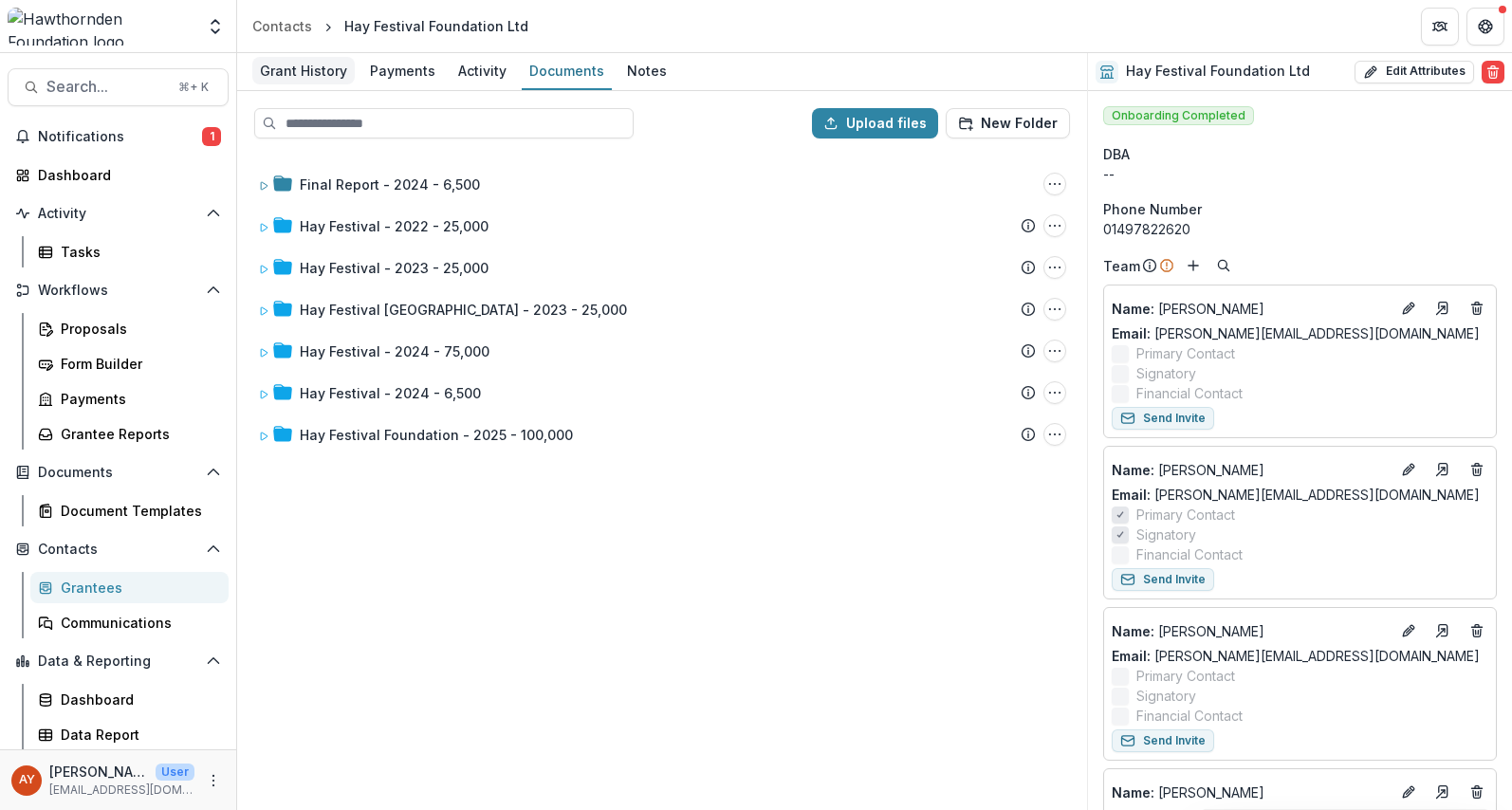
click at [270, 73] on div "Grant History" at bounding box center [303, 70] width 102 height 27
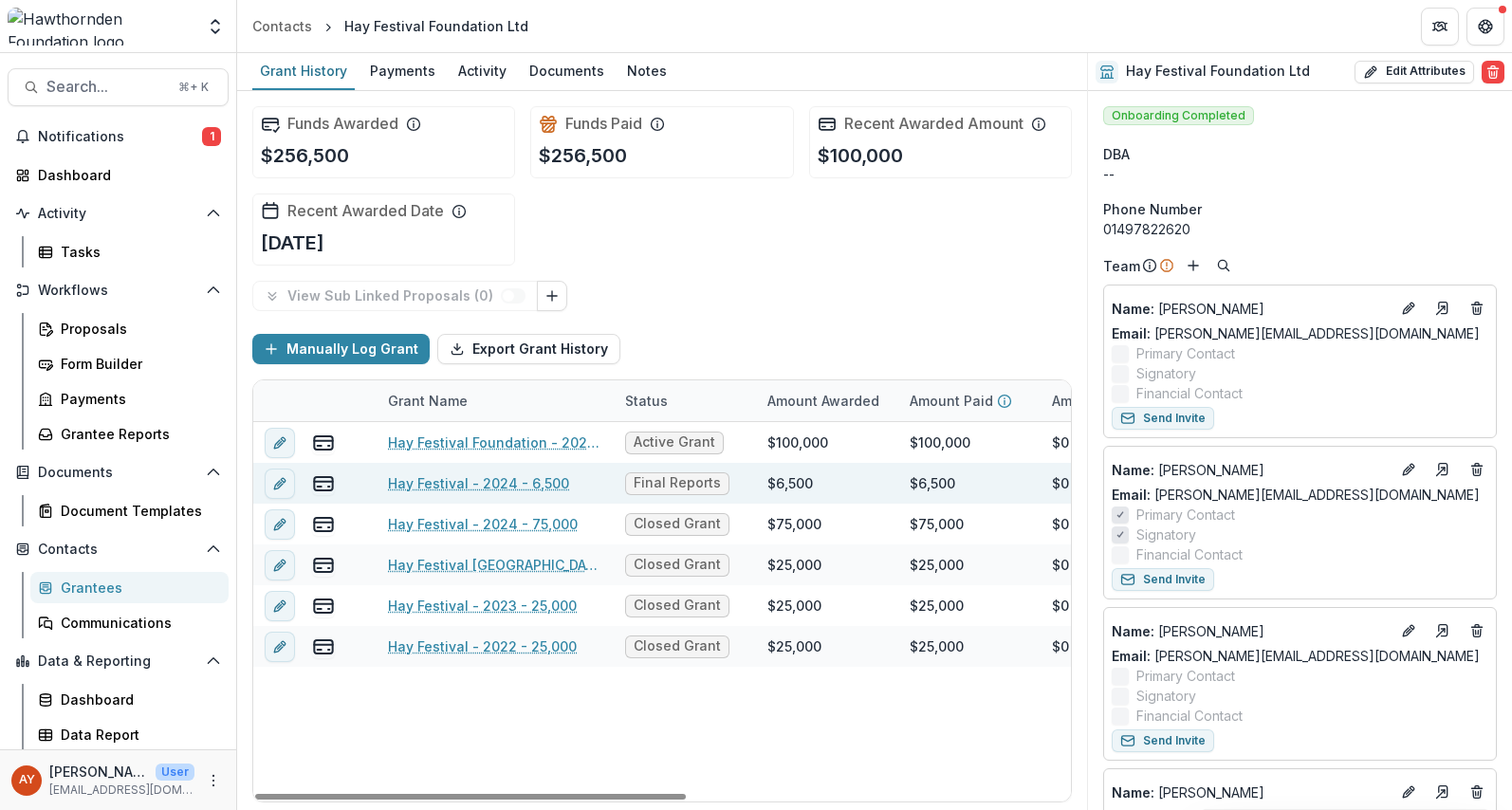
click at [534, 484] on link "Hay Festival - 2024 - 6,500" at bounding box center [479, 483] width 182 height 20
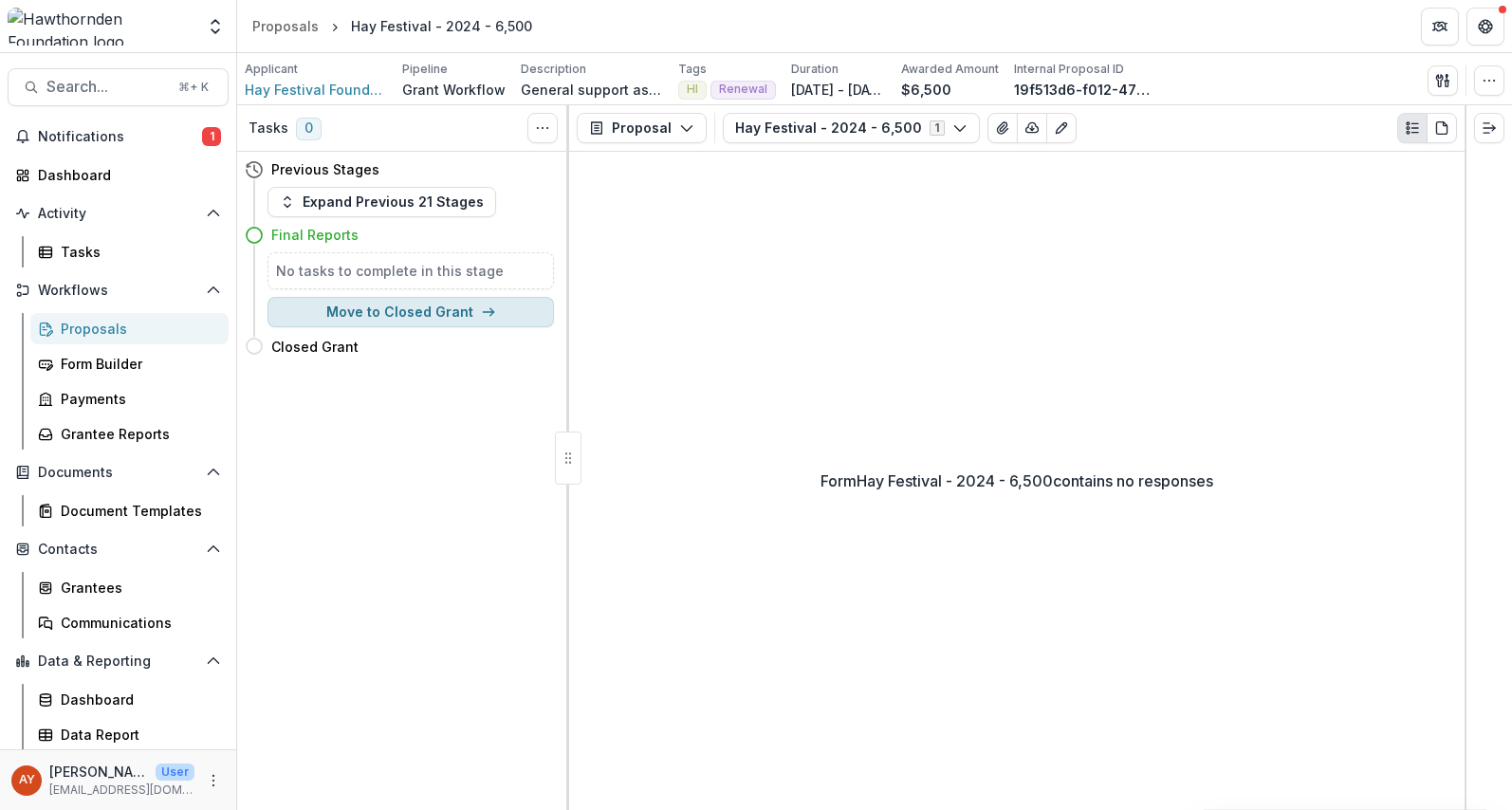
click at [503, 319] on button "Move to Closed Grant" at bounding box center [410, 312] width 287 height 30
select select "**********"
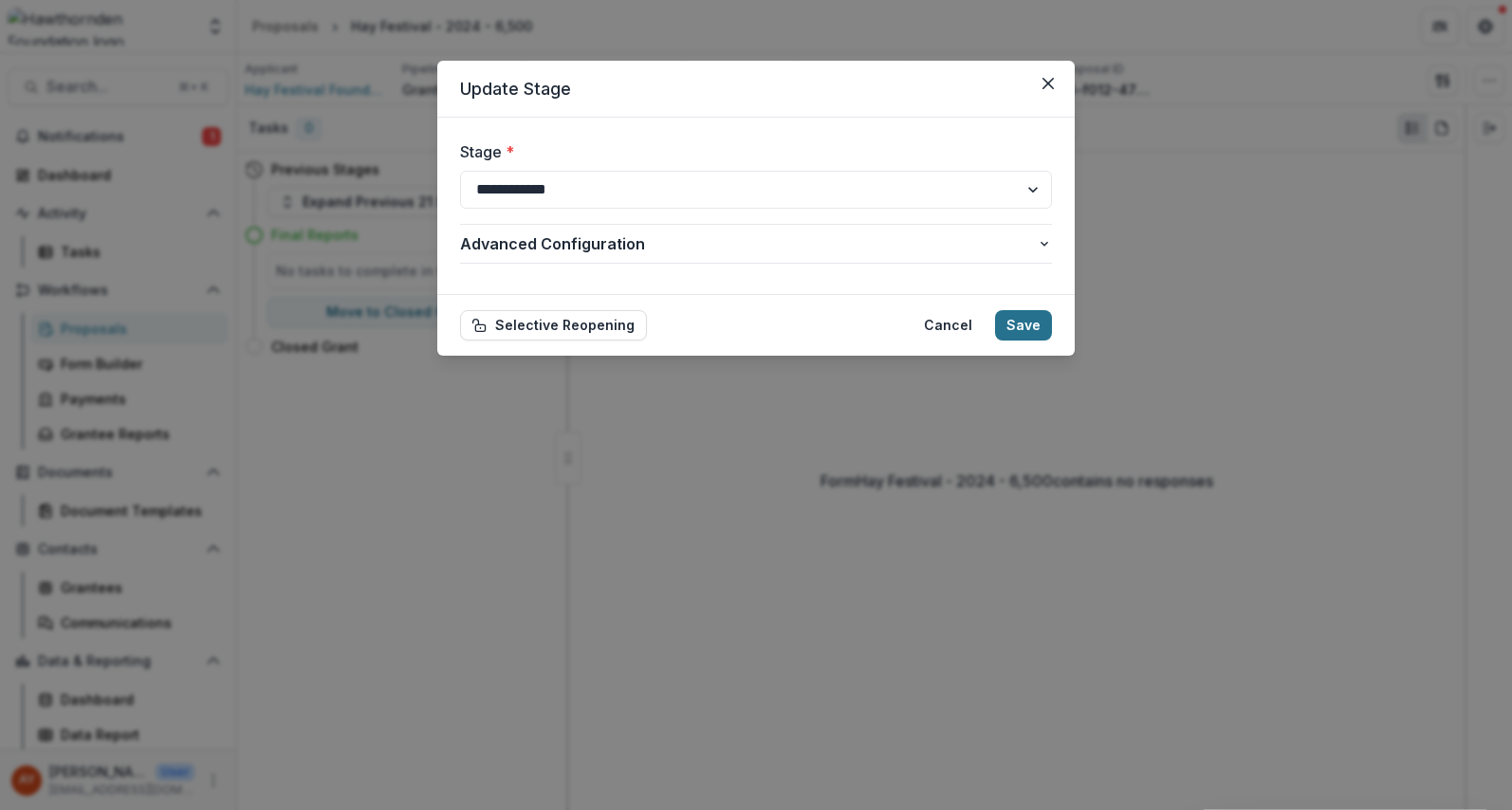
click at [1035, 334] on button "Save" at bounding box center [1023, 324] width 57 height 30
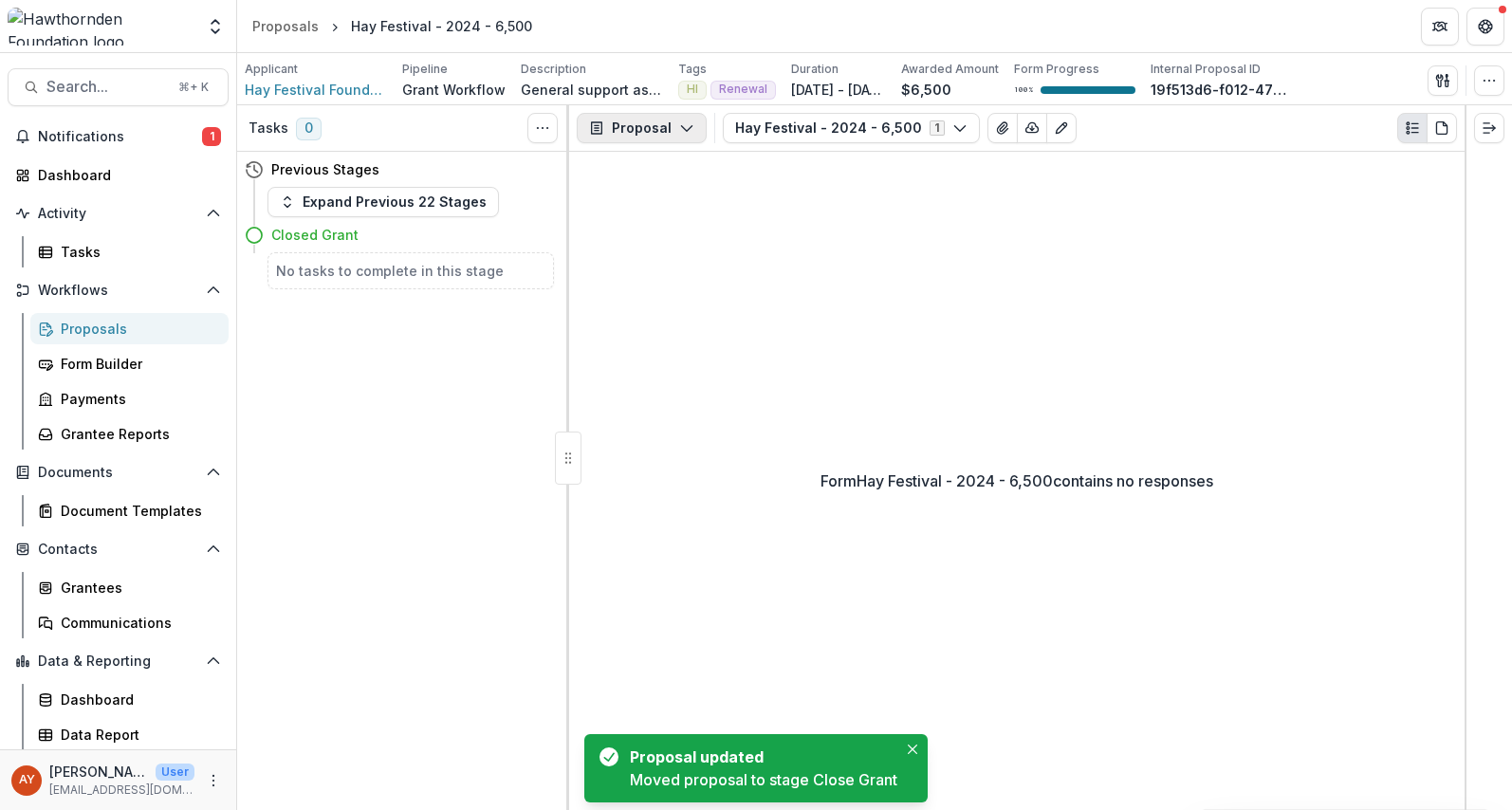
click at [659, 127] on button "Proposal" at bounding box center [641, 127] width 130 height 30
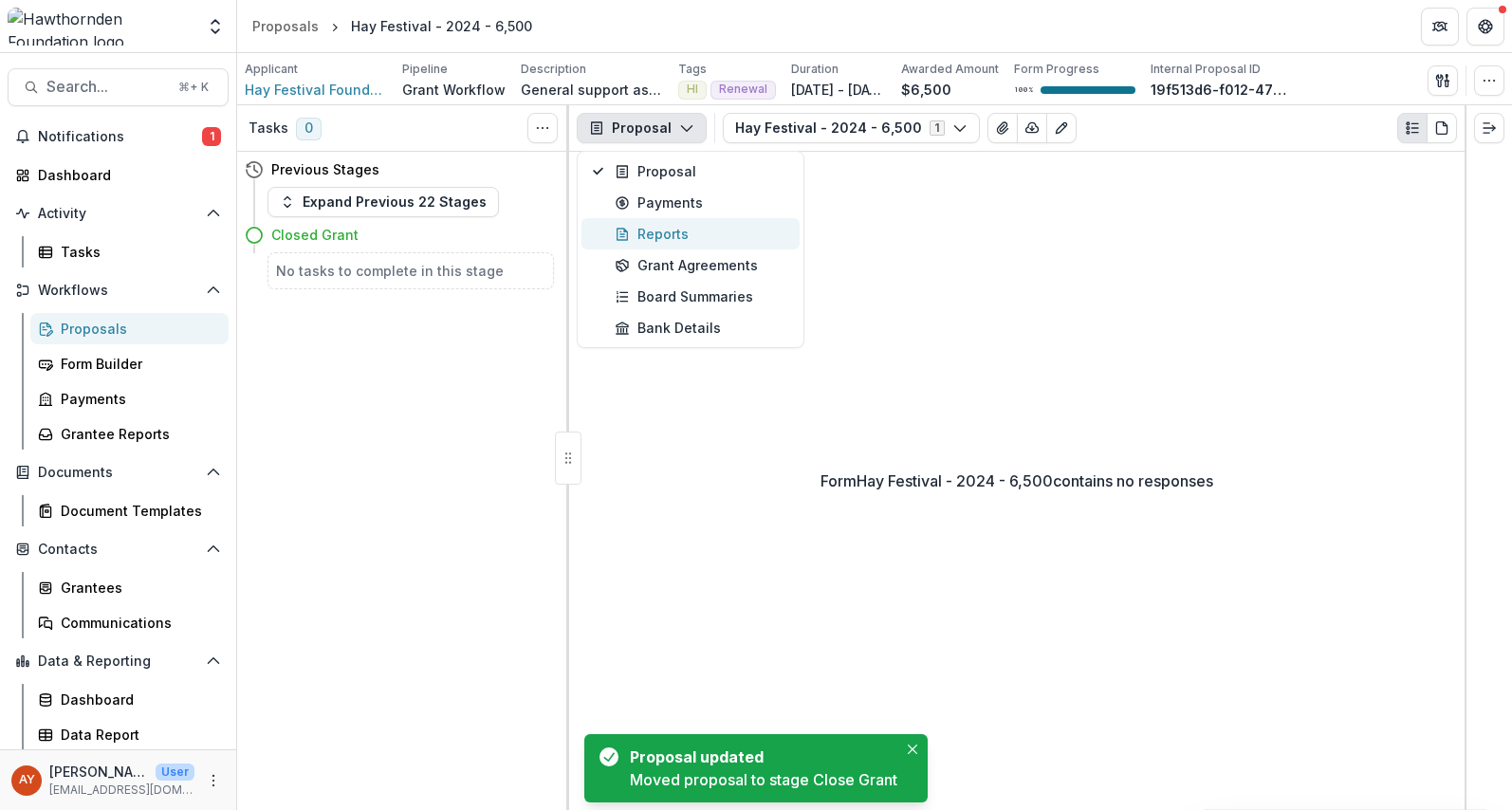
click at [691, 229] on div "Reports" at bounding box center [702, 234] width 174 height 20
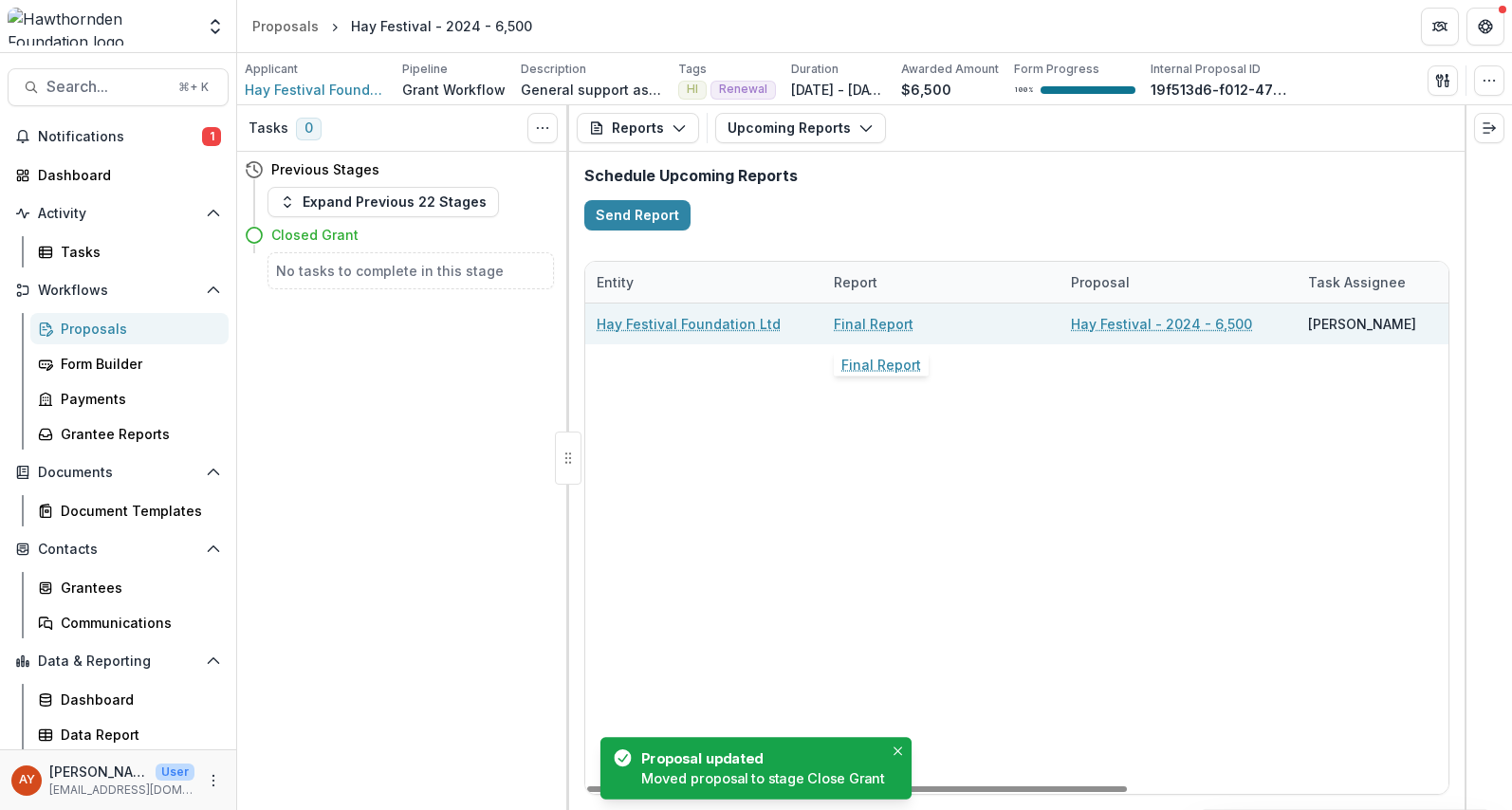
click at [878, 329] on link "Final Report" at bounding box center [874, 323] width 80 height 20
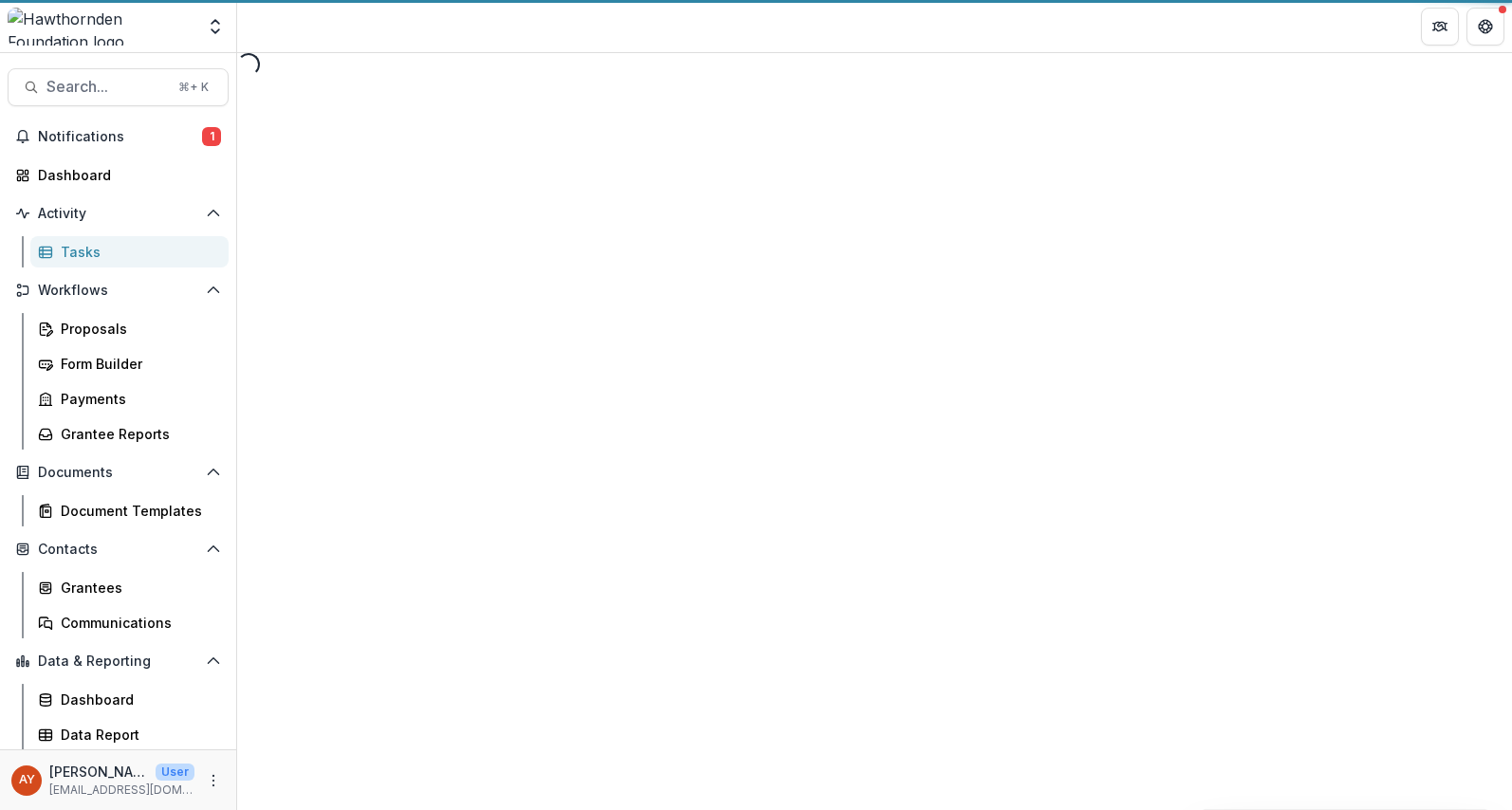
select select "********"
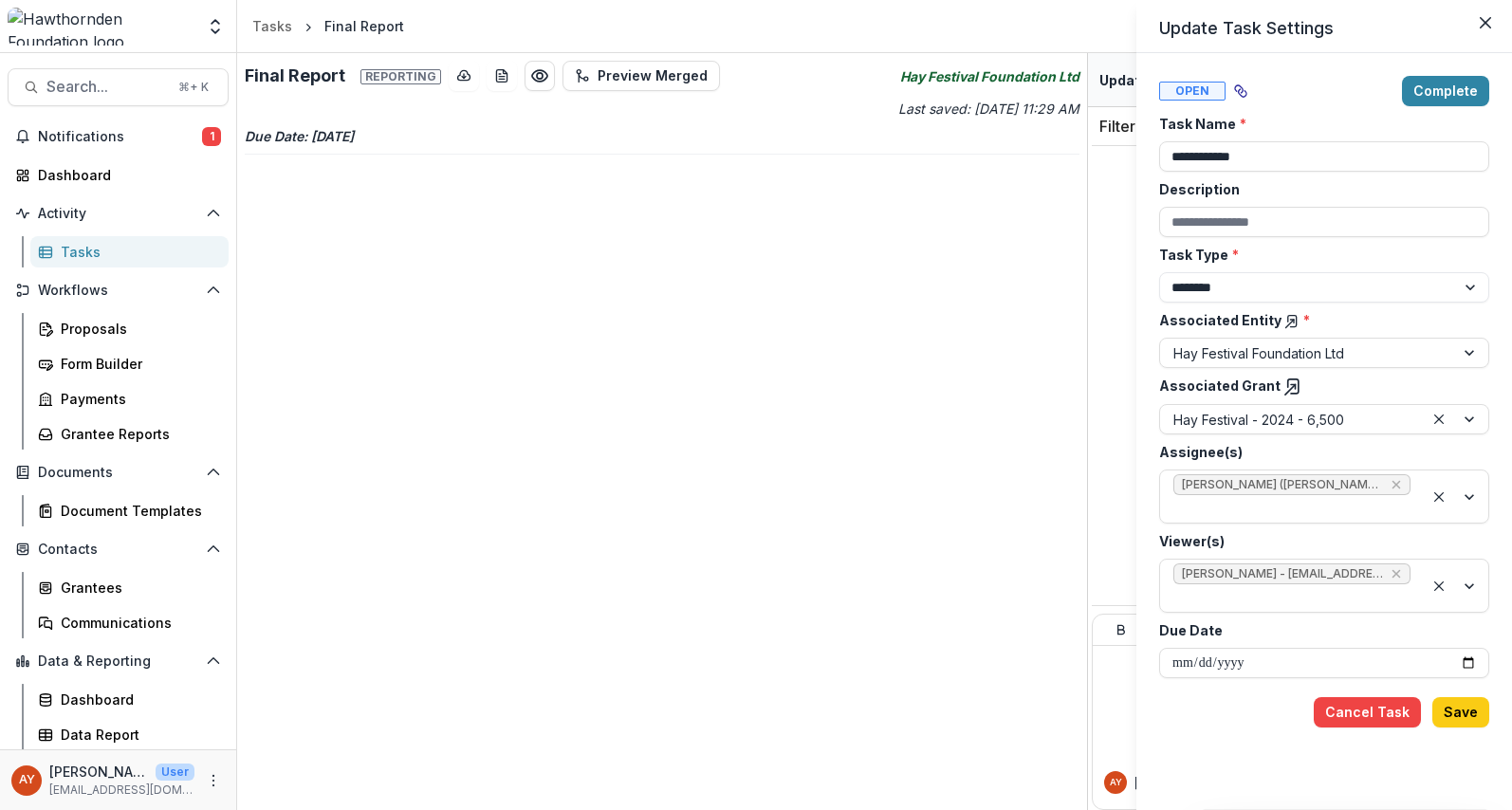
drag, startPoint x: 962, startPoint y: 461, endPoint x: 1158, endPoint y: 655, distance: 275.8
click at [1131, 638] on div "**********" at bounding box center [756, 405] width 1512 height 810
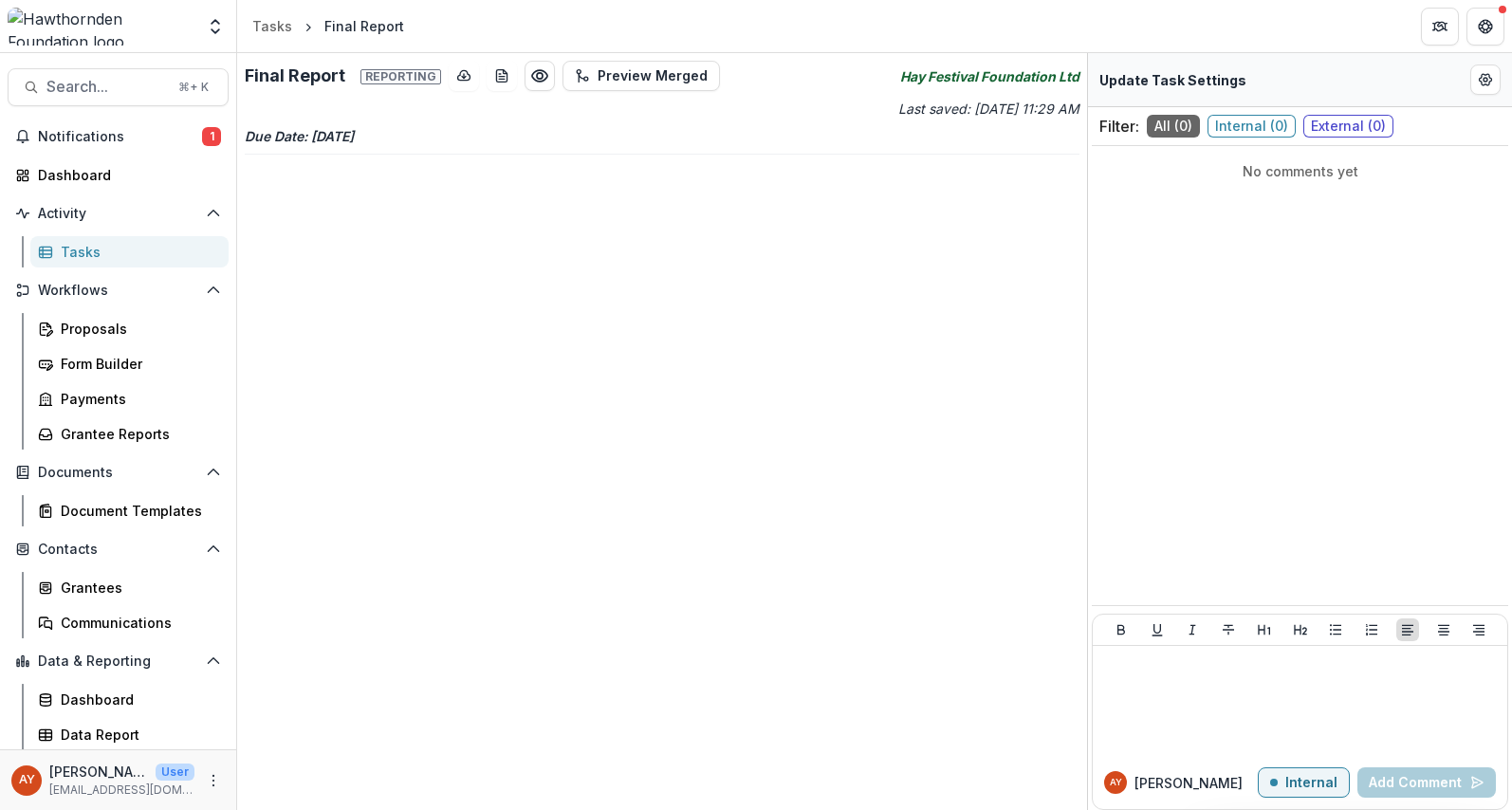
click at [1469, 77] on div "Update Task Settings" at bounding box center [1300, 80] width 424 height 54
click at [1481, 84] on icon "Edit Form Settings" at bounding box center [1486, 80] width 15 height 15
select select "********"
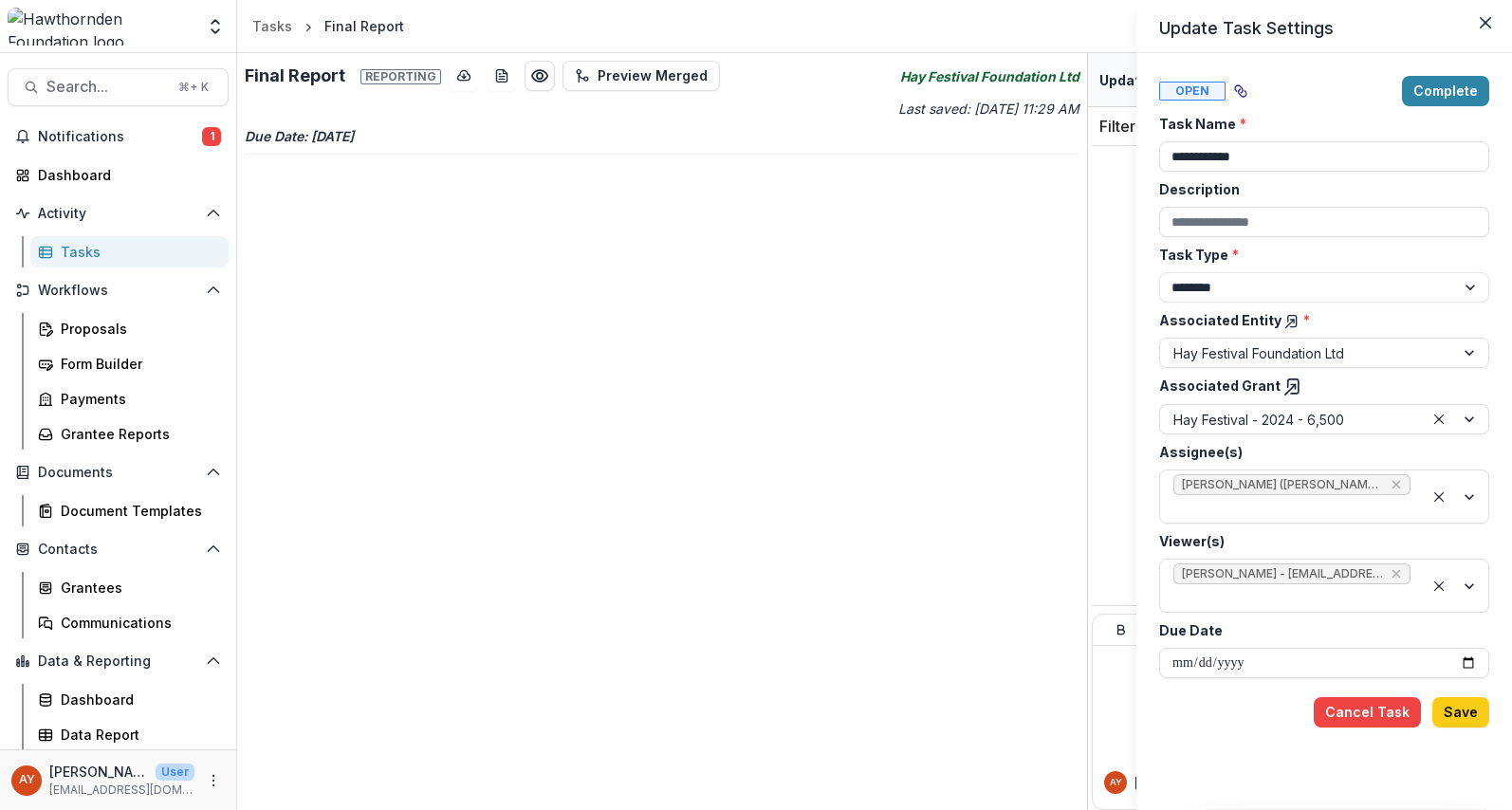
click at [1470, 99] on button "Complete" at bounding box center [1445, 91] width 87 height 30
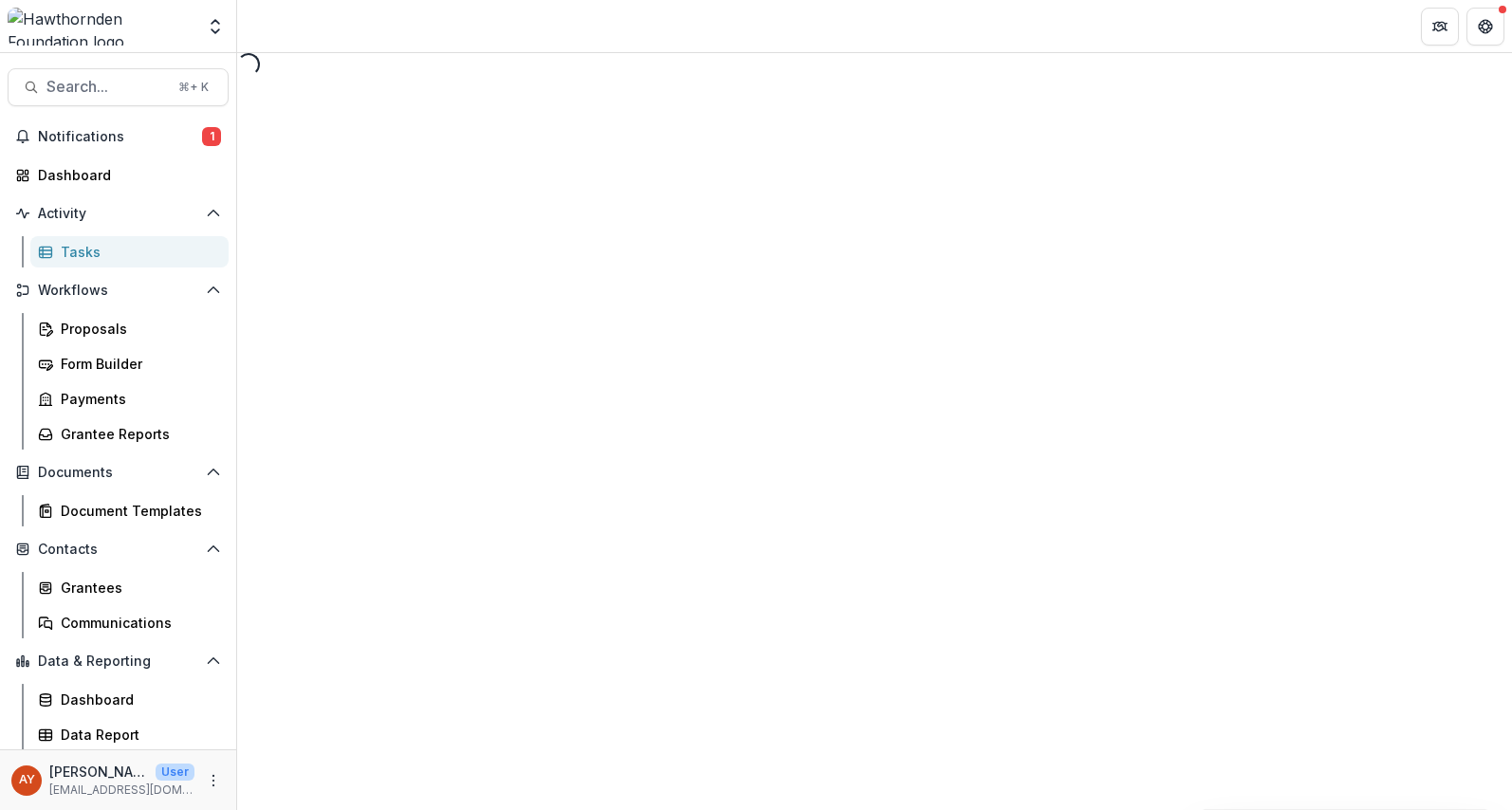
select select "********"
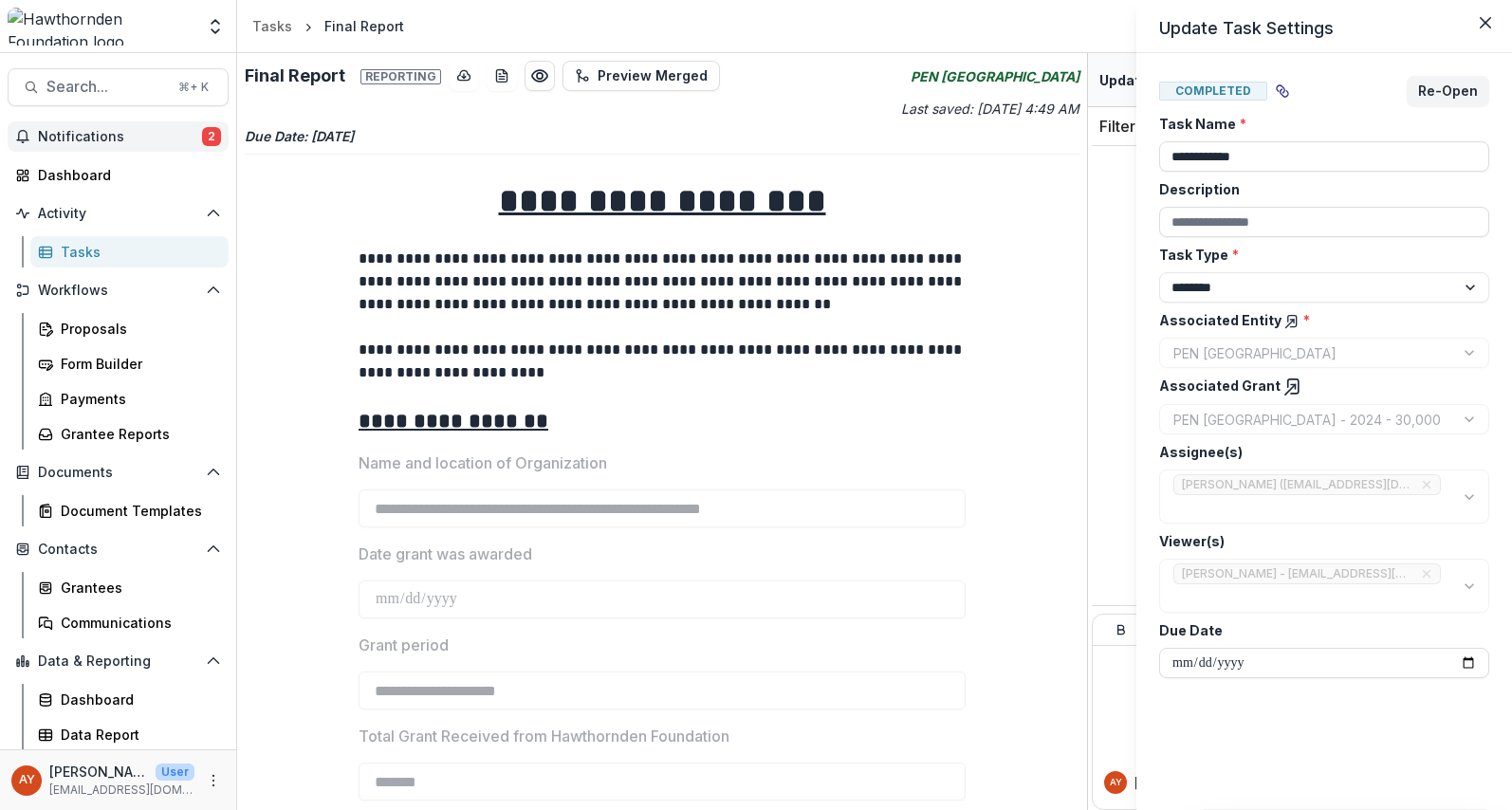
click at [142, 136] on div "**********" at bounding box center [756, 405] width 1512 height 810
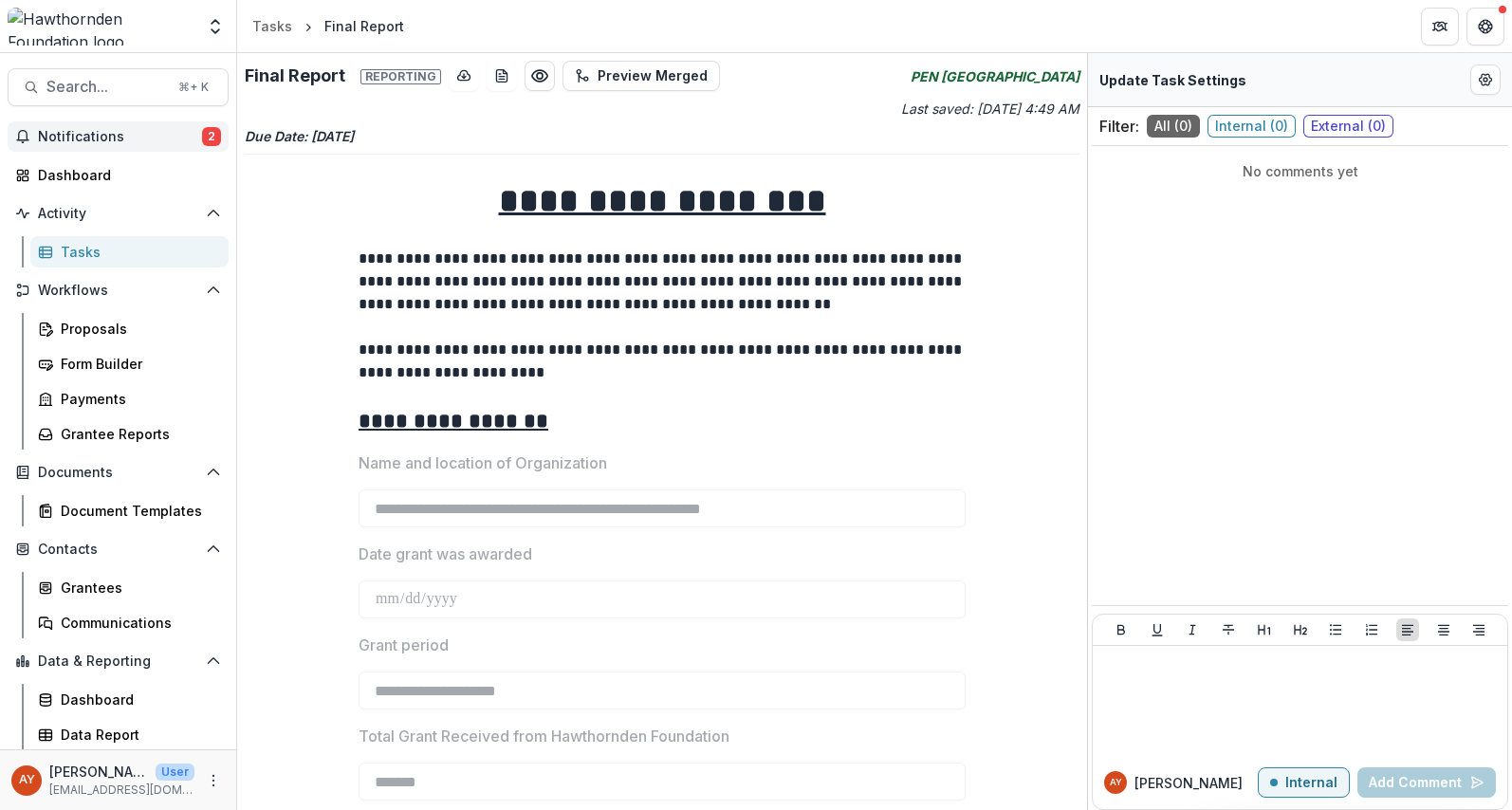
click at [143, 137] on span "Notifications" at bounding box center [120, 137] width 164 height 16
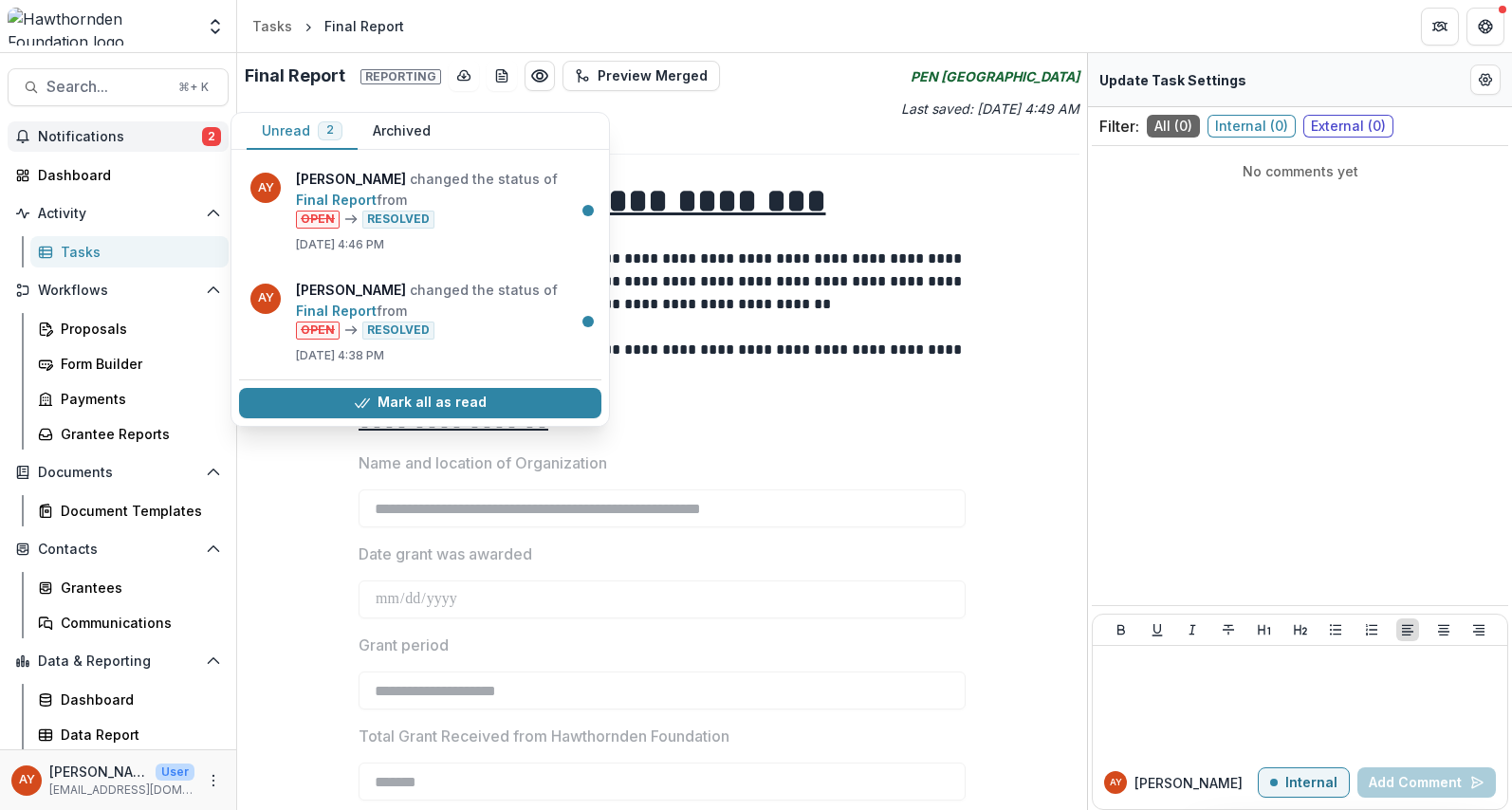
click at [143, 137] on span "Notifications" at bounding box center [120, 137] width 164 height 16
